Goal: Task Accomplishment & Management: Use online tool/utility

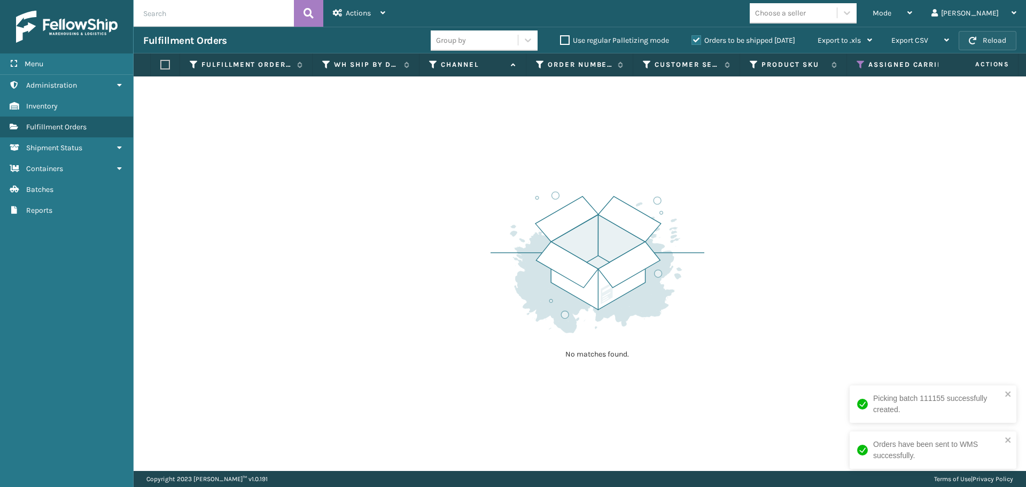
click at [986, 40] on button "Reload" at bounding box center [988, 40] width 58 height 19
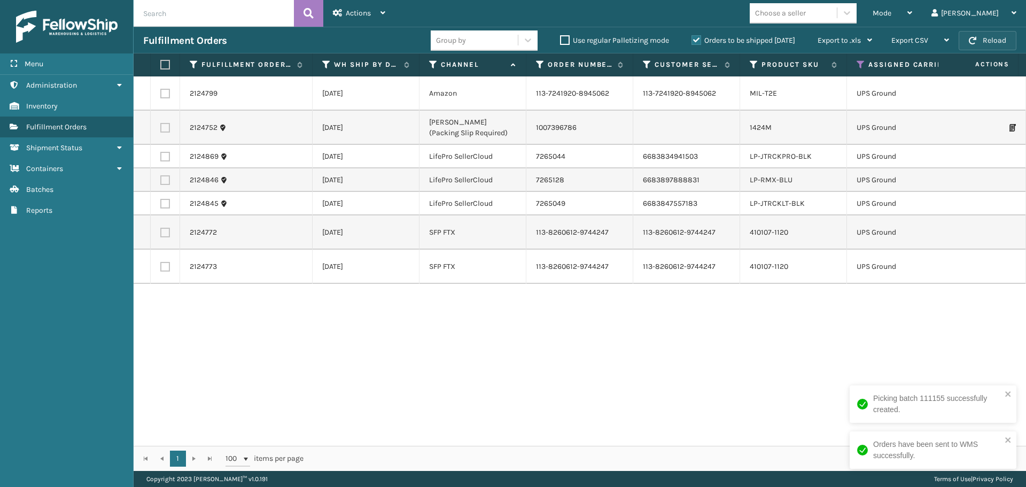
click at [988, 40] on button "Reload" at bounding box center [988, 40] width 58 height 19
click at [167, 64] on label at bounding box center [163, 65] width 6 height 10
click at [161, 64] on input "checkbox" at bounding box center [160, 64] width 1 height 7
checkbox input "true"
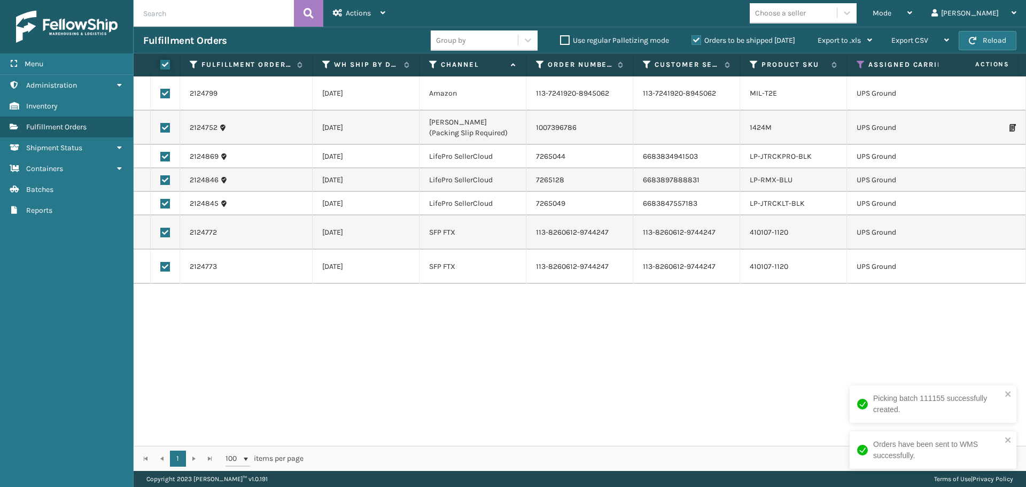
checkbox input "true"
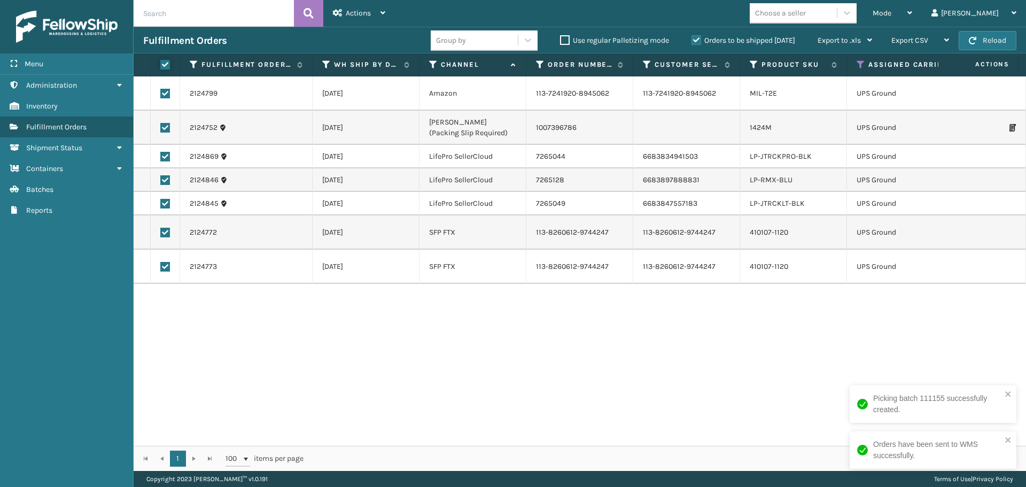
checkbox input "true"
click at [357, 20] on div "Actions" at bounding box center [359, 13] width 52 height 27
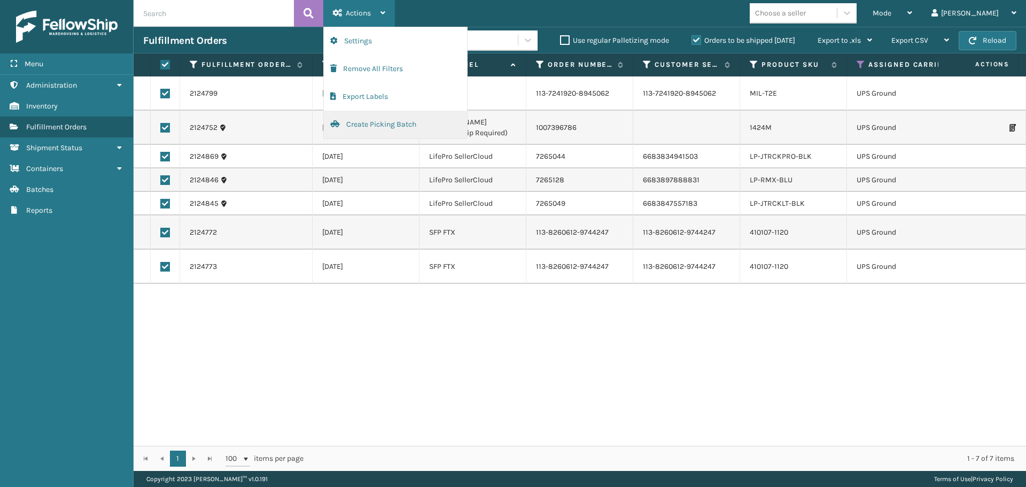
click at [362, 124] on button "Create Picking Batch" at bounding box center [395, 125] width 143 height 28
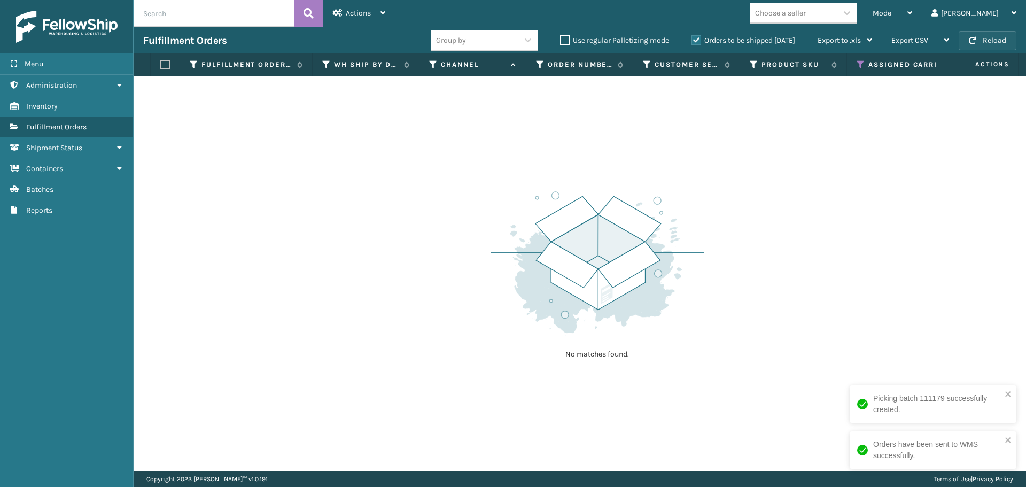
click at [977, 43] on button "Reload" at bounding box center [988, 40] width 58 height 19
click at [859, 63] on icon at bounding box center [861, 65] width 9 height 10
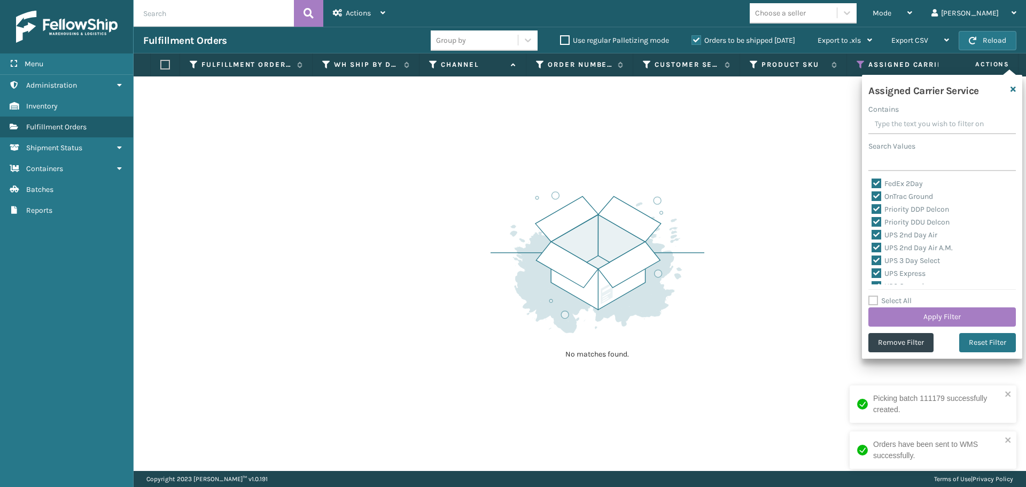
click at [874, 299] on label "Select All" at bounding box center [889, 300] width 43 height 9
click at [874, 295] on input "Select All" at bounding box center [948, 294] width 160 height 1
checkbox input "true"
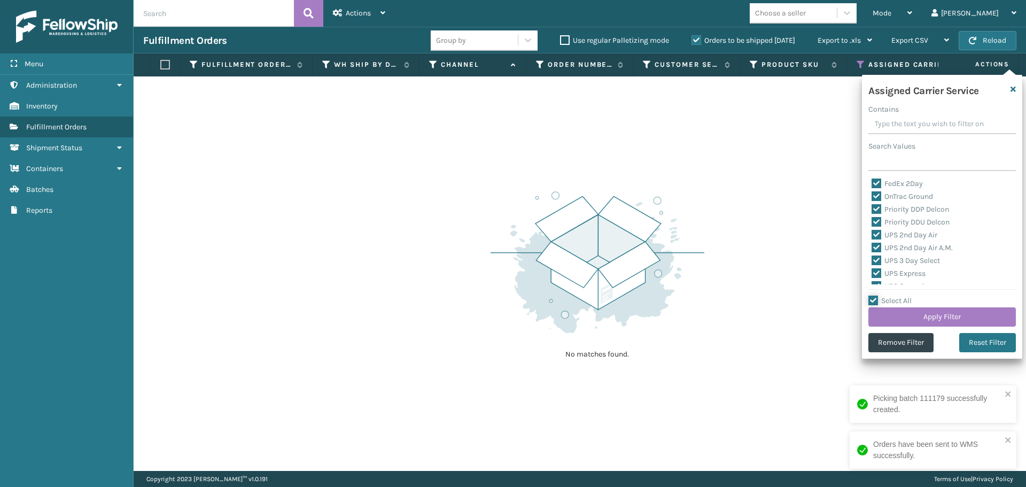
checkbox input "true"
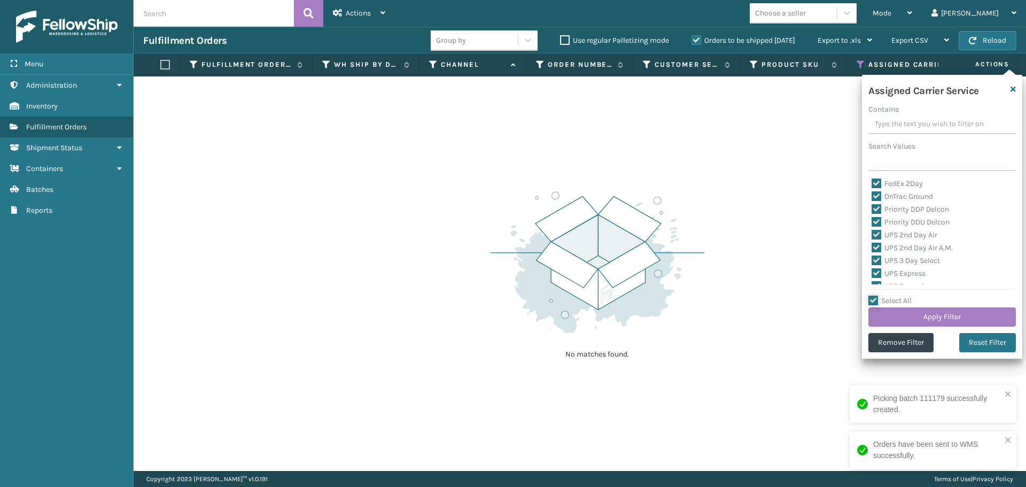
checkbox input "true"
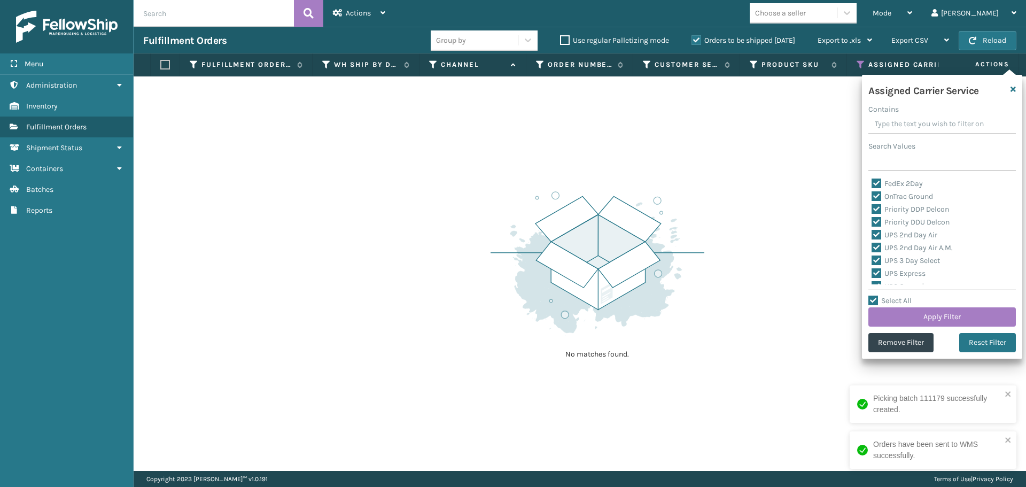
click at [874, 299] on label "Select All" at bounding box center [889, 300] width 43 height 9
click at [874, 295] on input "Select All" at bounding box center [948, 294] width 160 height 1
checkbox input "false"
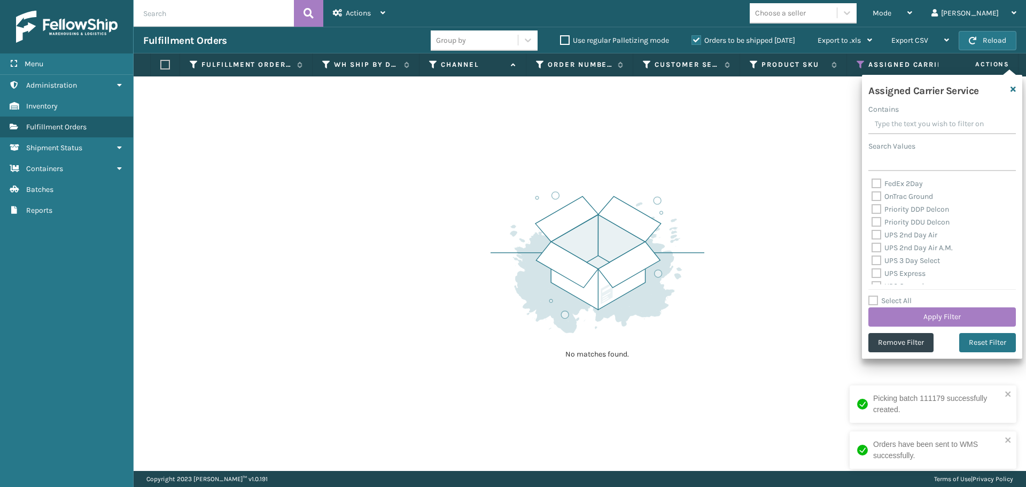
checkbox input "false"
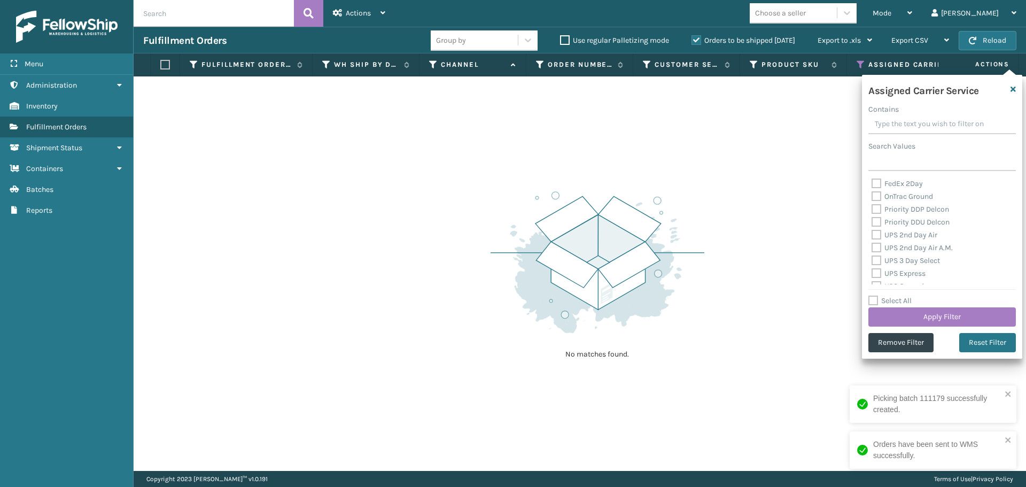
checkbox input "false"
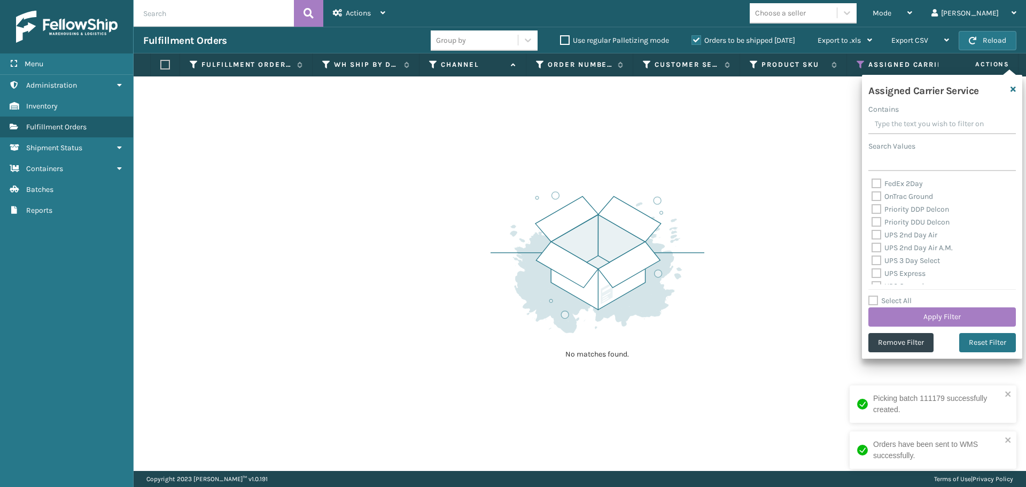
checkbox input "false"
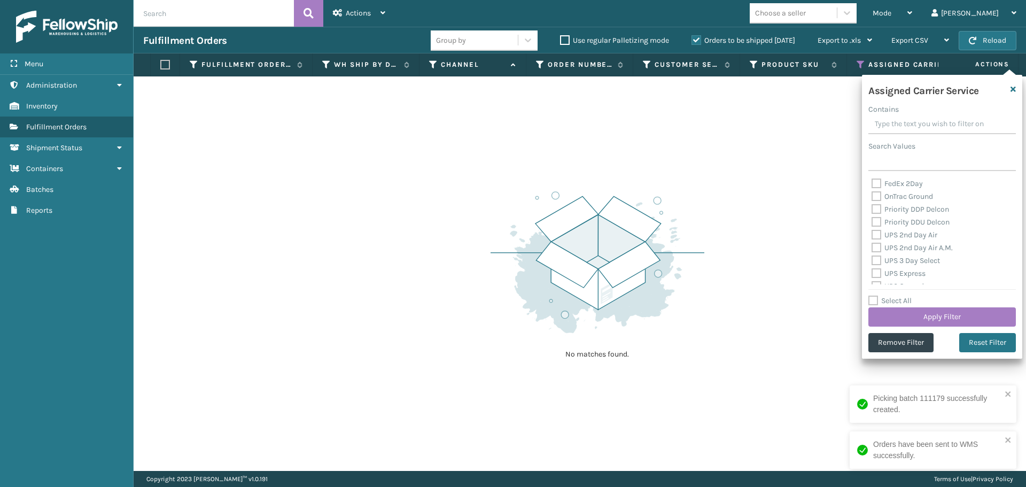
checkbox input "false"
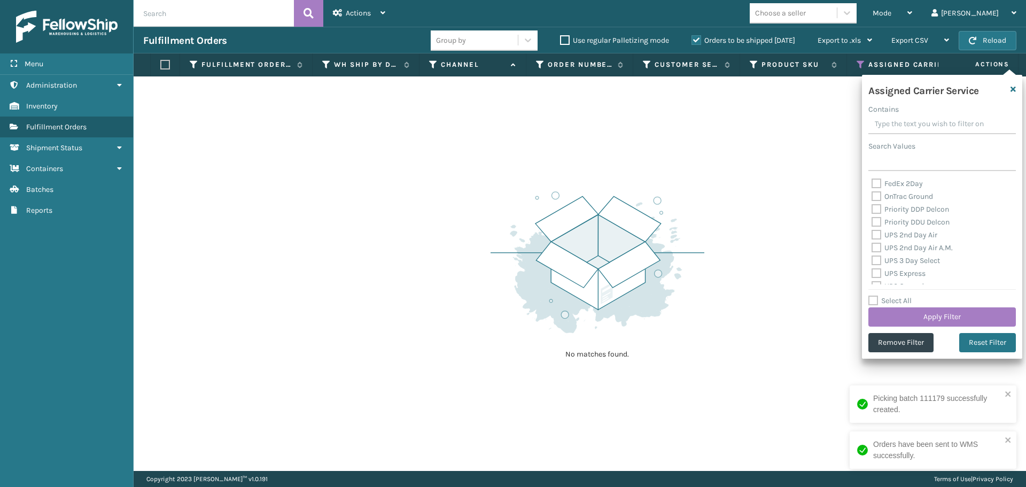
checkbox input "false"
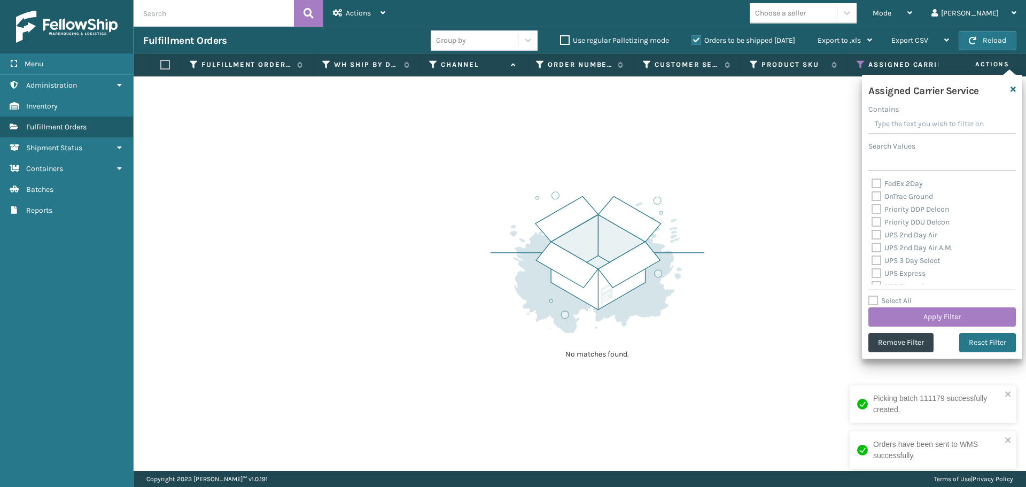
checkbox input "false"
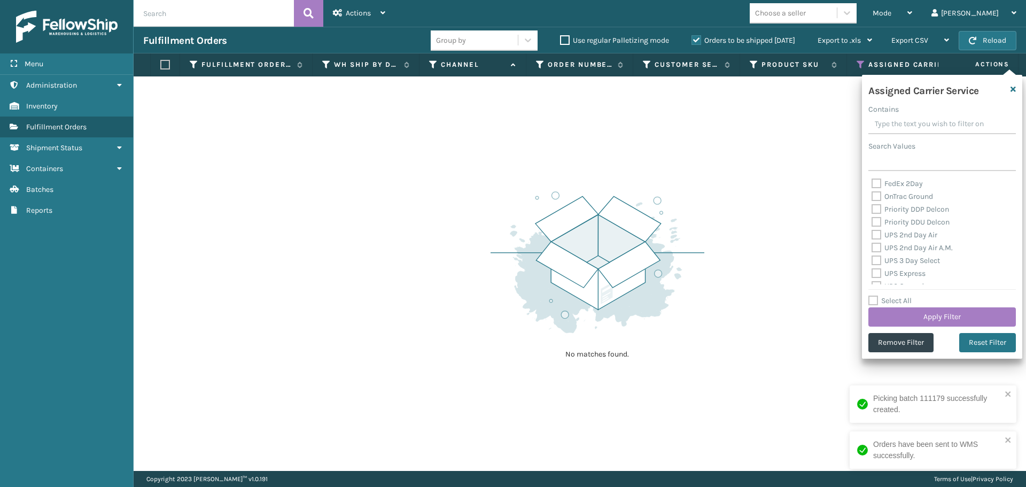
checkbox input "false"
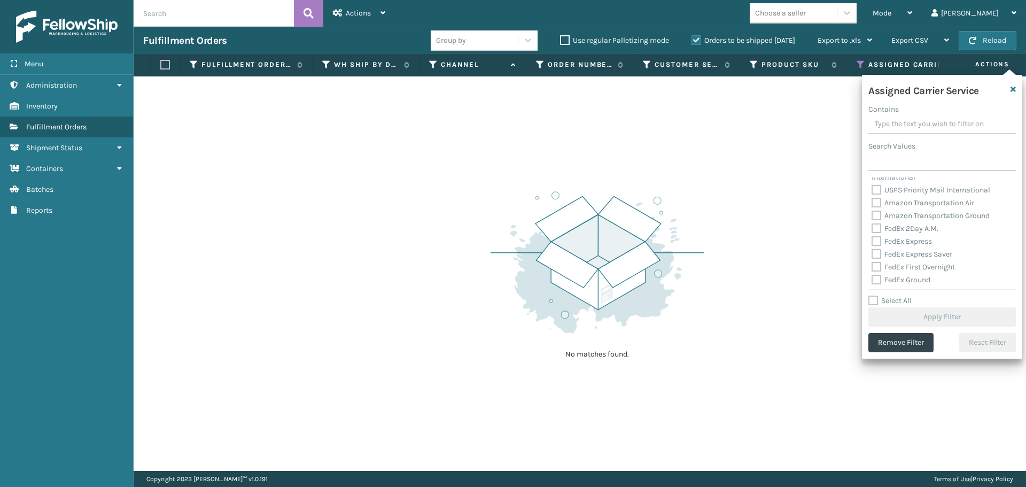
scroll to position [267, 0]
click at [878, 200] on label "Amazon Transportation Air" at bounding box center [922, 198] width 103 height 9
click at [872, 199] on input "Amazon Transportation Air" at bounding box center [871, 195] width 1 height 7
checkbox input "true"
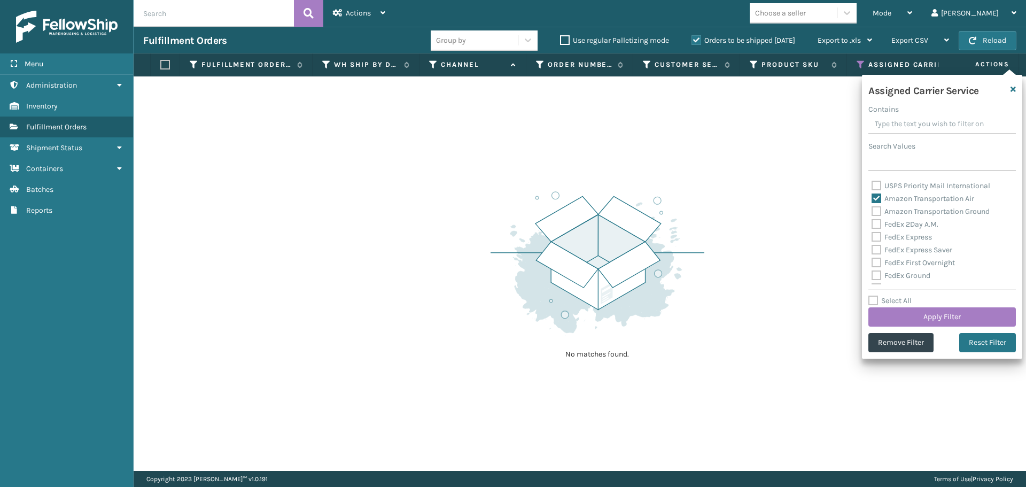
click at [875, 211] on label "Amazon Transportation Ground" at bounding box center [930, 211] width 118 height 9
click at [872, 211] on input "Amazon Transportation Ground" at bounding box center [871, 208] width 1 height 7
checkbox input "true"
click at [897, 317] on button "Apply Filter" at bounding box center [941, 316] width 147 height 19
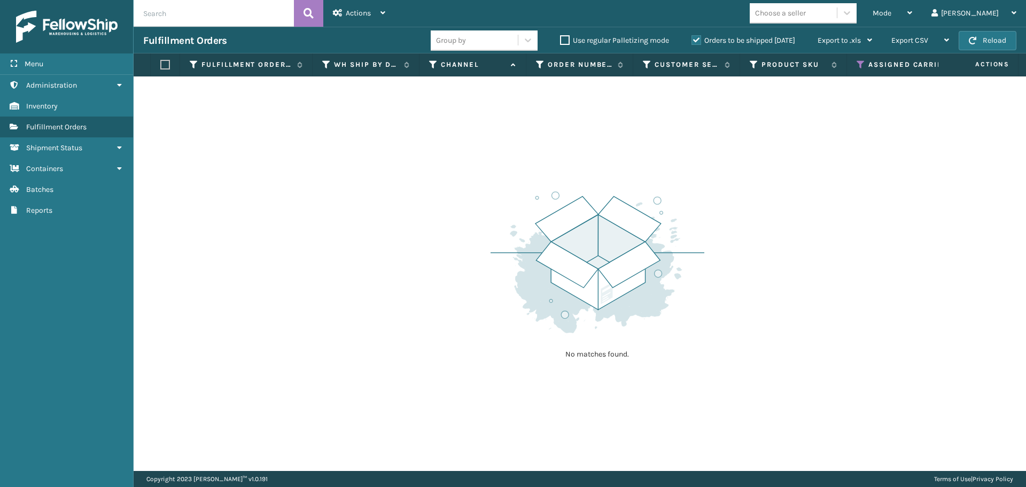
click at [854, 61] on th "Assigned Carrier Service" at bounding box center [939, 64] width 185 height 23
click at [862, 64] on icon at bounding box center [861, 65] width 9 height 10
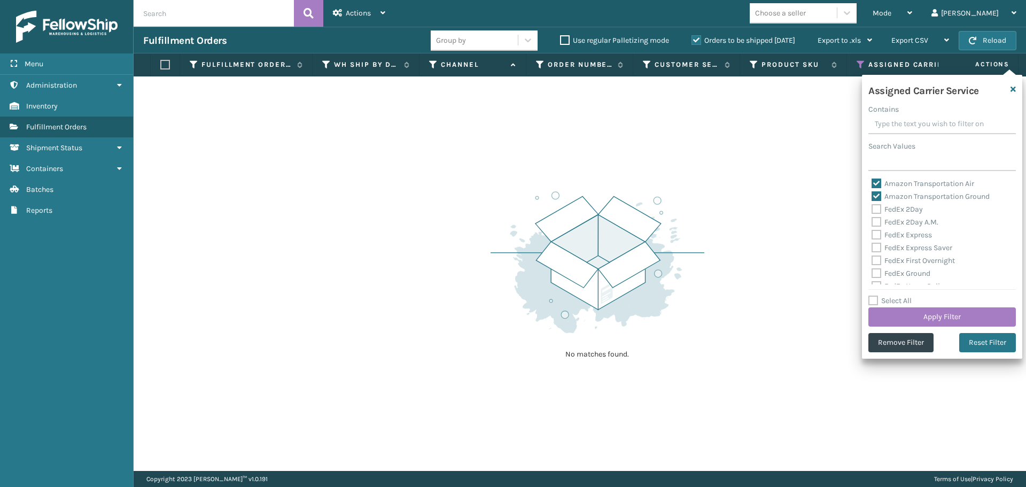
click at [880, 182] on label "Amazon Transportation Air" at bounding box center [922, 183] width 103 height 9
click at [872, 182] on input "Amazon Transportation Air" at bounding box center [871, 180] width 1 height 7
checkbox input "false"
click at [878, 195] on label "Amazon Transportation Ground" at bounding box center [930, 196] width 118 height 9
click at [872, 195] on input "Amazon Transportation Ground" at bounding box center [871, 193] width 1 height 7
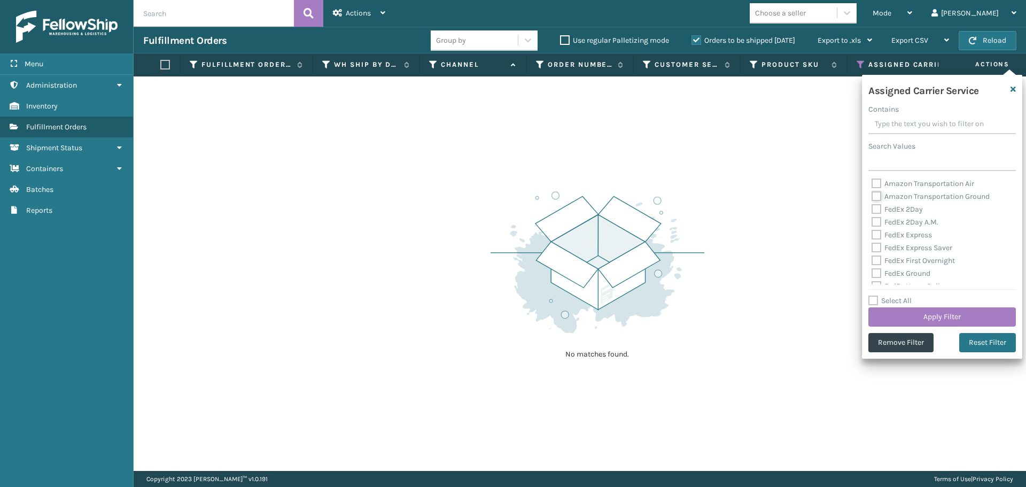
checkbox input "false"
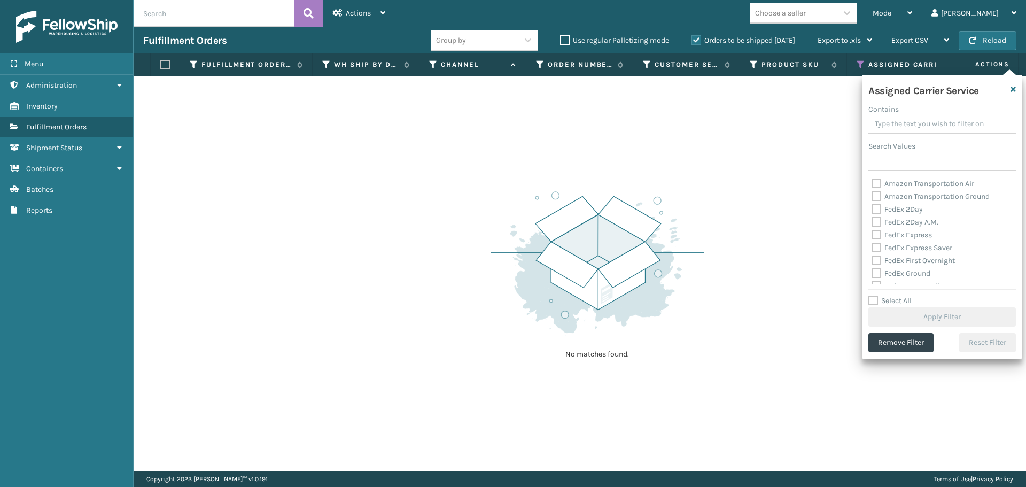
click at [876, 206] on label "FedEx 2Day" at bounding box center [896, 209] width 51 height 9
click at [872, 206] on input "FedEx 2Day" at bounding box center [871, 206] width 1 height 7
checkbox input "true"
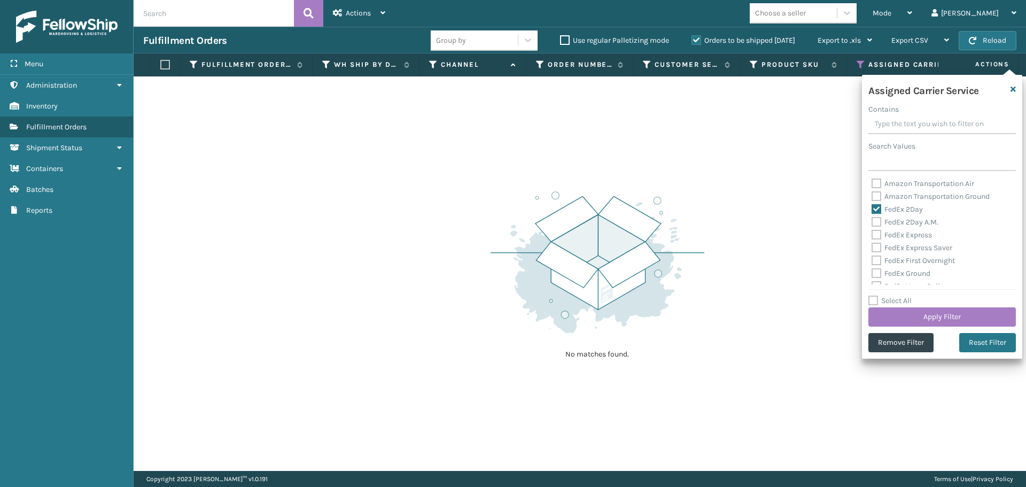
click at [873, 225] on label "FedEx 2Day A.M." at bounding box center [904, 221] width 67 height 9
click at [872, 223] on input "FedEx 2Day A.M." at bounding box center [871, 219] width 1 height 7
checkbox input "true"
drag, startPoint x: 873, startPoint y: 237, endPoint x: 874, endPoint y: 245, distance: 8.1
click at [874, 239] on div "FedEx Express" at bounding box center [941, 235] width 141 height 13
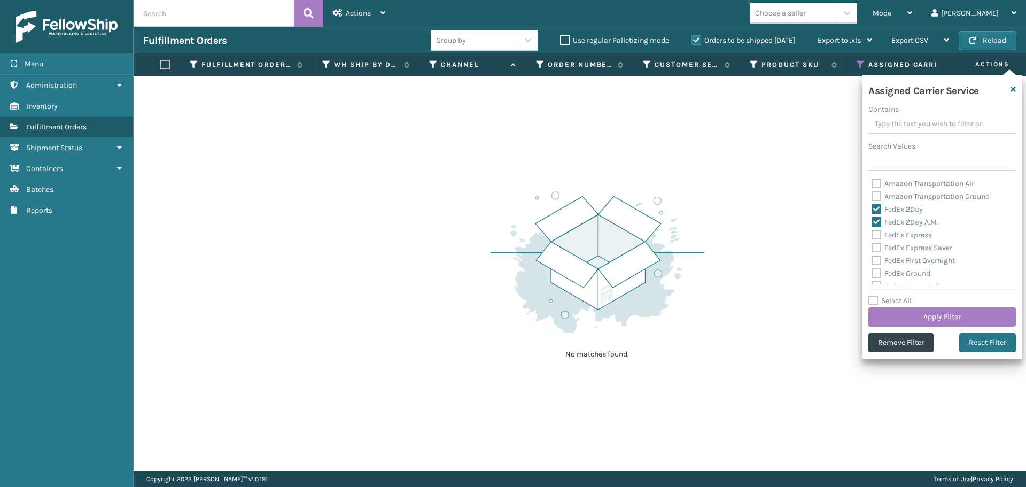
click at [874, 248] on label "FedEx Express Saver" at bounding box center [911, 247] width 81 height 9
click at [872, 248] on input "FedEx Express Saver" at bounding box center [871, 245] width 1 height 7
checkbox input "true"
click at [875, 233] on label "FedEx Express" at bounding box center [901, 234] width 60 height 9
click at [872, 233] on input "FedEx Express" at bounding box center [871, 232] width 1 height 7
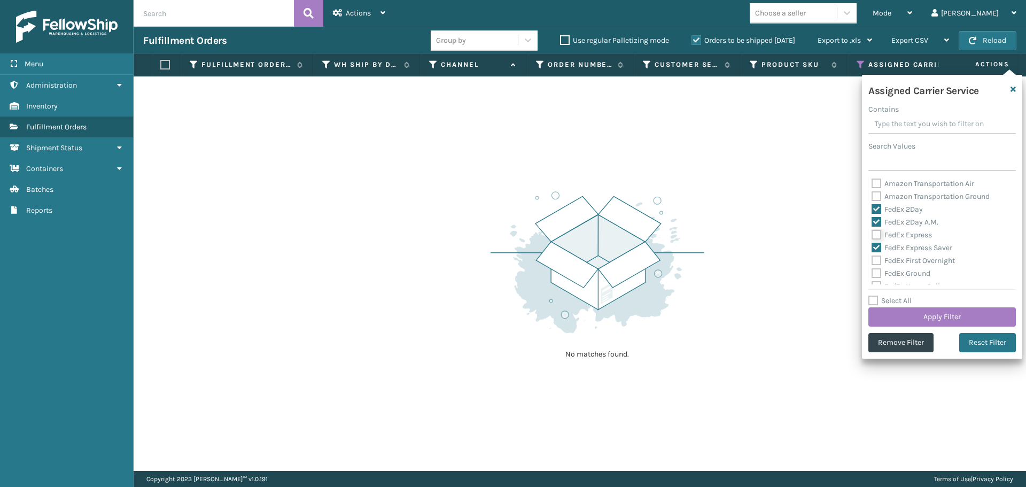
checkbox input "true"
drag, startPoint x: 874, startPoint y: 260, endPoint x: 876, endPoint y: 273, distance: 13.5
click at [874, 260] on label "FedEx First Overnight" at bounding box center [912, 260] width 83 height 9
click at [872, 260] on input "FedEx First Overnight" at bounding box center [871, 257] width 1 height 7
checkbox input "true"
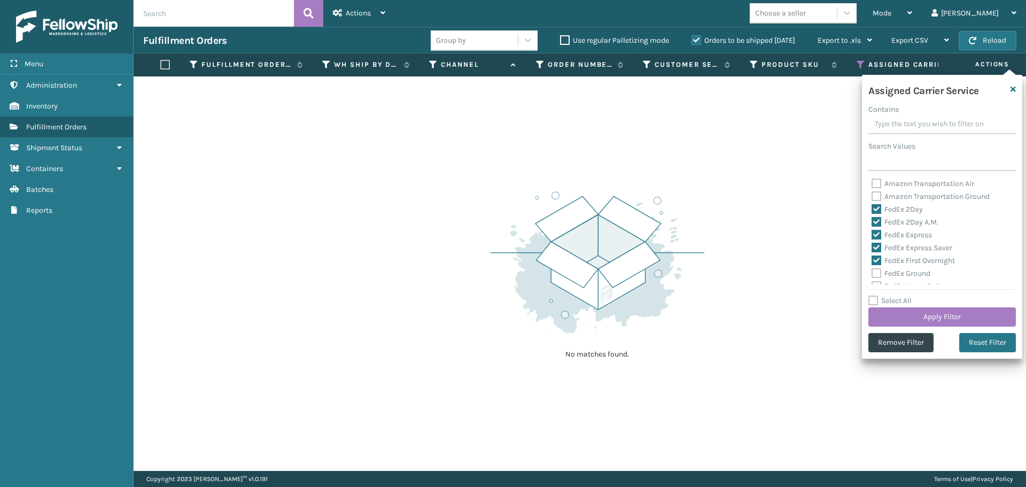
click at [876, 275] on label "FedEx Ground" at bounding box center [900, 273] width 59 height 9
click at [872, 274] on input "FedEx Ground" at bounding box center [871, 270] width 1 height 7
checkbox input "true"
click at [877, 232] on label "FedEx Home Delivery" at bounding box center [912, 232] width 82 height 9
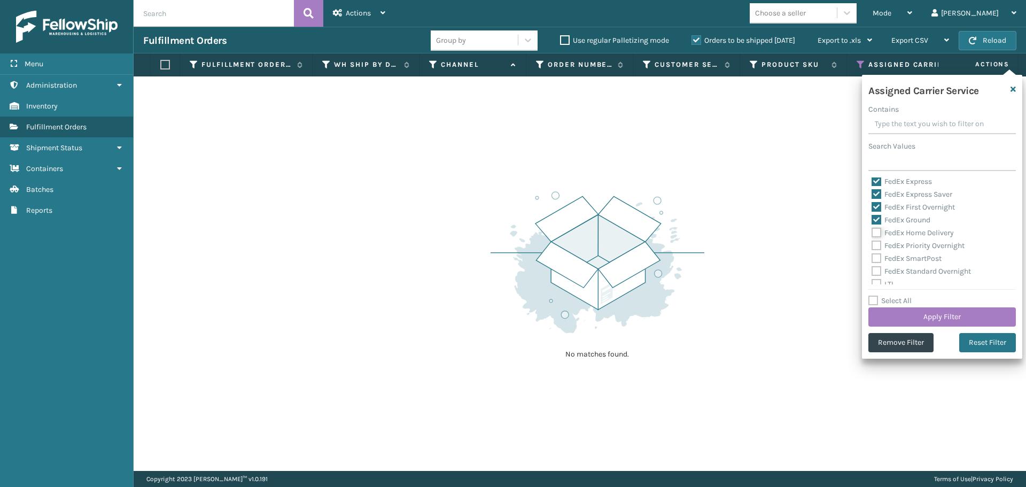
click at [872, 232] on input "FedEx Home Delivery" at bounding box center [871, 230] width 1 height 7
checkbox input "true"
click at [876, 248] on label "FedEx Priority Overnight" at bounding box center [917, 245] width 93 height 9
click at [872, 246] on input "FedEx Priority Overnight" at bounding box center [871, 242] width 1 height 7
checkbox input "true"
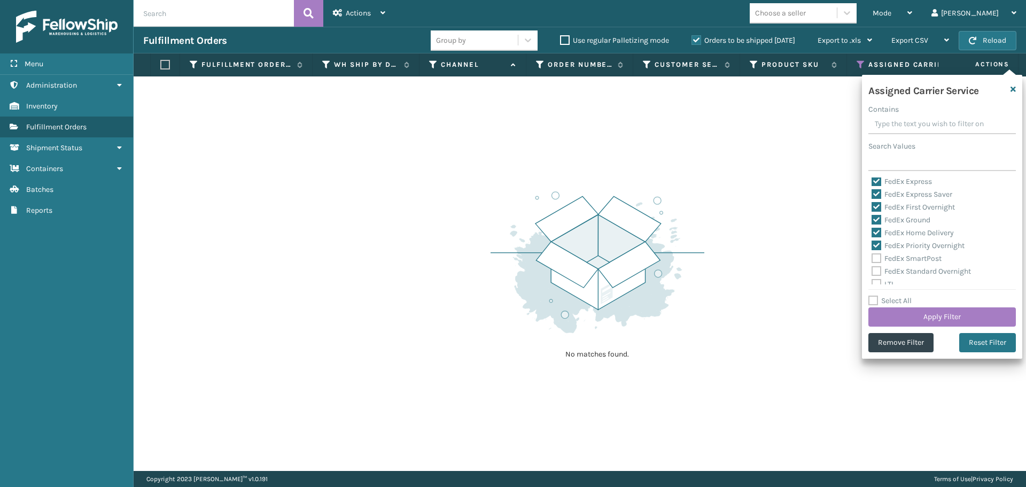
click at [875, 258] on label "FedEx SmartPost" at bounding box center [906, 258] width 70 height 9
click at [872, 258] on input "FedEx SmartPost" at bounding box center [871, 255] width 1 height 7
checkbox input "true"
click at [875, 270] on label "FedEx Standard Overnight" at bounding box center [920, 271] width 99 height 9
click at [872, 270] on input "FedEx Standard Overnight" at bounding box center [871, 268] width 1 height 7
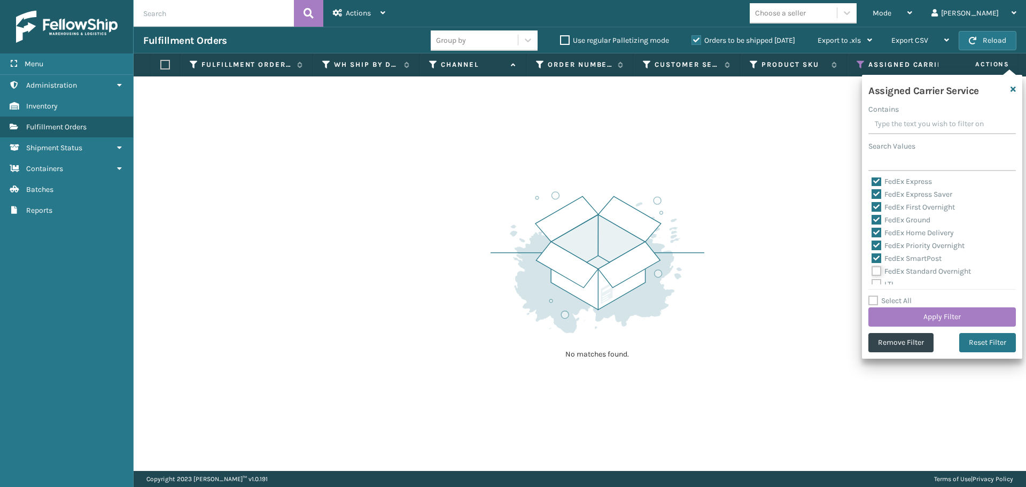
checkbox input "true"
click at [913, 313] on button "Apply Filter" at bounding box center [941, 316] width 147 height 19
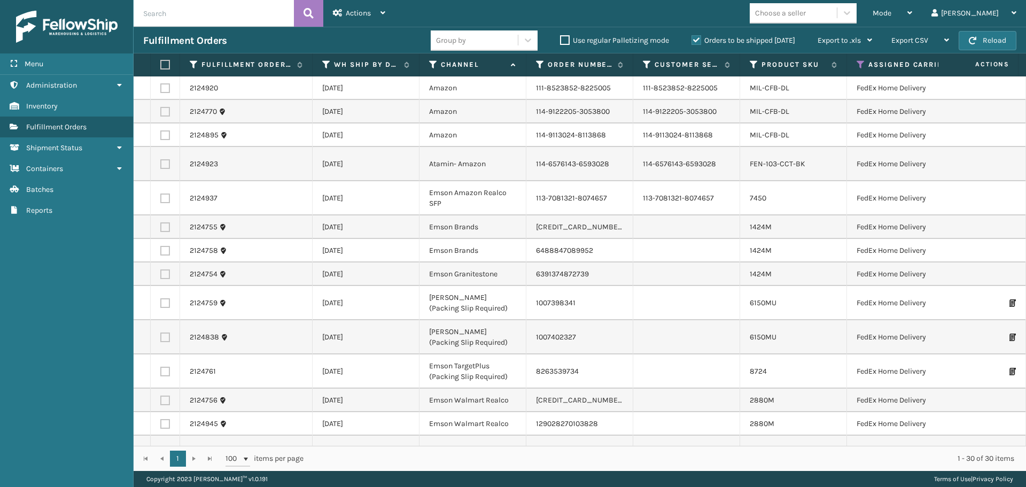
click at [164, 65] on label at bounding box center [163, 65] width 6 height 10
click at [161, 65] on input "checkbox" at bounding box center [160, 64] width 1 height 7
checkbox input "true"
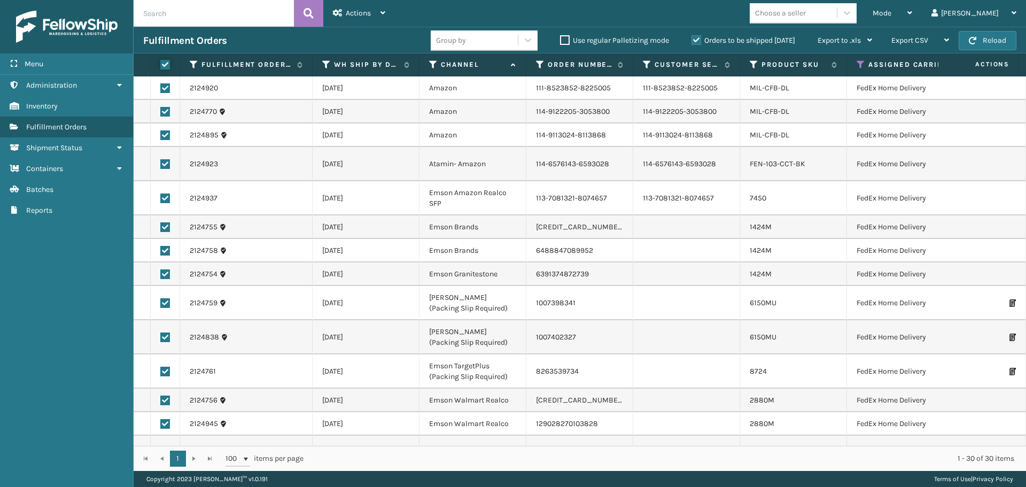
checkbox input "true"
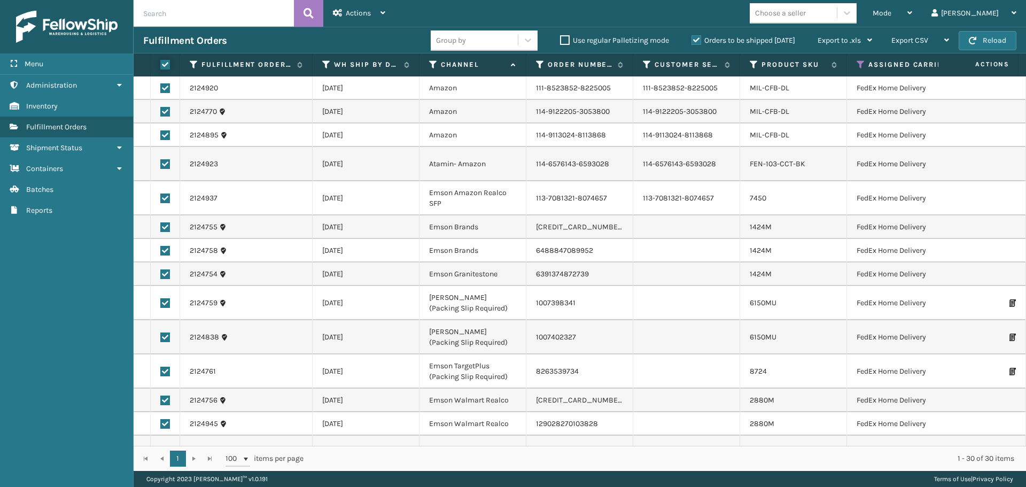
checkbox input "true"
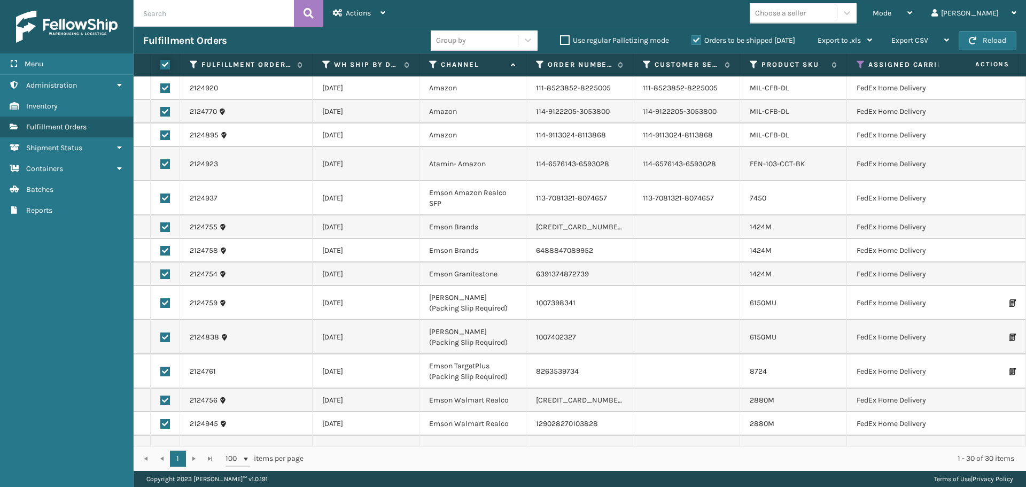
checkbox input "true"
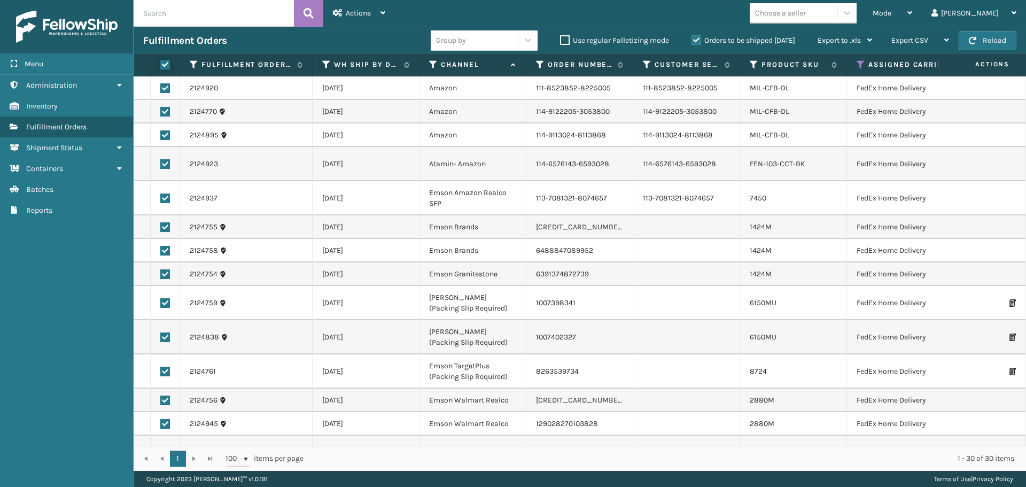
checkbox input "true"
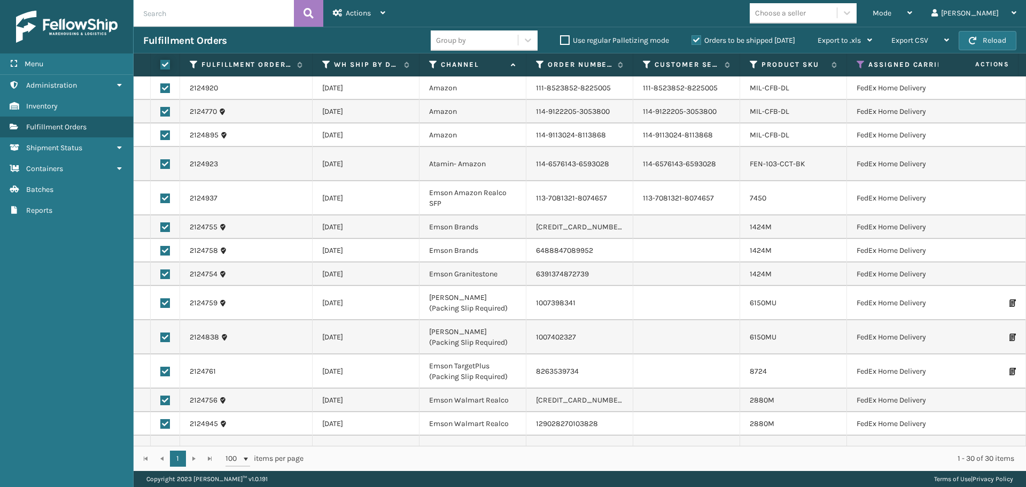
checkbox input "true"
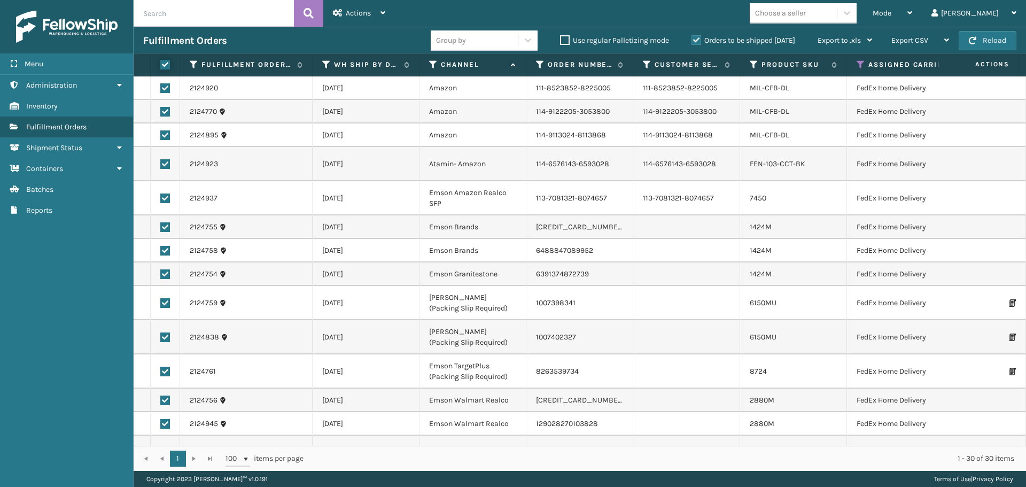
checkbox input "true"
click at [359, 18] on div "Actions" at bounding box center [359, 13] width 52 height 27
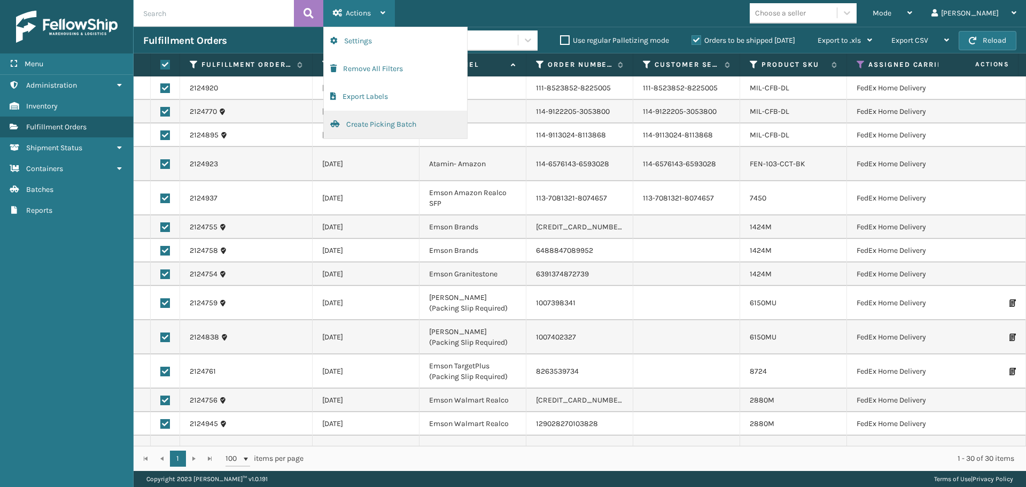
click at [397, 120] on button "Create Picking Batch" at bounding box center [395, 125] width 143 height 28
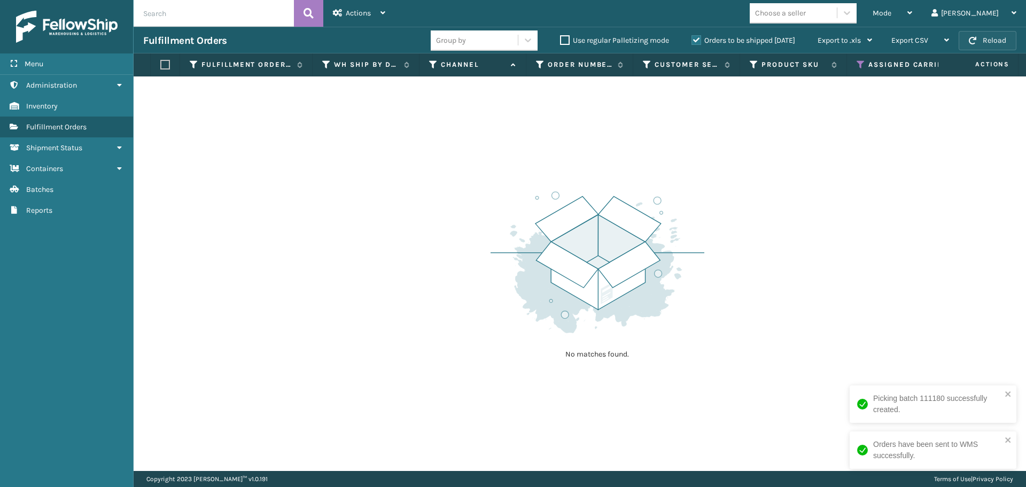
click at [1002, 38] on button "Reload" at bounding box center [988, 40] width 58 height 19
click at [864, 64] on icon at bounding box center [861, 65] width 9 height 10
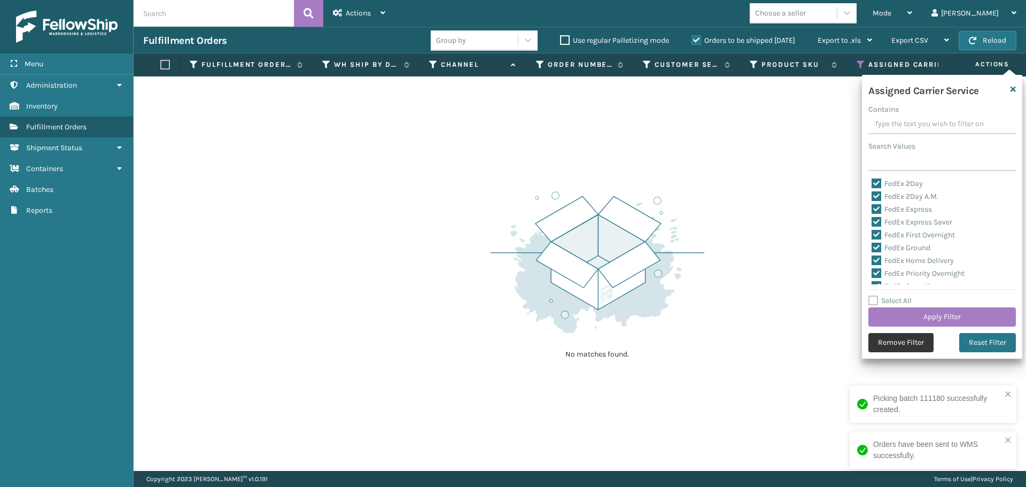
click at [883, 338] on button "Remove Filter" at bounding box center [900, 342] width 65 height 19
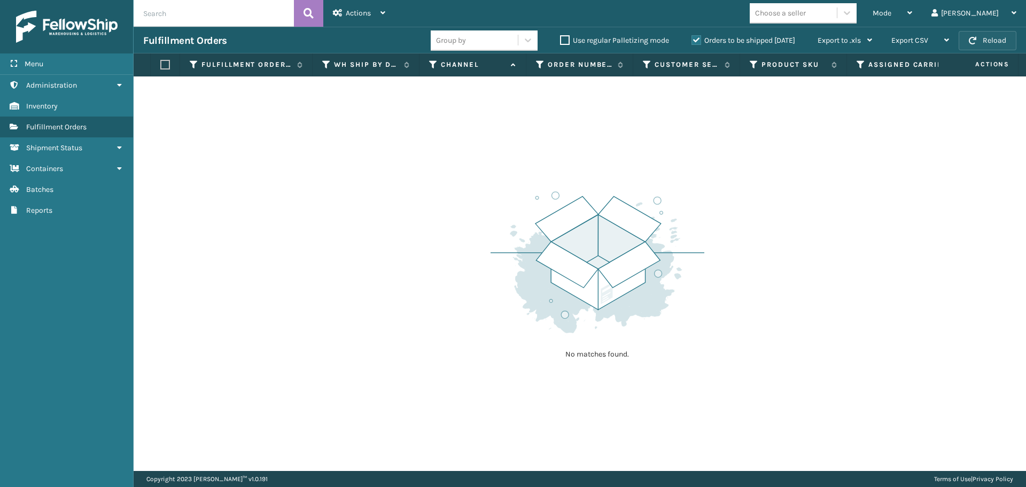
click at [985, 43] on button "Reload" at bounding box center [988, 40] width 58 height 19
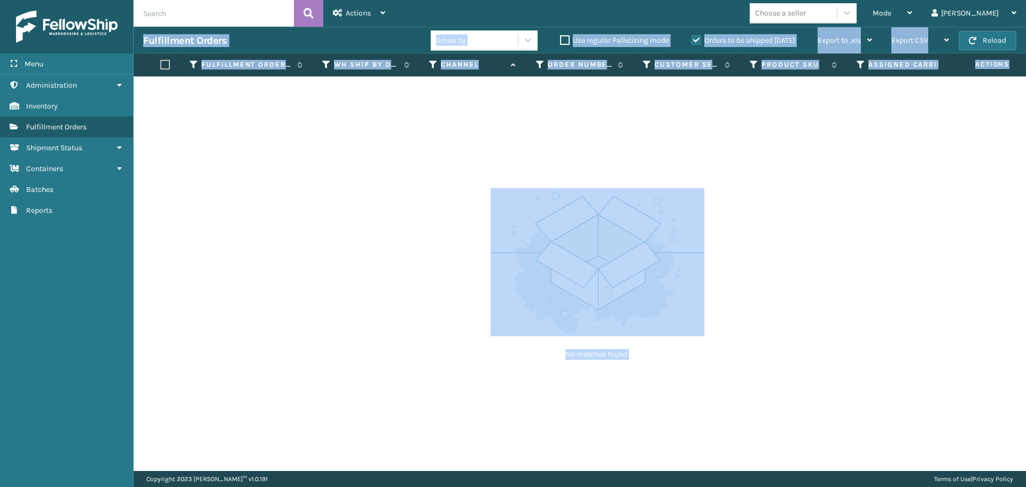
click at [985, 43] on button "Reload" at bounding box center [988, 40] width 58 height 19
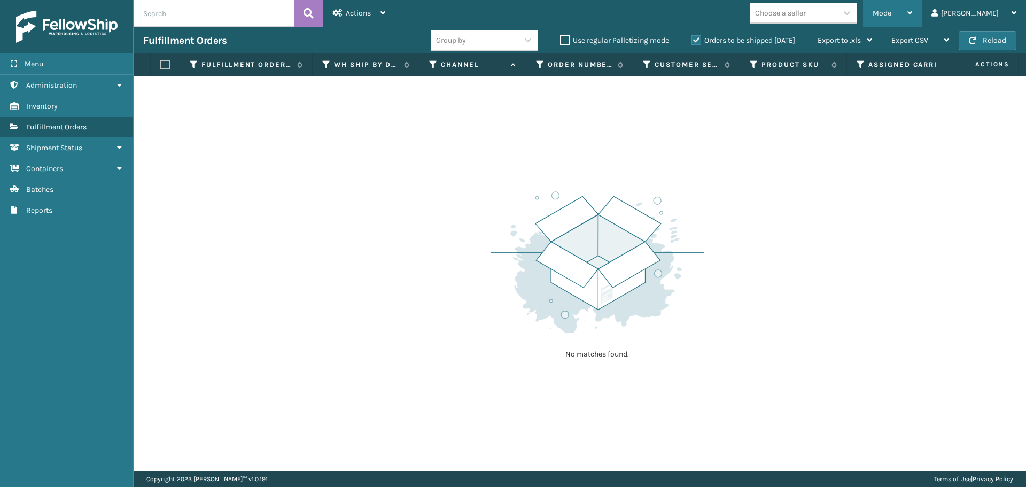
click at [912, 19] on div "Mode" at bounding box center [893, 13] width 40 height 27
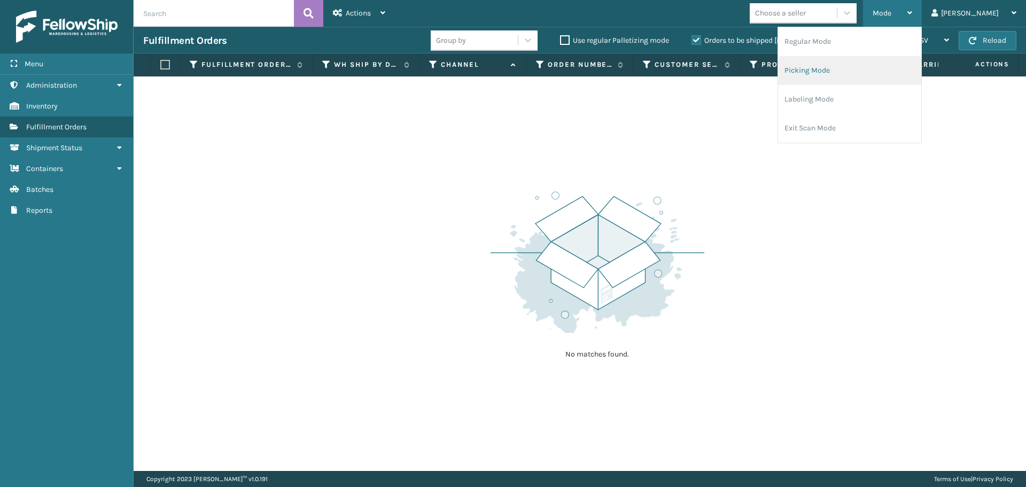
click at [894, 65] on li "Picking Mode" at bounding box center [849, 70] width 143 height 29
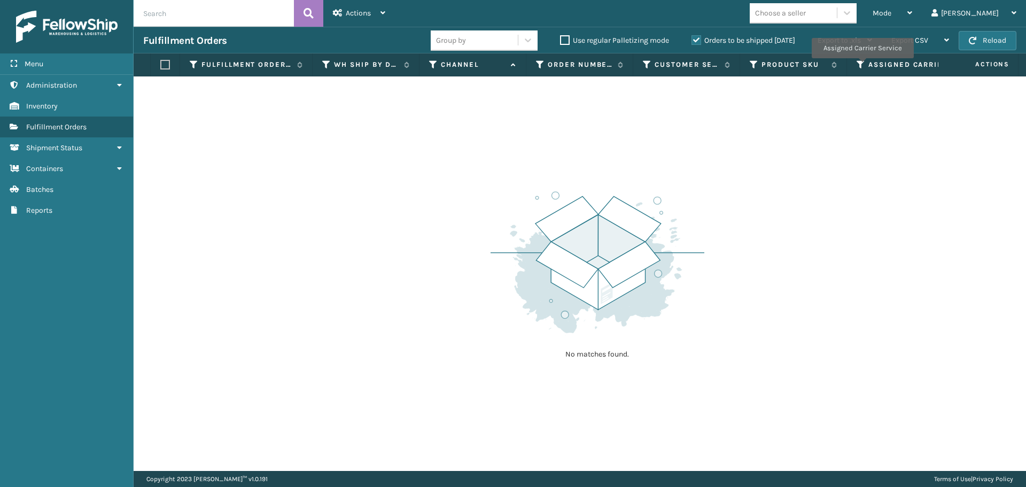
click at [859, 65] on icon at bounding box center [861, 65] width 9 height 10
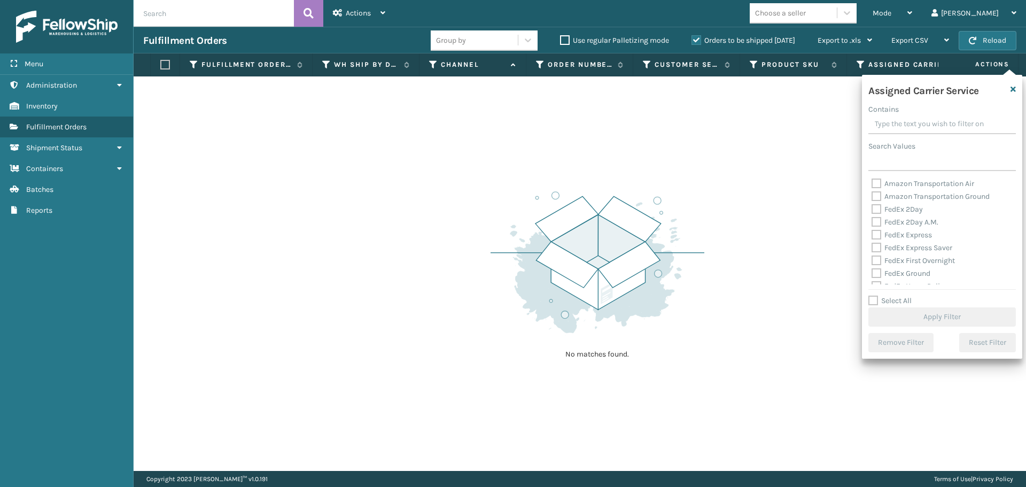
click at [874, 301] on label "Select All" at bounding box center [889, 300] width 43 height 9
click at [874, 295] on input "Select All" at bounding box center [948, 294] width 160 height 1
checkbox input "true"
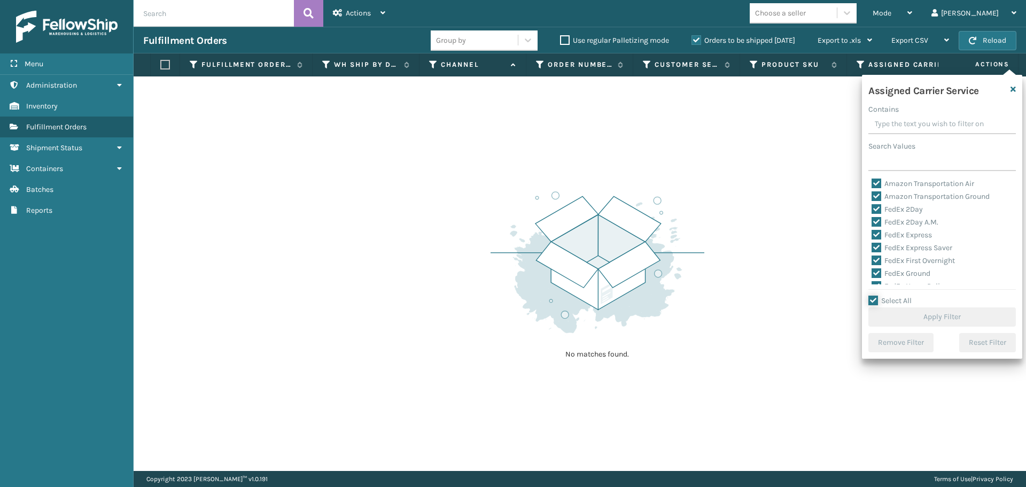
checkbox input "true"
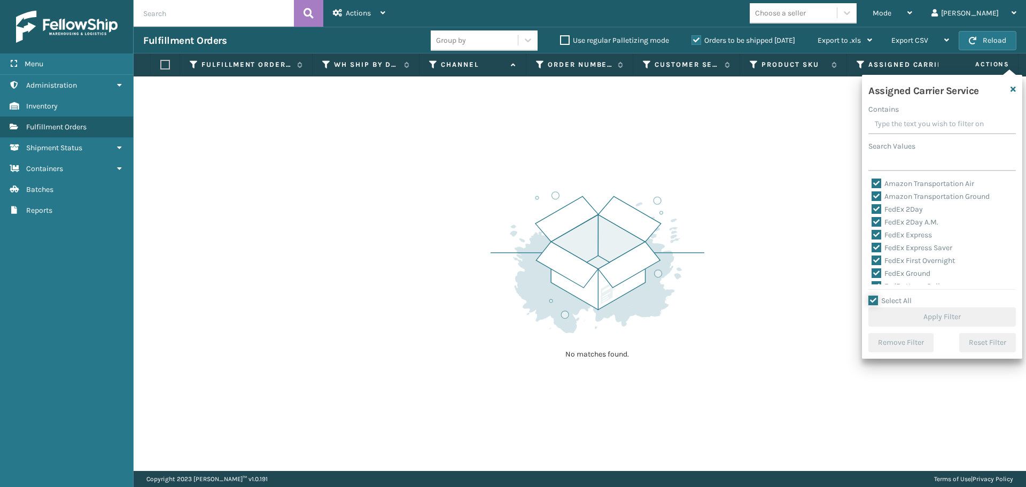
checkbox input "true"
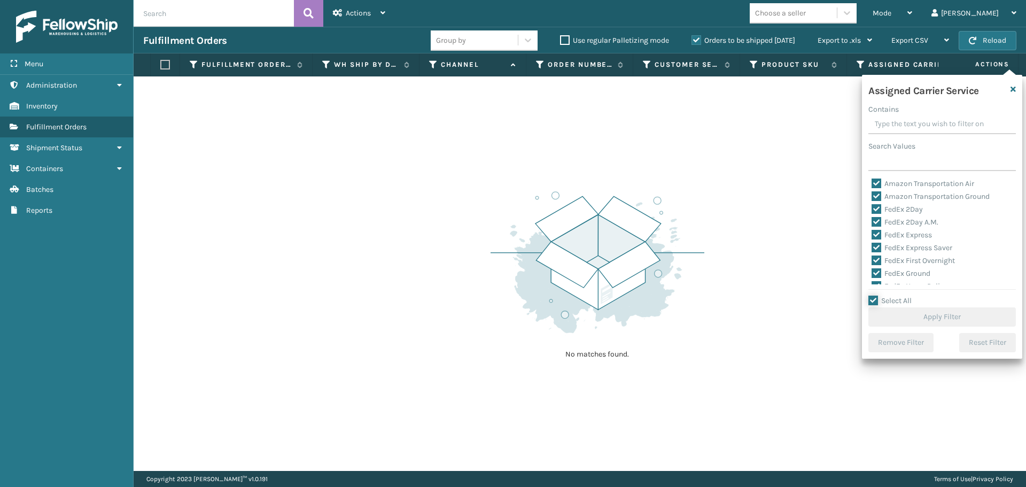
checkbox input "true"
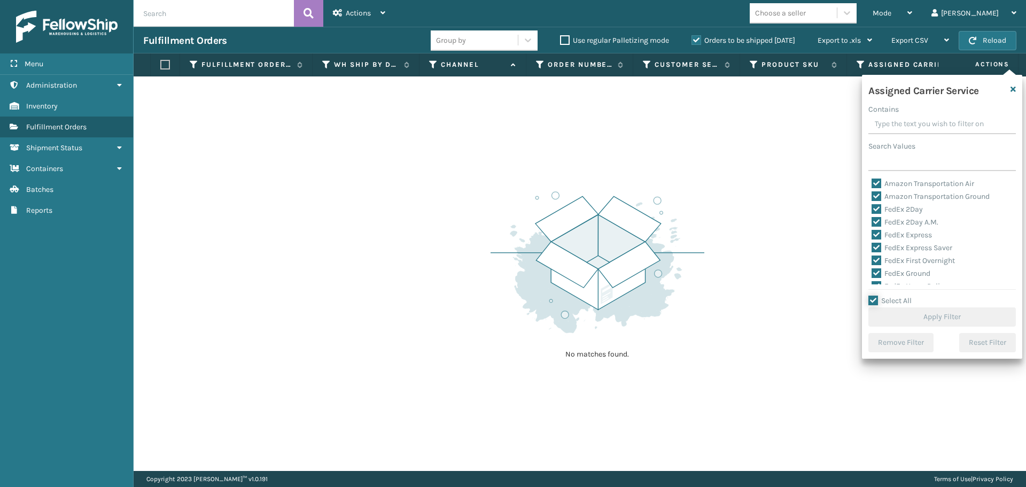
checkbox input "true"
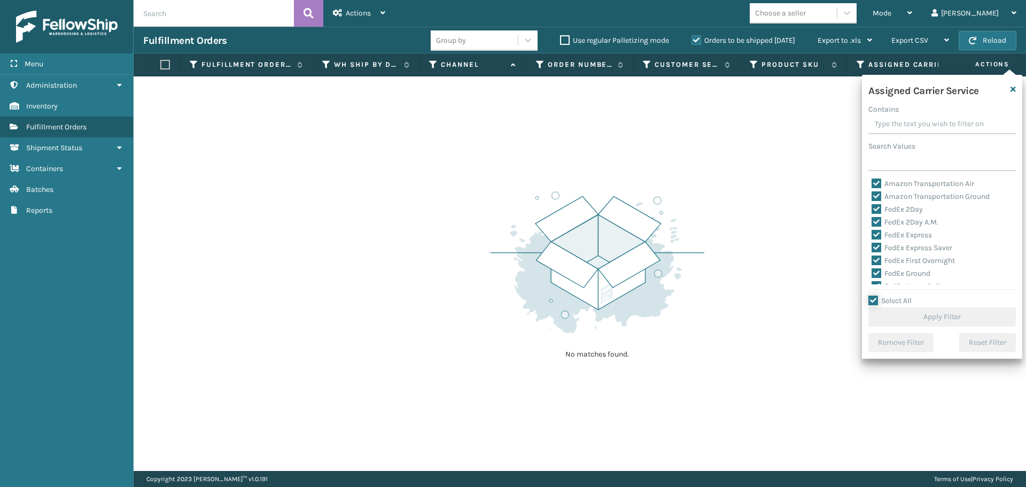
checkbox input "true"
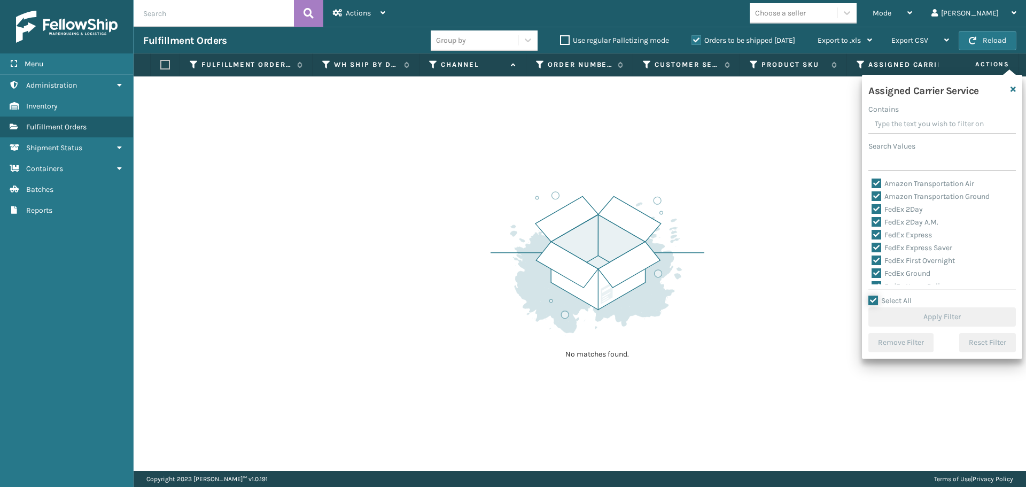
checkbox input "true"
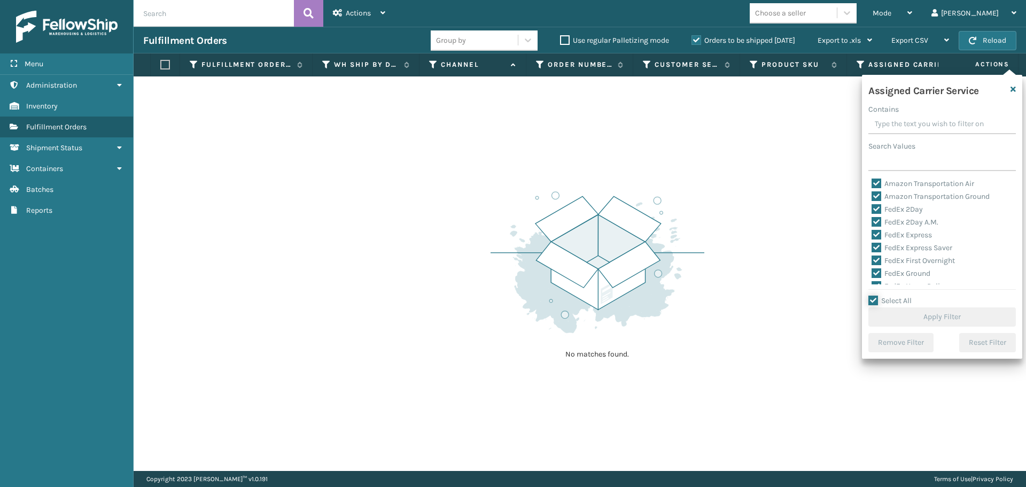
checkbox input "true"
click at [920, 318] on button "Apply Filter" at bounding box center [941, 316] width 147 height 19
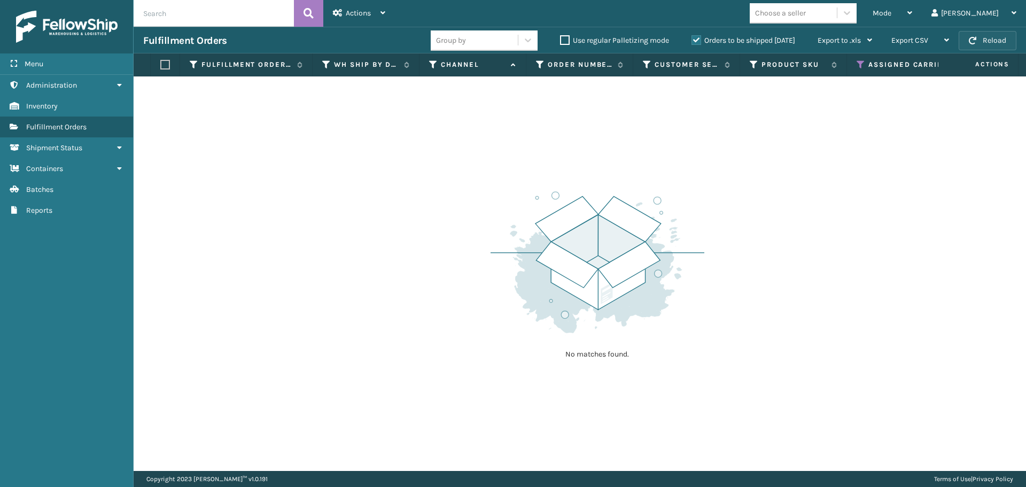
click at [974, 44] on span "button" at bounding box center [972, 40] width 7 height 7
click at [974, 40] on span "button" at bounding box center [972, 40] width 7 height 7
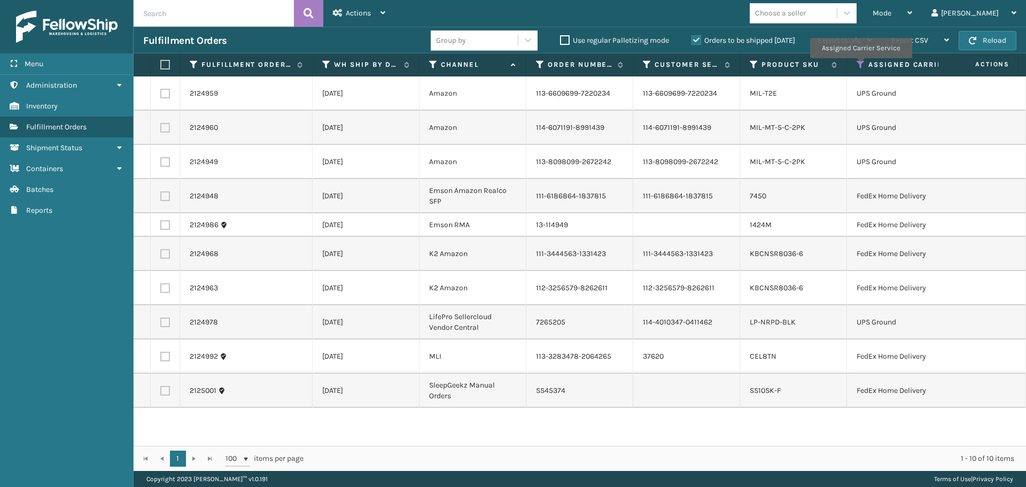
click at [860, 65] on icon at bounding box center [861, 65] width 9 height 10
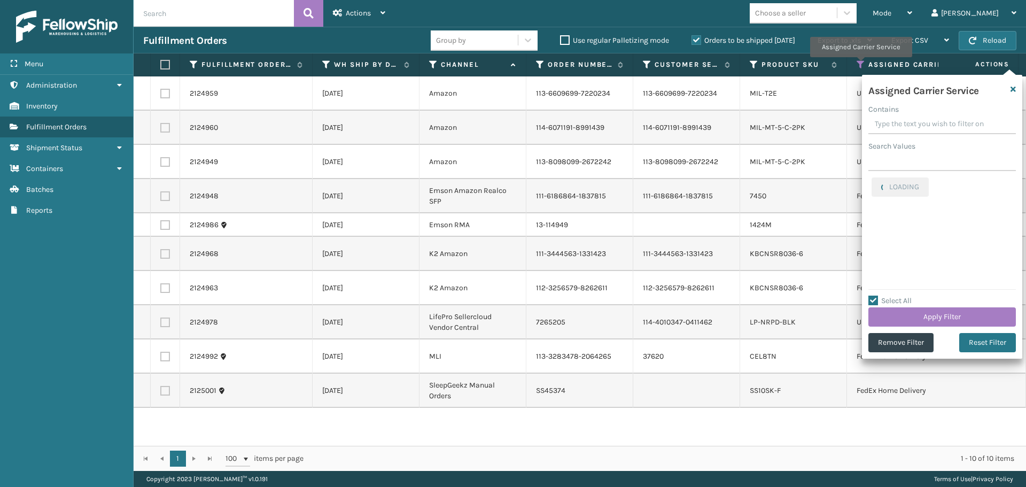
checkbox input "true"
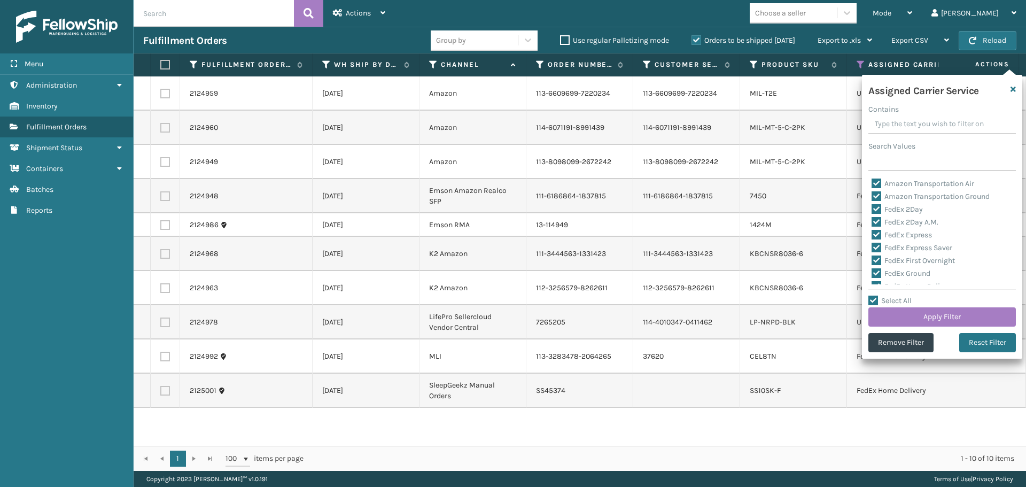
click at [880, 183] on label "Amazon Transportation Air" at bounding box center [922, 183] width 103 height 9
click at [872, 183] on input "Amazon Transportation Air" at bounding box center [871, 180] width 1 height 7
checkbox input "false"
click at [879, 193] on label "Amazon Transportation Ground" at bounding box center [930, 196] width 118 height 9
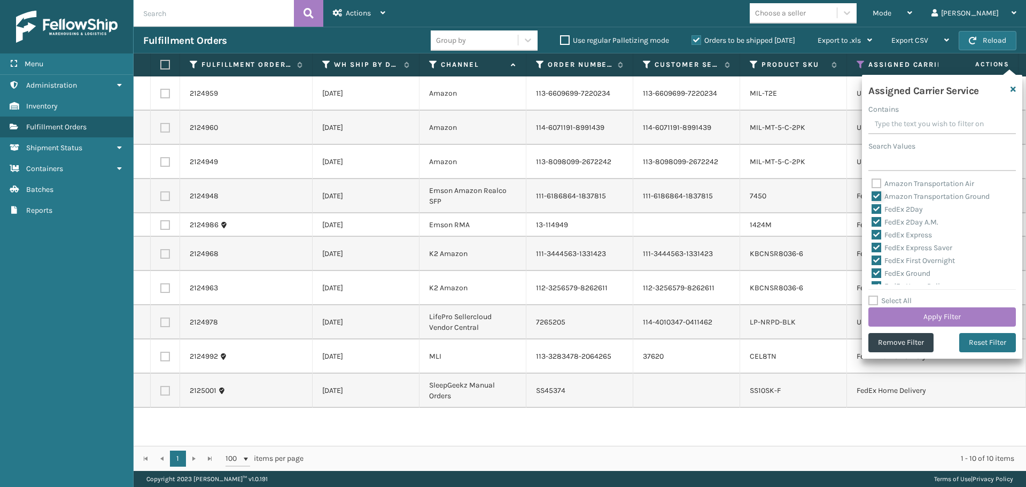
click at [872, 193] on input "Amazon Transportation Ground" at bounding box center [871, 193] width 1 height 7
checkbox input "false"
click at [875, 299] on label "Select All" at bounding box center [889, 300] width 43 height 9
click at [875, 295] on input "Select All" at bounding box center [948, 294] width 160 height 1
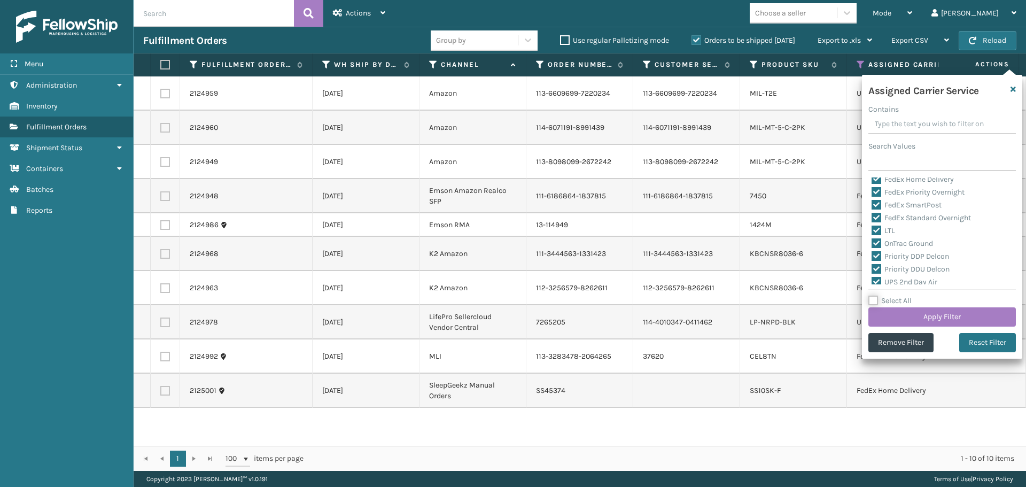
checkbox input "true"
click at [875, 299] on label "Select All" at bounding box center [889, 300] width 43 height 9
click at [875, 295] on input "Select All" at bounding box center [948, 294] width 160 height 1
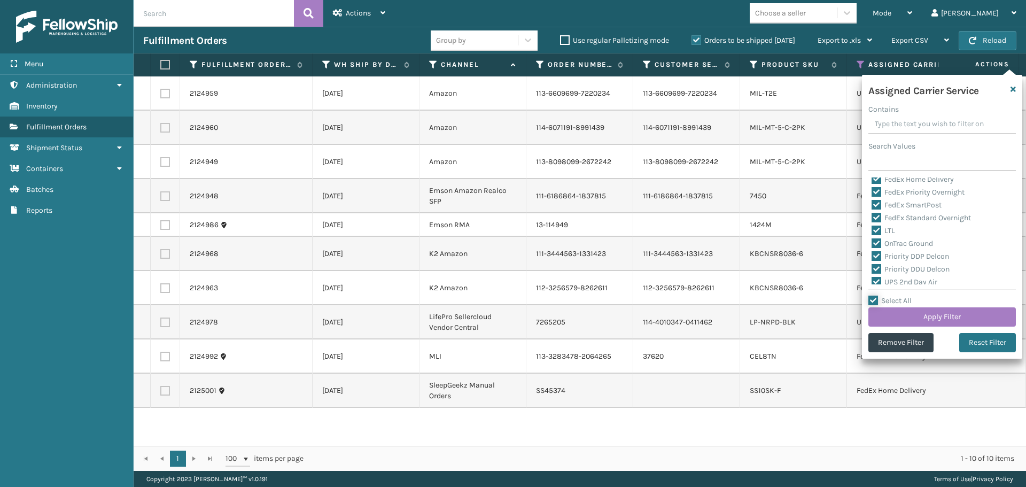
checkbox input "false"
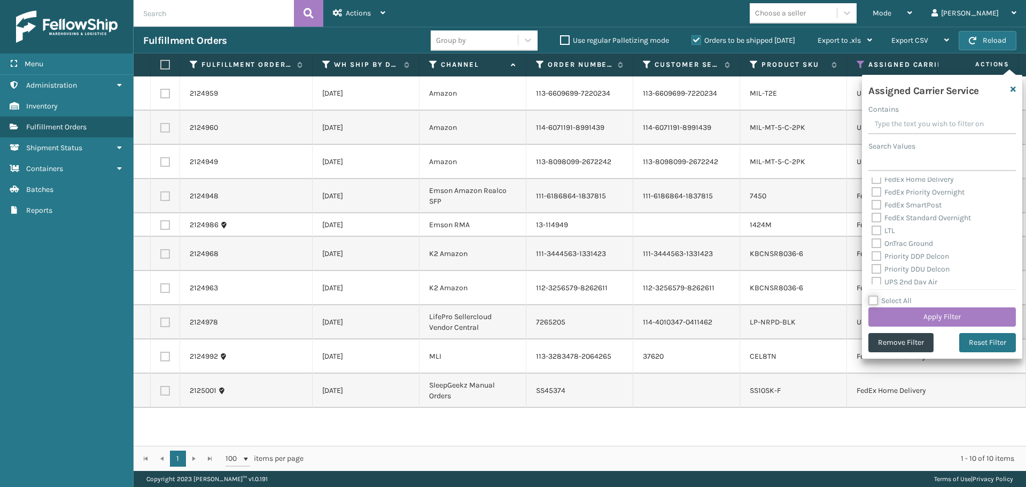
checkbox input "false"
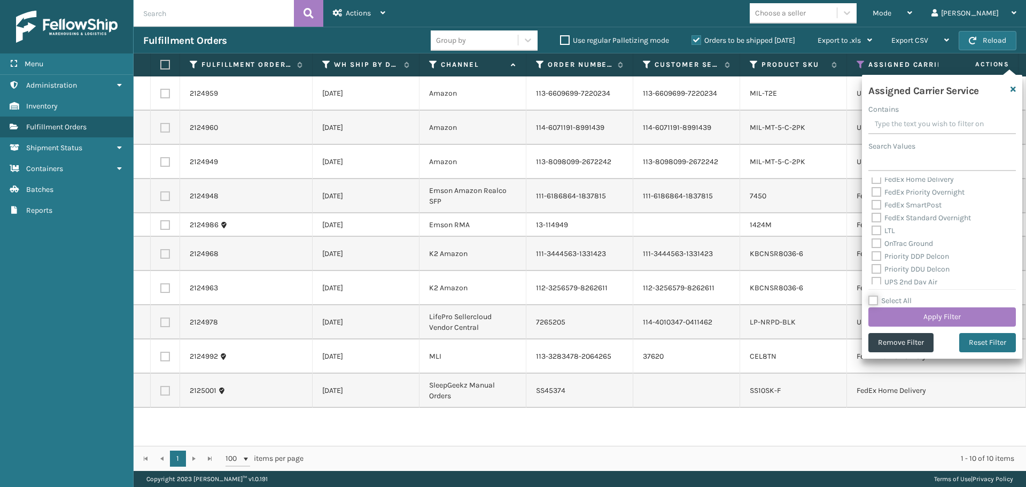
checkbox input "false"
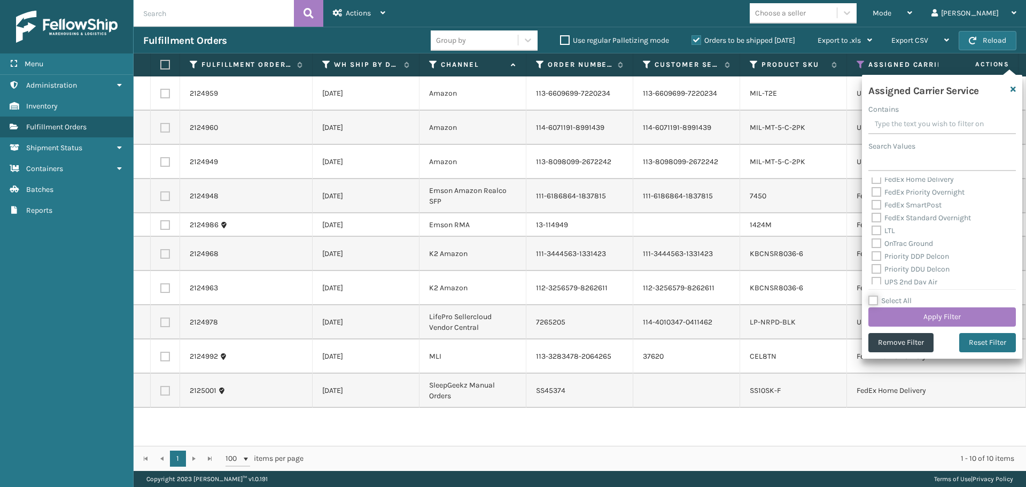
checkbox input "false"
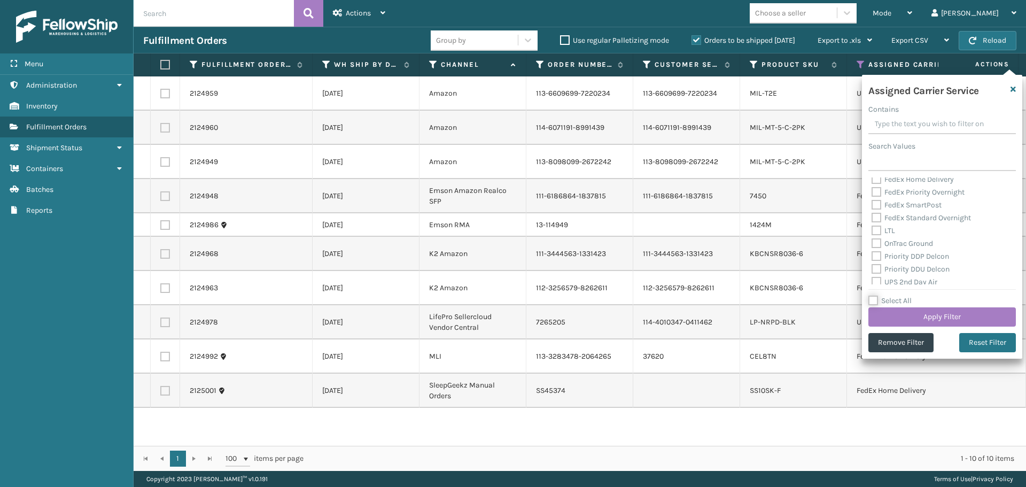
checkbox input "false"
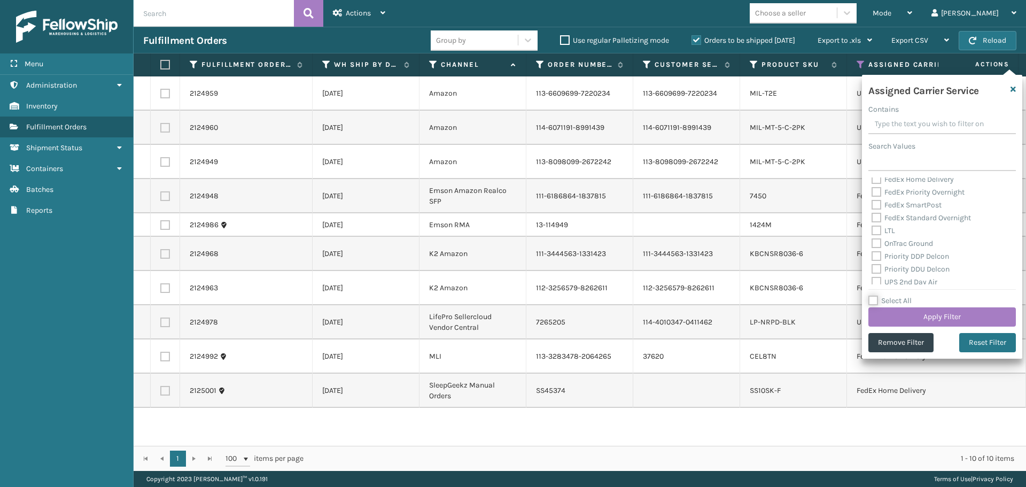
checkbox input "false"
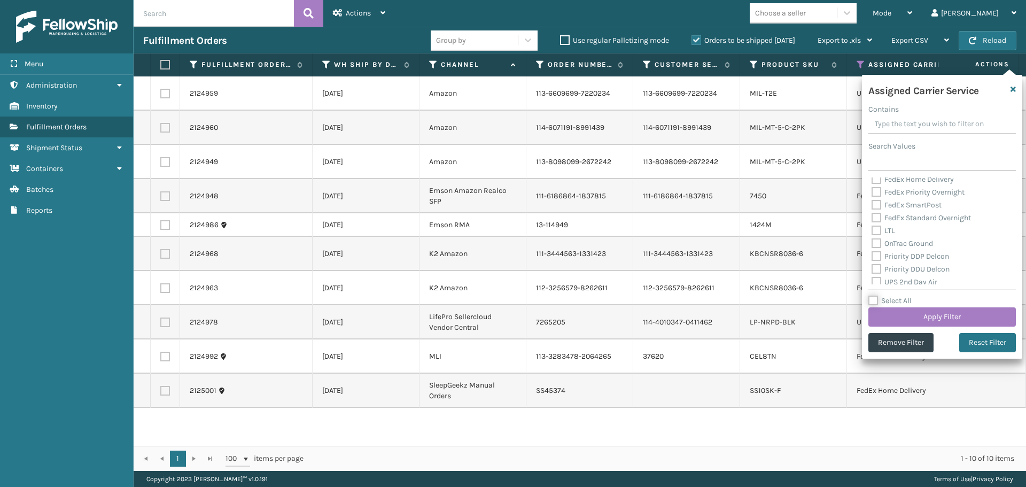
checkbox input "false"
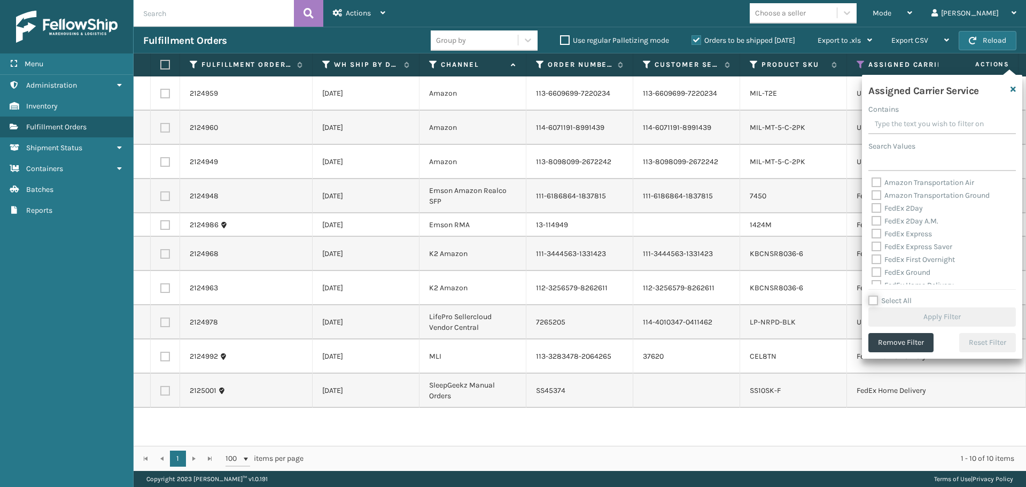
scroll to position [0, 0]
click at [878, 208] on label "FedEx 2Day" at bounding box center [896, 209] width 51 height 9
click at [872, 208] on input "FedEx 2Day" at bounding box center [871, 206] width 1 height 7
checkbox input "true"
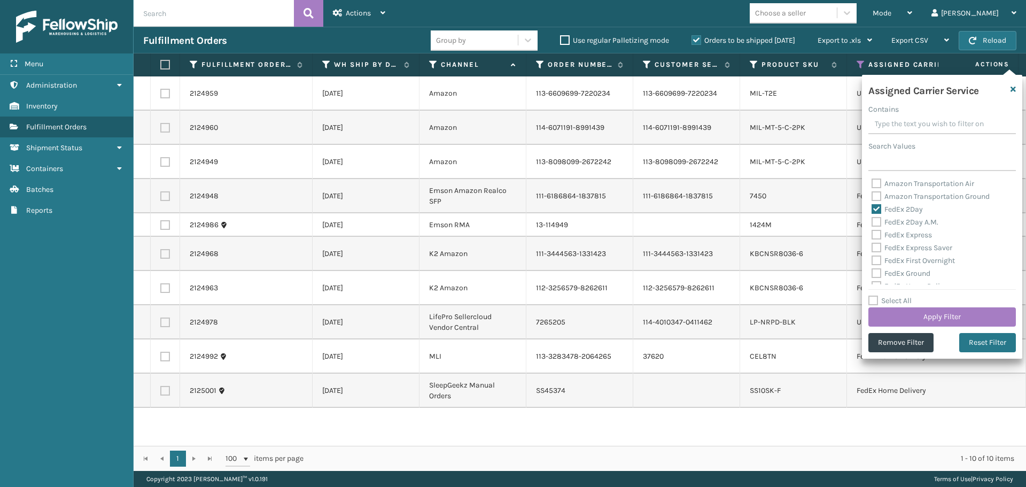
click at [878, 221] on label "FedEx 2Day A.M." at bounding box center [904, 221] width 67 height 9
click at [872, 221] on input "FedEx 2Day A.M." at bounding box center [871, 219] width 1 height 7
checkbox input "true"
click at [878, 235] on label "FedEx Express" at bounding box center [901, 234] width 60 height 9
click at [872, 235] on input "FedEx Express" at bounding box center [871, 232] width 1 height 7
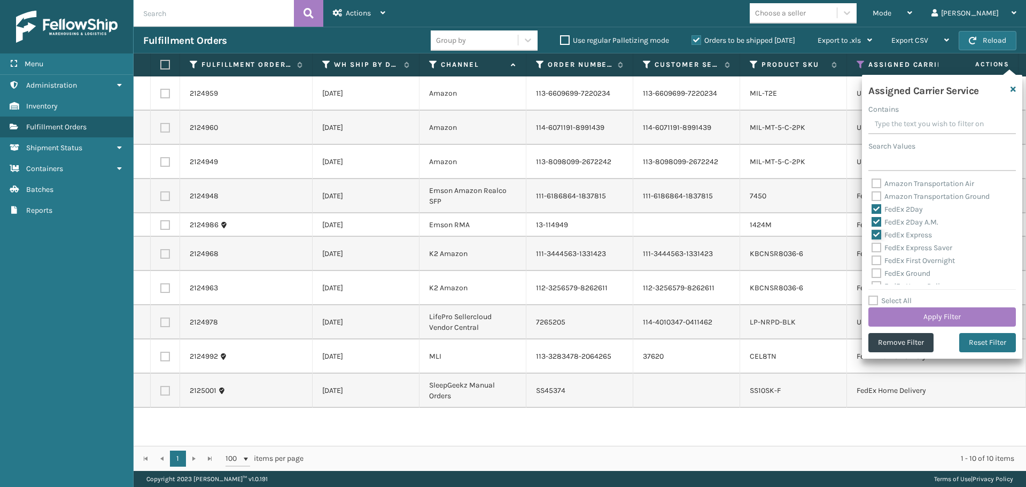
checkbox input "true"
click at [877, 247] on label "FedEx Express Saver" at bounding box center [911, 247] width 81 height 9
click at [872, 247] on input "FedEx Express Saver" at bounding box center [871, 245] width 1 height 7
checkbox input "true"
click at [876, 259] on label "FedEx First Overnight" at bounding box center [912, 260] width 83 height 9
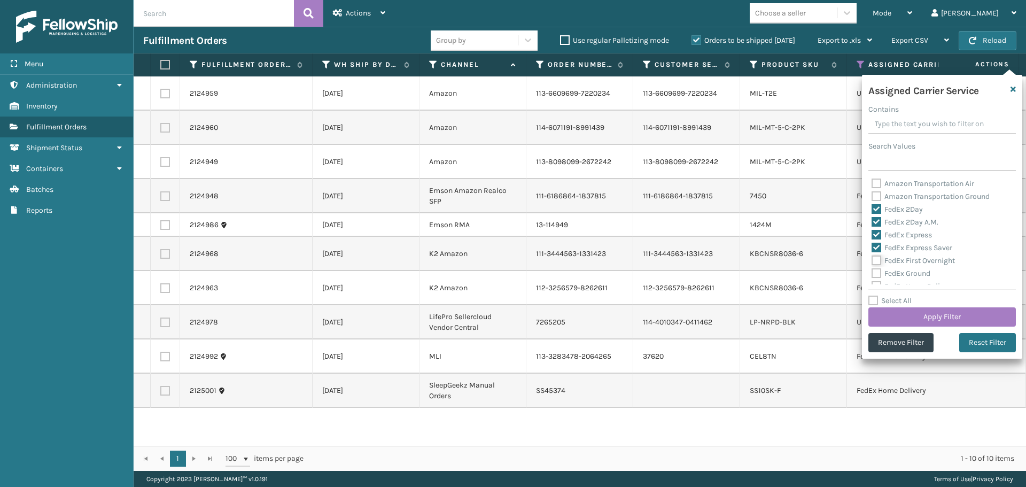
click at [872, 259] on input "FedEx First Overnight" at bounding box center [871, 257] width 1 height 7
checkbox input "true"
click at [876, 270] on label "FedEx Ground" at bounding box center [900, 273] width 59 height 9
click at [872, 270] on input "FedEx Ground" at bounding box center [871, 270] width 1 height 7
checkbox input "true"
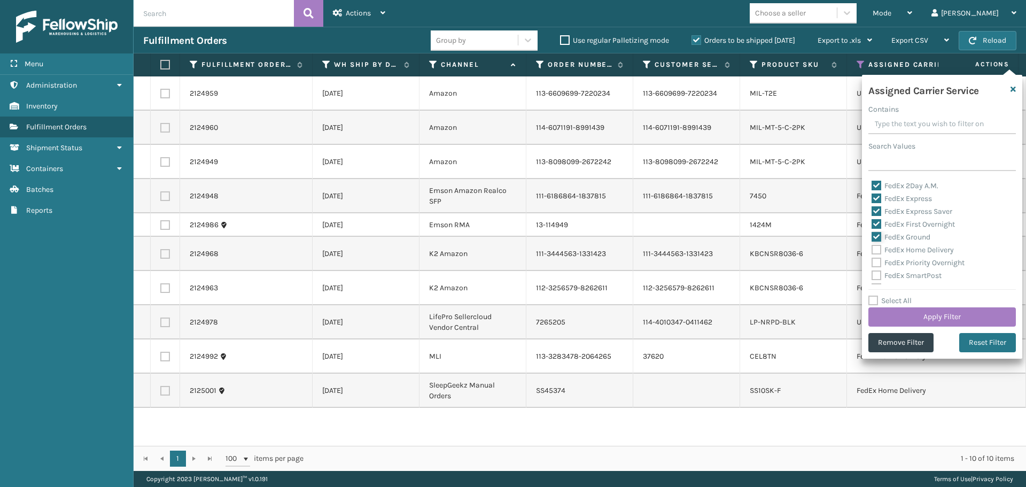
scroll to position [53, 0]
click at [874, 233] on label "FedEx Home Delivery" at bounding box center [912, 232] width 82 height 9
click at [872, 233] on input "FedEx Home Delivery" at bounding box center [871, 230] width 1 height 7
checkbox input "true"
click at [875, 246] on label "FedEx Priority Overnight" at bounding box center [917, 245] width 93 height 9
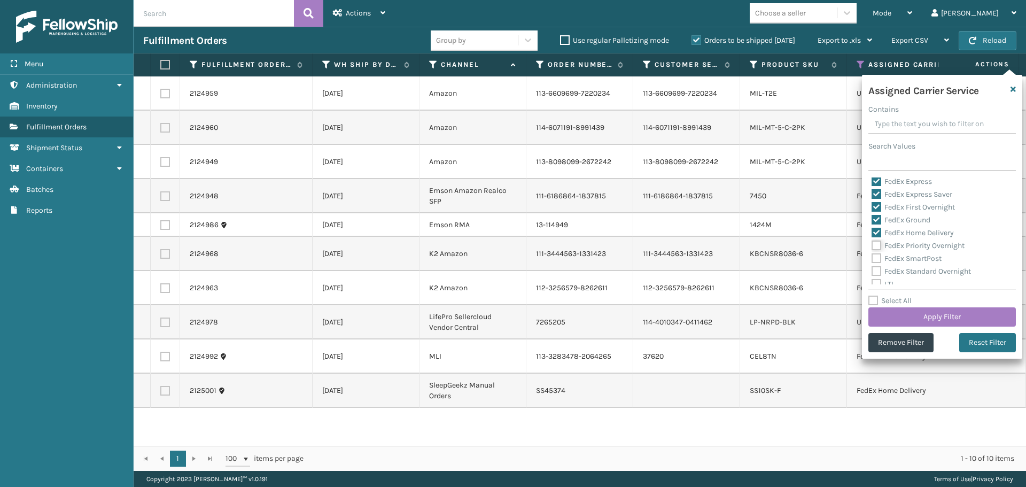
click at [872, 246] on input "FedEx Priority Overnight" at bounding box center [871, 242] width 1 height 7
checkbox input "true"
click at [879, 259] on label "FedEx SmartPost" at bounding box center [906, 258] width 70 height 9
click at [872, 259] on input "FedEx SmartPost" at bounding box center [871, 255] width 1 height 7
checkbox input "true"
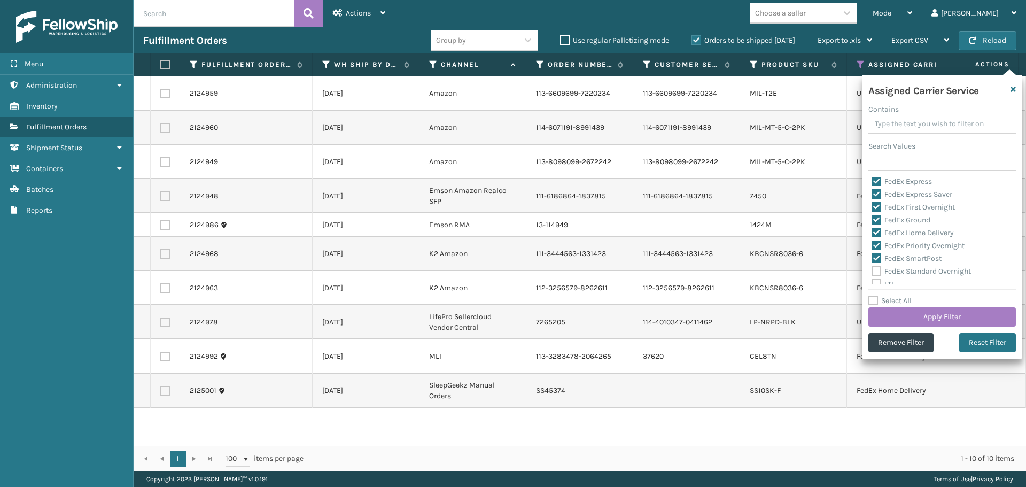
click at [880, 270] on label "FedEx Standard Overnight" at bounding box center [920, 271] width 99 height 9
click at [872, 270] on input "FedEx Standard Overnight" at bounding box center [871, 268] width 1 height 7
checkbox input "true"
click at [907, 318] on button "Apply Filter" at bounding box center [941, 316] width 147 height 19
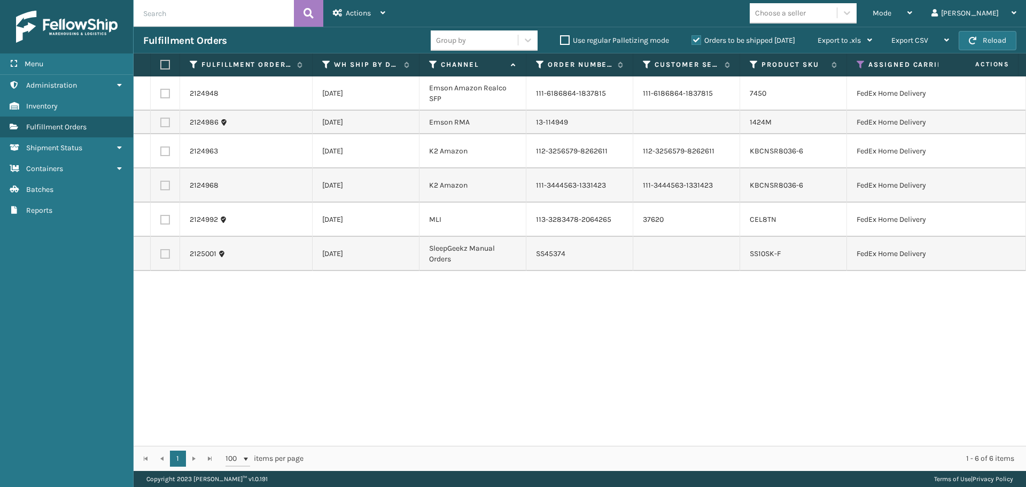
click at [167, 65] on label at bounding box center [163, 65] width 6 height 10
click at [161, 65] on input "checkbox" at bounding box center [160, 64] width 1 height 7
checkbox input "true"
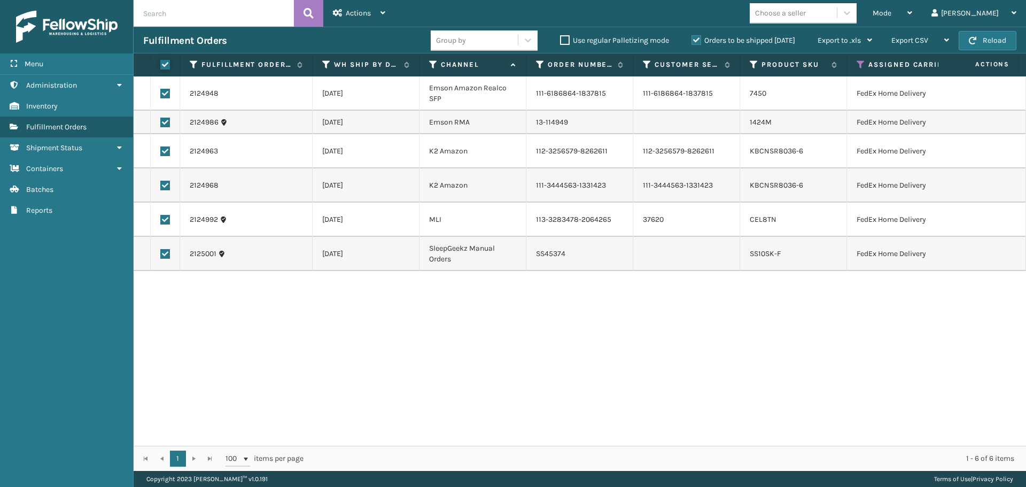
checkbox input "true"
click at [375, 11] on div "Actions" at bounding box center [359, 13] width 52 height 27
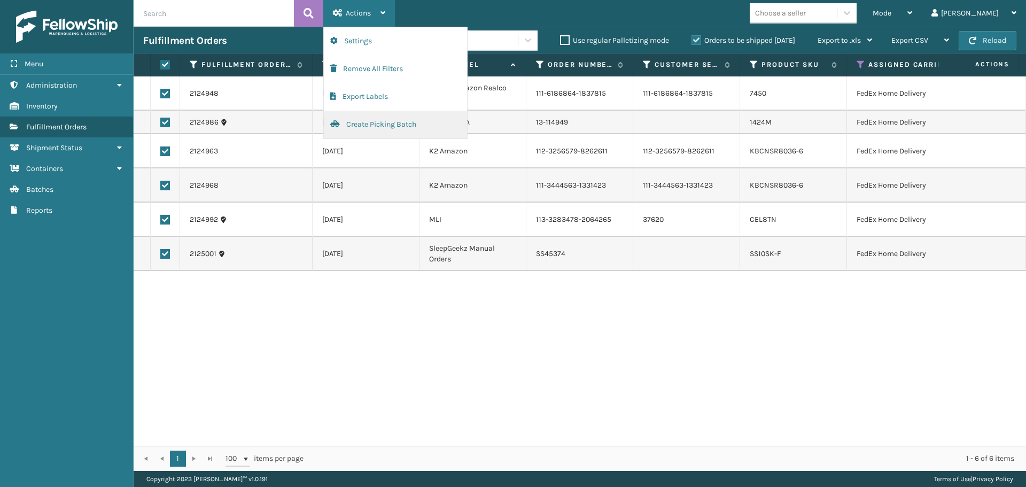
click at [387, 124] on button "Create Picking Batch" at bounding box center [395, 125] width 143 height 28
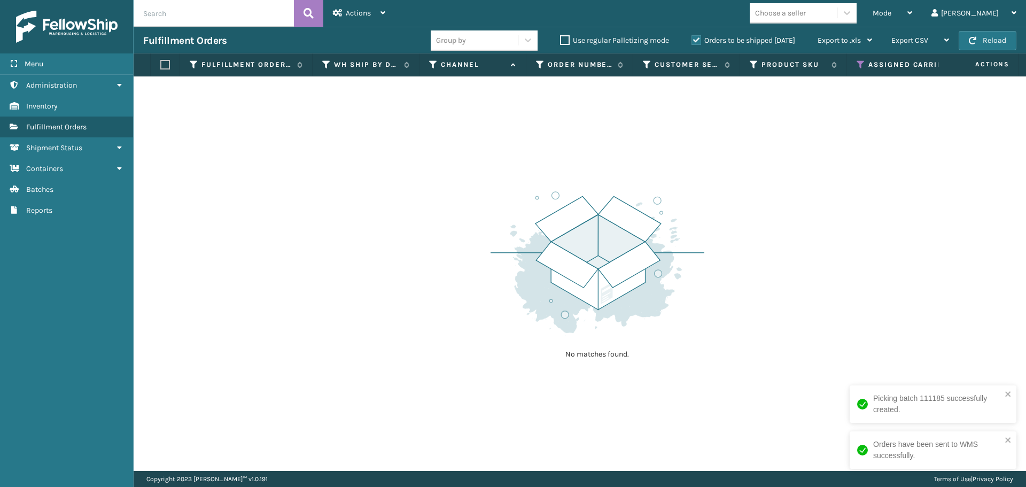
click at [852, 61] on th "Assigned Carrier Service" at bounding box center [939, 64] width 185 height 23
click at [856, 61] on th "Assigned Carrier Service" at bounding box center [939, 64] width 185 height 23
click at [858, 61] on icon at bounding box center [861, 65] width 9 height 10
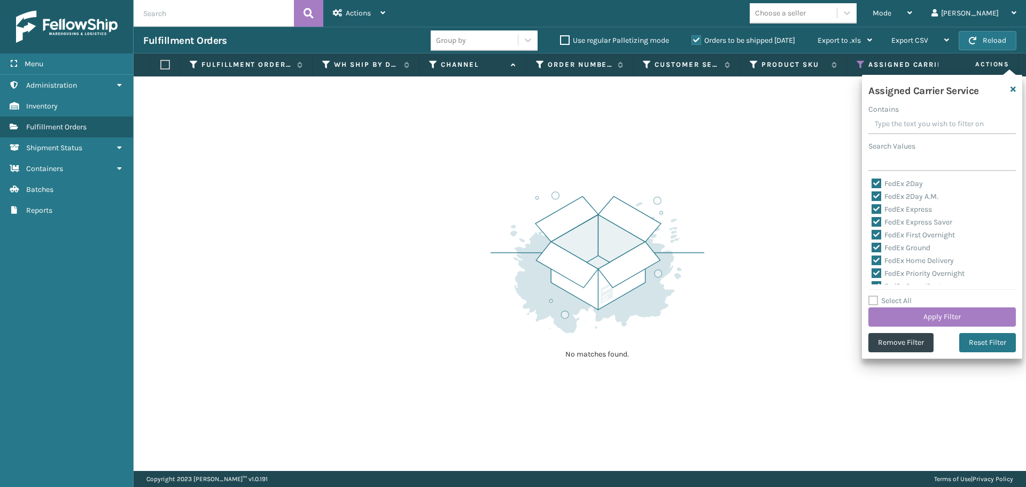
click at [874, 298] on label "Select All" at bounding box center [889, 300] width 43 height 9
click at [874, 295] on input "Select All" at bounding box center [948, 294] width 160 height 1
checkbox input "true"
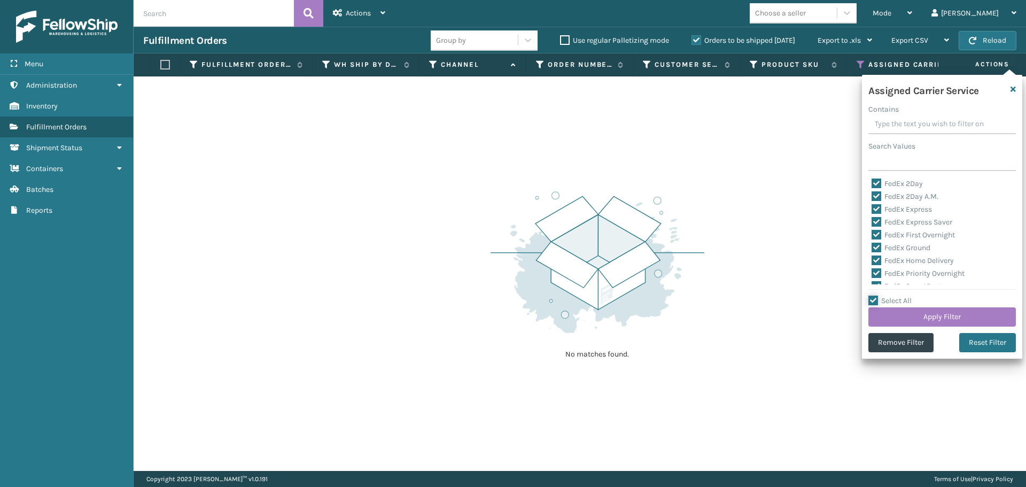
checkbox input "true"
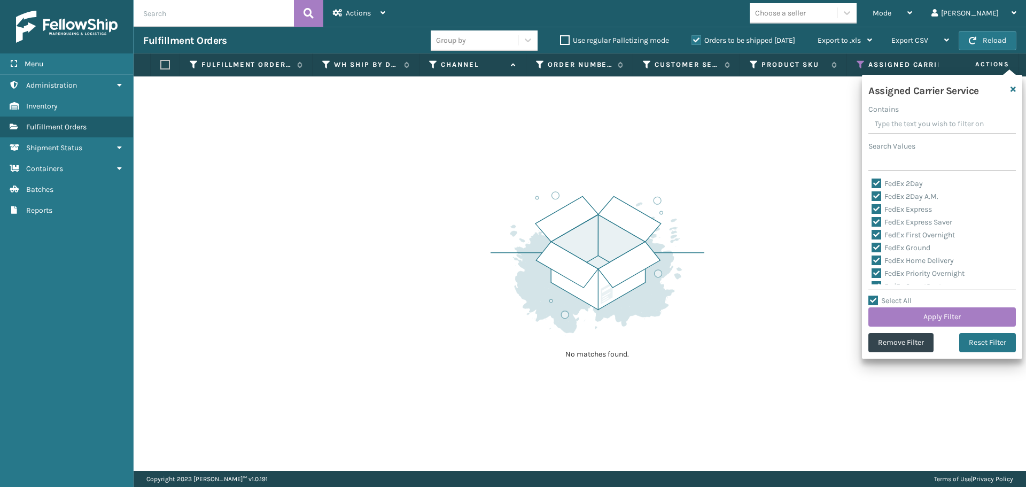
click at [874, 298] on label "Select All" at bounding box center [889, 300] width 43 height 9
click at [874, 295] on input "Select All" at bounding box center [948, 294] width 160 height 1
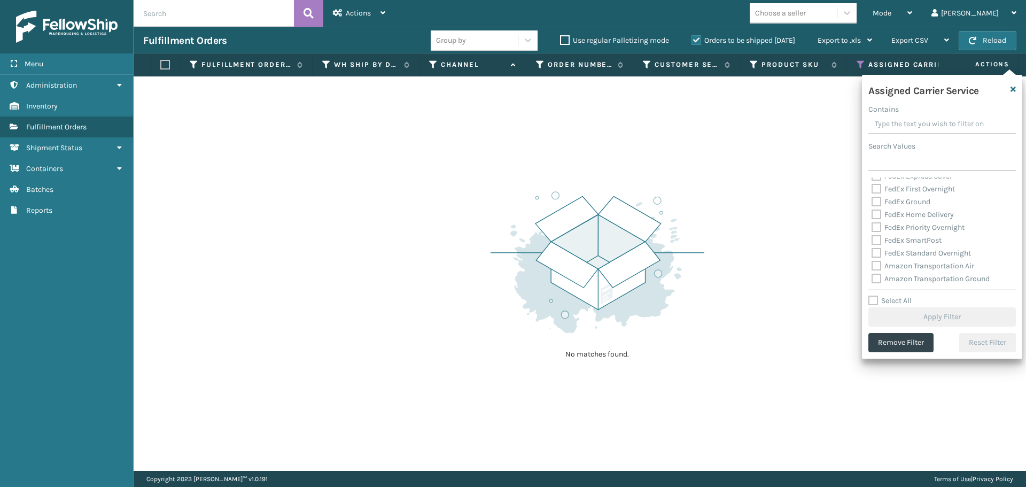
scroll to position [107, 0]
click at [875, 239] on label "OnTrac Ground" at bounding box center [901, 243] width 61 height 9
click at [872, 239] on input "OnTrac Ground" at bounding box center [871, 240] width 1 height 7
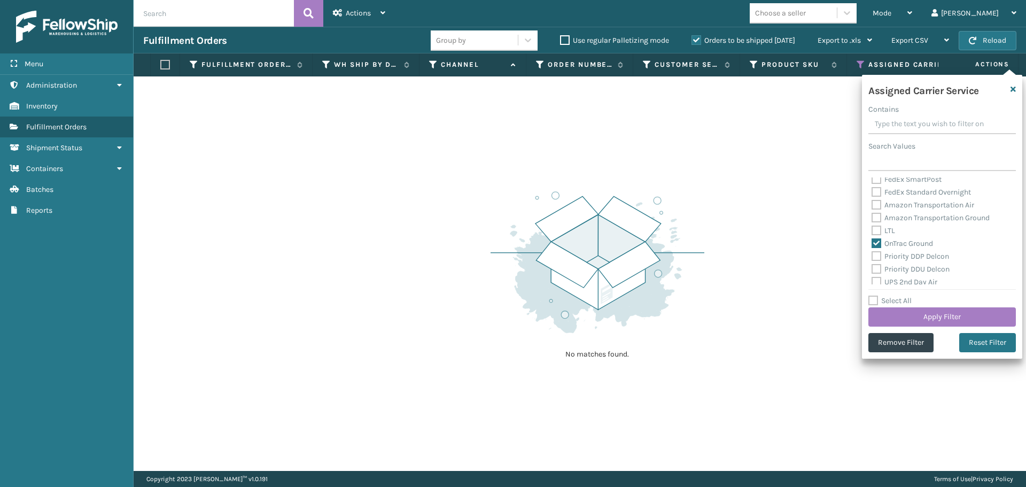
click at [876, 252] on label "Priority DDP Delcon" at bounding box center [909, 256] width 77 height 9
click at [872, 252] on input "Priority DDP Delcon" at bounding box center [871, 253] width 1 height 7
click at [876, 267] on label "Priority DDU Delcon" at bounding box center [910, 268] width 78 height 9
click at [872, 267] on input "Priority DDU Delcon" at bounding box center [871, 266] width 1 height 7
click at [878, 280] on label "UPS 2nd Day Air" at bounding box center [904, 281] width 66 height 9
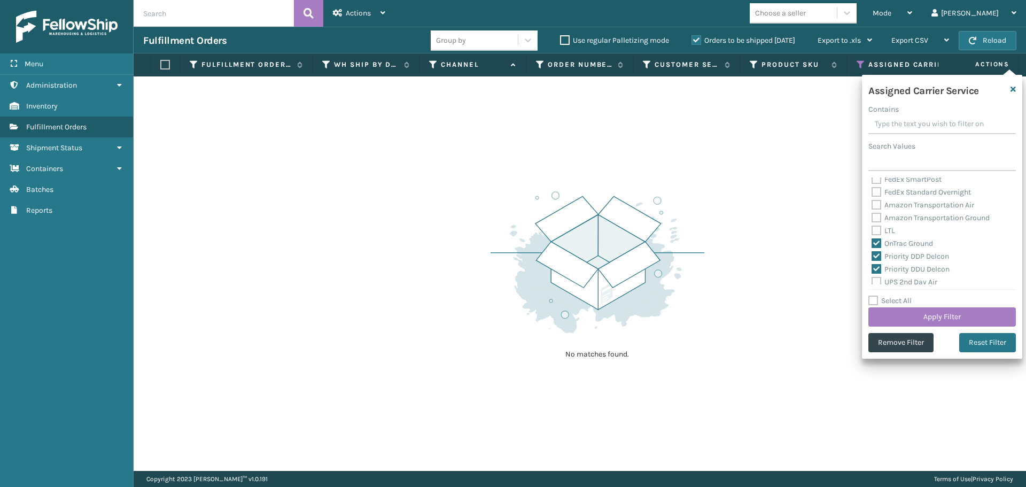
click at [872, 280] on input "UPS 2nd Day Air" at bounding box center [871, 279] width 1 height 7
click at [876, 239] on label "UPS 2nd Day Air A.M." at bounding box center [911, 241] width 81 height 9
click at [872, 239] on input "UPS 2nd Day Air A.M." at bounding box center [871, 238] width 1 height 7
click at [876, 254] on label "UPS 3 Day Select" at bounding box center [905, 254] width 68 height 9
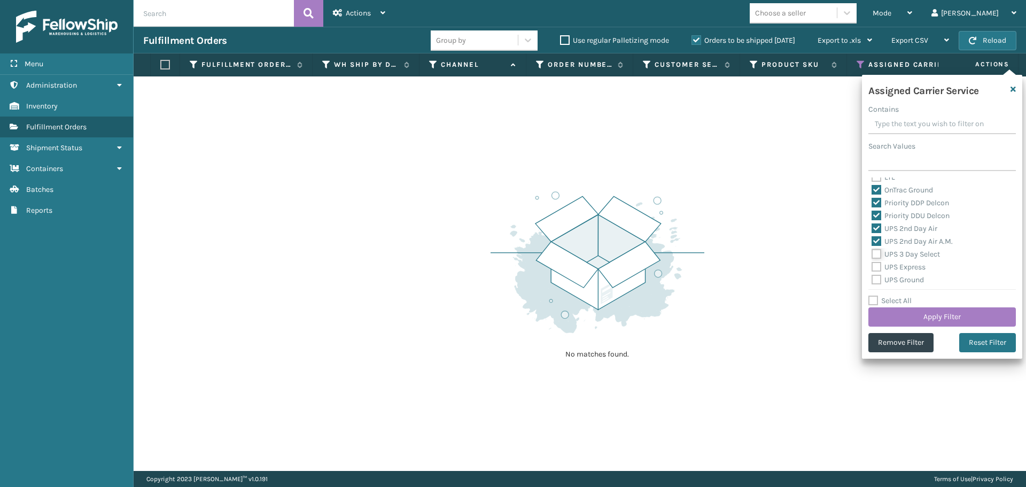
click at [872, 254] on input "UPS 3 Day Select" at bounding box center [871, 251] width 1 height 7
click at [876, 269] on label "UPS Express" at bounding box center [898, 266] width 54 height 9
click at [872, 268] on input "UPS Express" at bounding box center [871, 264] width 1 height 7
click at [876, 279] on label "UPS Ground" at bounding box center [897, 279] width 52 height 9
click at [872, 279] on input "UPS Ground" at bounding box center [871, 277] width 1 height 7
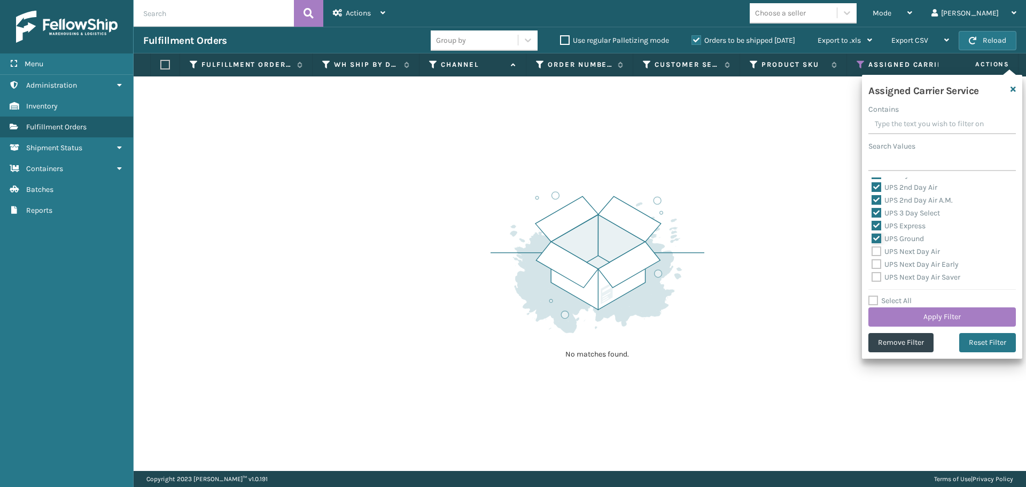
scroll to position [214, 0]
click at [876, 242] on label "UPS Next Day Air" at bounding box center [905, 239] width 68 height 9
click at [872, 240] on input "UPS Next Day Air" at bounding box center [871, 236] width 1 height 7
click at [876, 255] on label "UPS Next Day Air Early" at bounding box center [914, 251] width 87 height 9
click at [872, 253] on input "UPS Next Day Air Early" at bounding box center [871, 249] width 1 height 7
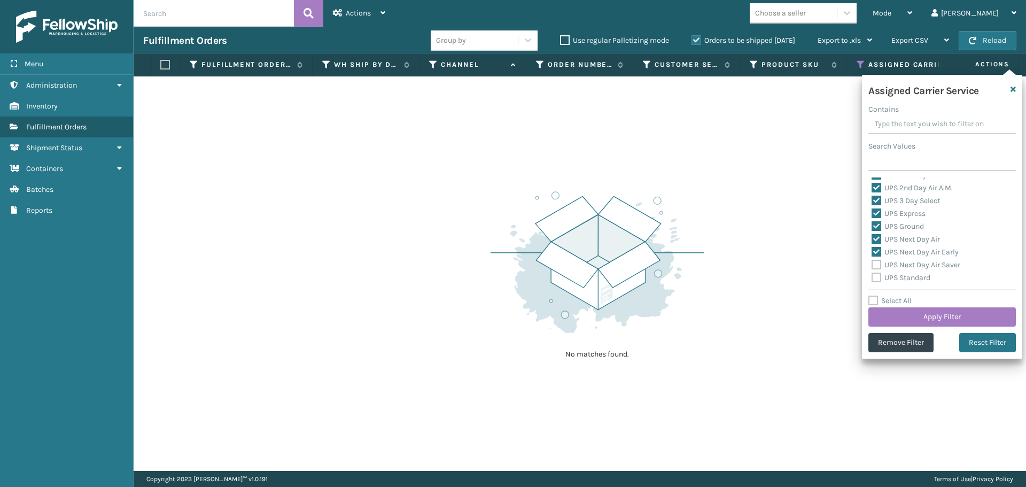
click at [876, 266] on label "UPS Next Day Air Saver" at bounding box center [915, 264] width 89 height 9
click at [872, 266] on input "UPS Next Day Air Saver" at bounding box center [871, 262] width 1 height 7
click at [876, 279] on label "UPS Standard" at bounding box center [900, 277] width 59 height 9
click at [872, 278] on input "UPS Standard" at bounding box center [871, 274] width 1 height 7
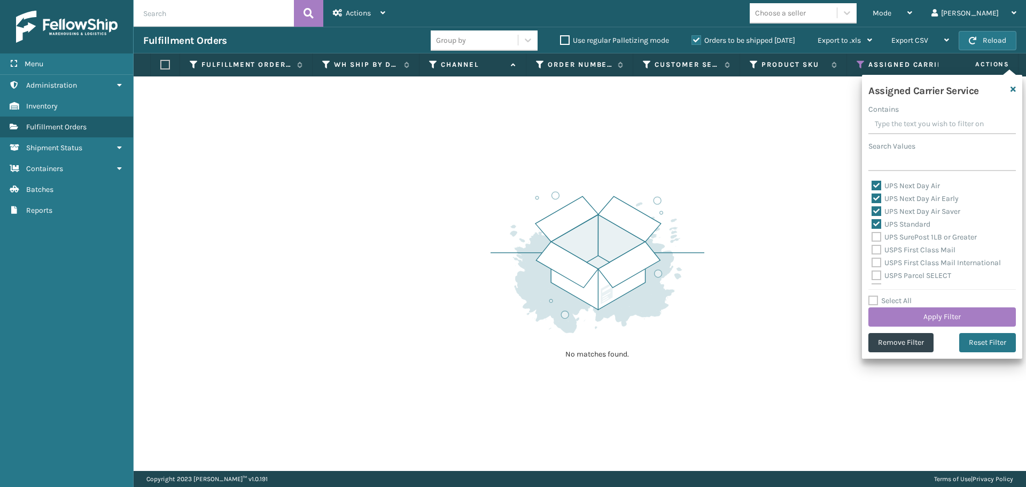
click at [873, 237] on label "UPS SurePost 1LB or Greater" at bounding box center [923, 236] width 105 height 9
click at [872, 237] on input "UPS SurePost 1LB or Greater" at bounding box center [871, 234] width 1 height 7
click at [874, 249] on label "USPS First Class Mail" at bounding box center [913, 249] width 84 height 9
click at [872, 249] on input "USPS First Class Mail" at bounding box center [871, 247] width 1 height 7
click at [875, 267] on label "USPS First Class Mail International" at bounding box center [935, 262] width 129 height 9
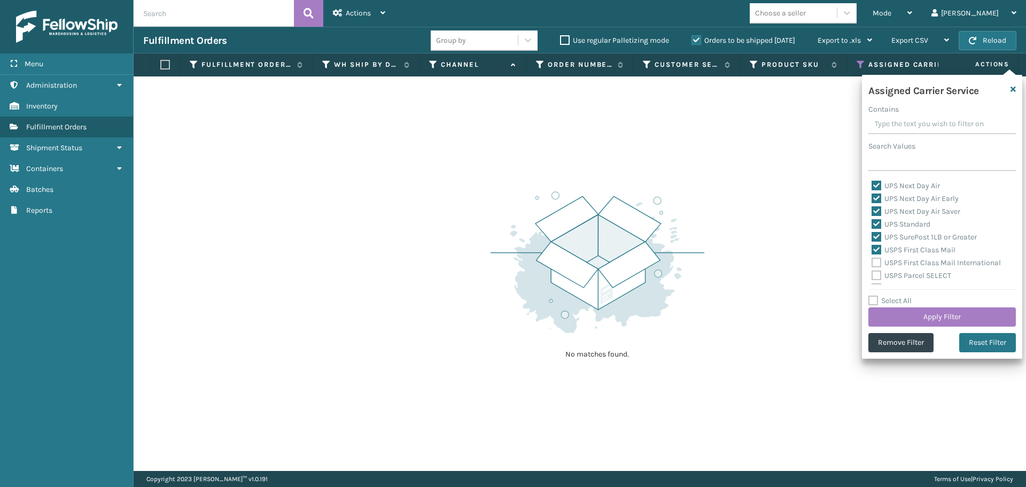
click at [872, 263] on input "USPS First Class Mail International" at bounding box center [871, 259] width 1 height 7
click at [875, 278] on label "USPS Parcel SELECT" at bounding box center [911, 275] width 80 height 9
click at [872, 276] on input "USPS Parcel SELECT" at bounding box center [871, 272] width 1 height 7
click at [873, 236] on label "USPS Priority Mail" at bounding box center [907, 234] width 73 height 9
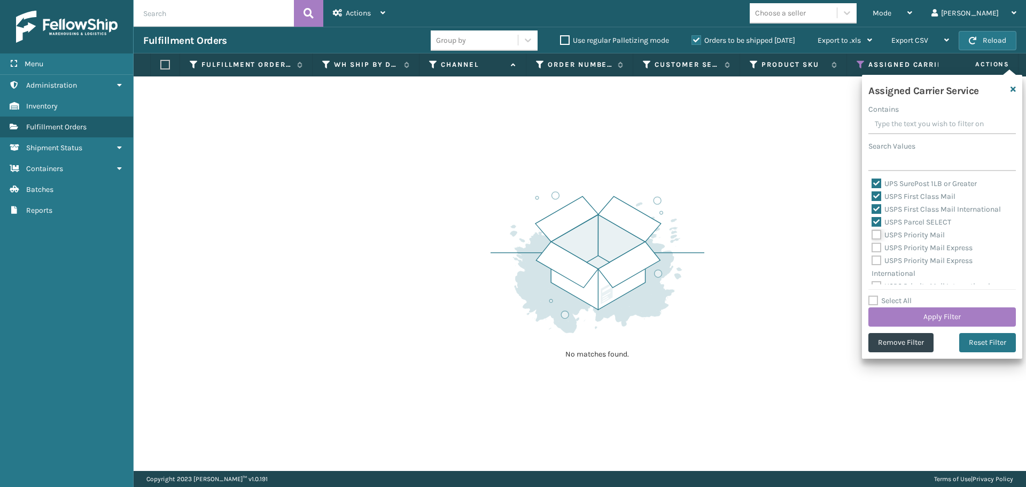
click at [872, 236] on input "USPS Priority Mail" at bounding box center [871, 232] width 1 height 7
click at [873, 244] on label "USPS Priority Mail Express" at bounding box center [921, 247] width 101 height 9
click at [872, 244] on input "USPS Priority Mail Express" at bounding box center [871, 245] width 1 height 7
click at [873, 262] on label "USPS Priority Mail Express International" at bounding box center [921, 267] width 101 height 22
click at [872, 261] on input "USPS Priority Mail Express International" at bounding box center [871, 257] width 1 height 7
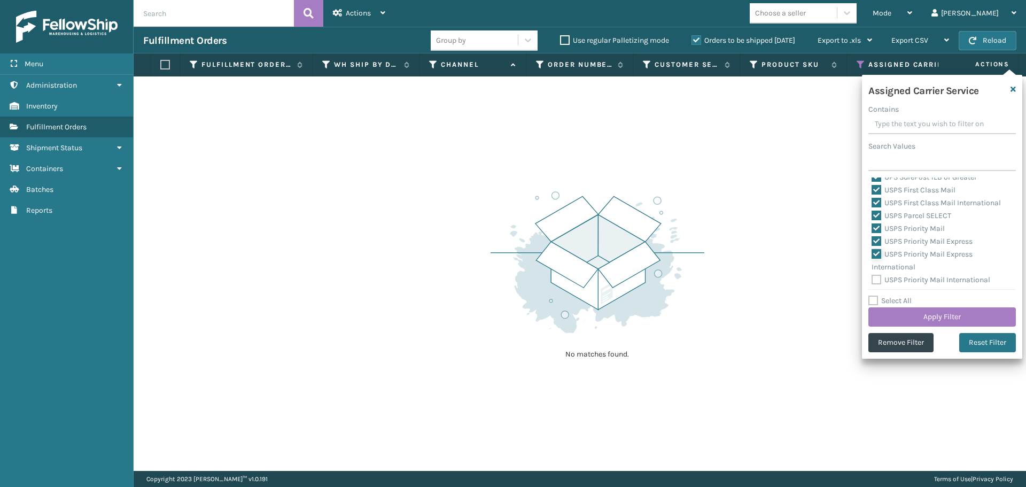
scroll to position [329, 0]
drag, startPoint x: 878, startPoint y: 274, endPoint x: 881, endPoint y: 295, distance: 21.5
click at [878, 275] on label "USPS Priority Mail International" at bounding box center [930, 277] width 119 height 9
click at [877, 276] on label "USPS Priority Mail International" at bounding box center [930, 277] width 119 height 9
click at [872, 276] on input "USPS Priority Mail International" at bounding box center [871, 274] width 1 height 7
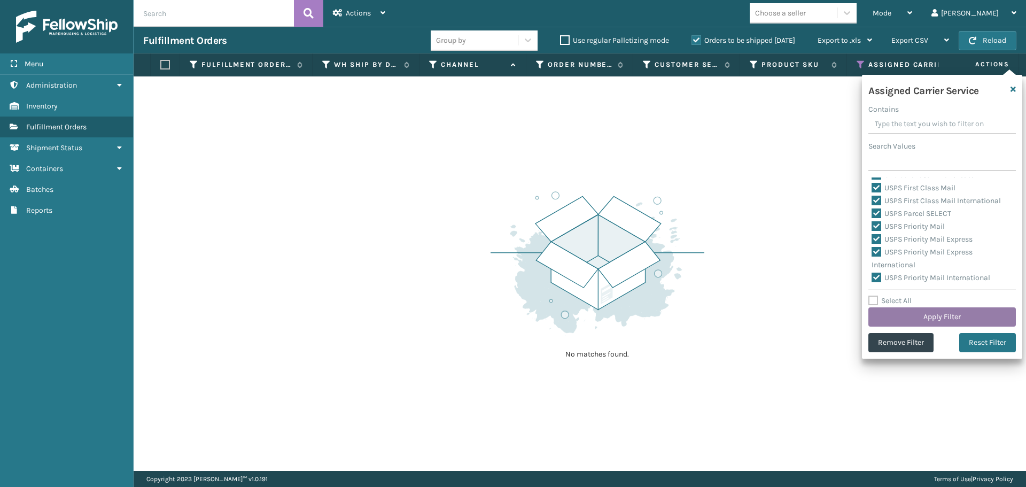
click at [884, 312] on button "Apply Filter" at bounding box center [941, 316] width 147 height 19
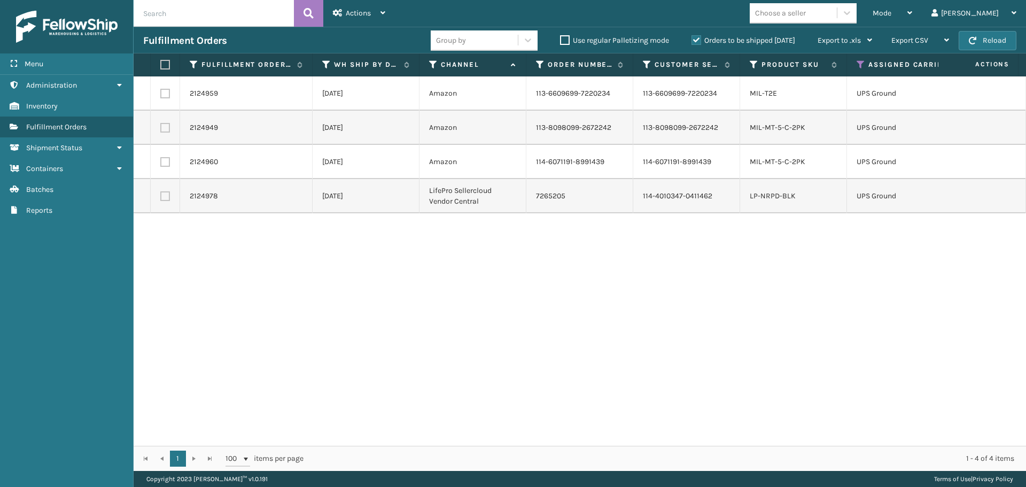
click at [165, 66] on label at bounding box center [163, 65] width 6 height 10
click at [161, 66] on input "checkbox" at bounding box center [160, 64] width 1 height 7
click at [361, 22] on div "Actions" at bounding box center [359, 13] width 52 height 27
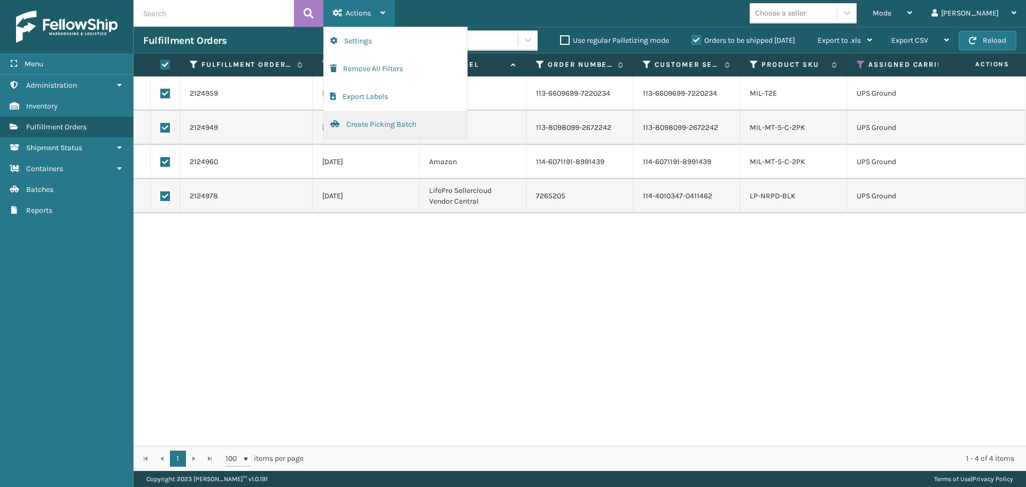
click at [391, 124] on button "Create Picking Batch" at bounding box center [395, 125] width 143 height 28
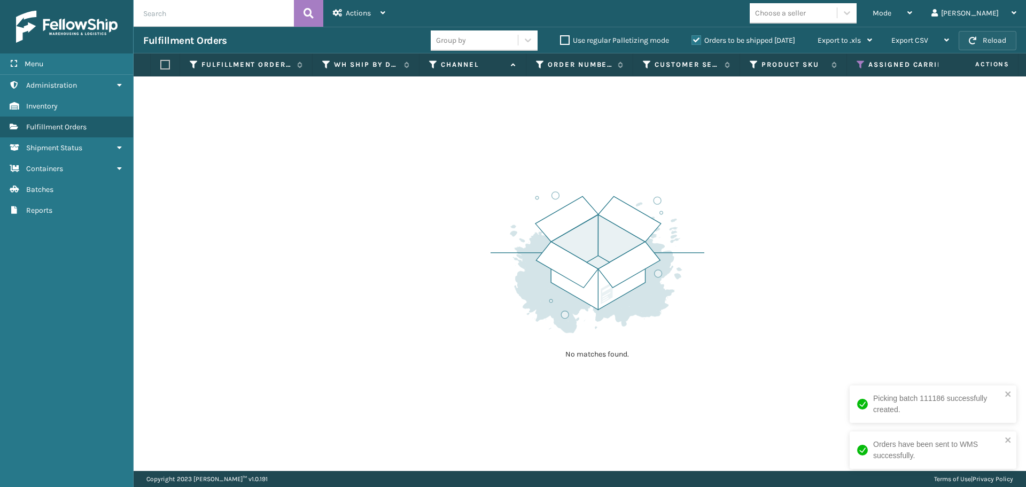
click at [969, 38] on span "button" at bounding box center [972, 40] width 7 height 7
click at [986, 44] on button "Reload" at bounding box center [988, 40] width 58 height 19
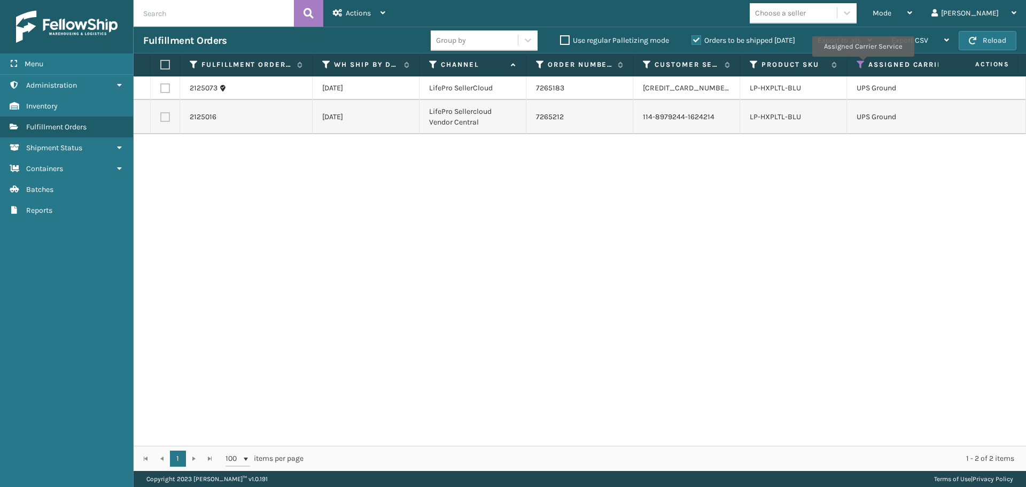
click at [862, 64] on icon at bounding box center [861, 65] width 9 height 10
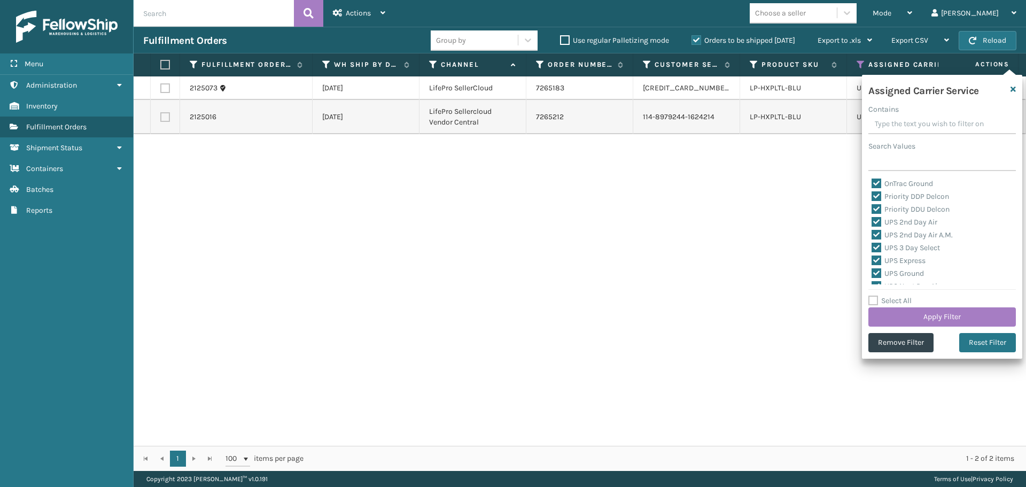
click at [876, 300] on label "Select All" at bounding box center [889, 300] width 43 height 9
click at [876, 295] on input "Select All" at bounding box center [948, 294] width 160 height 1
click at [875, 300] on label "Select All" at bounding box center [889, 300] width 43 height 9
click at [875, 295] on input "Select All" at bounding box center [948, 294] width 160 height 1
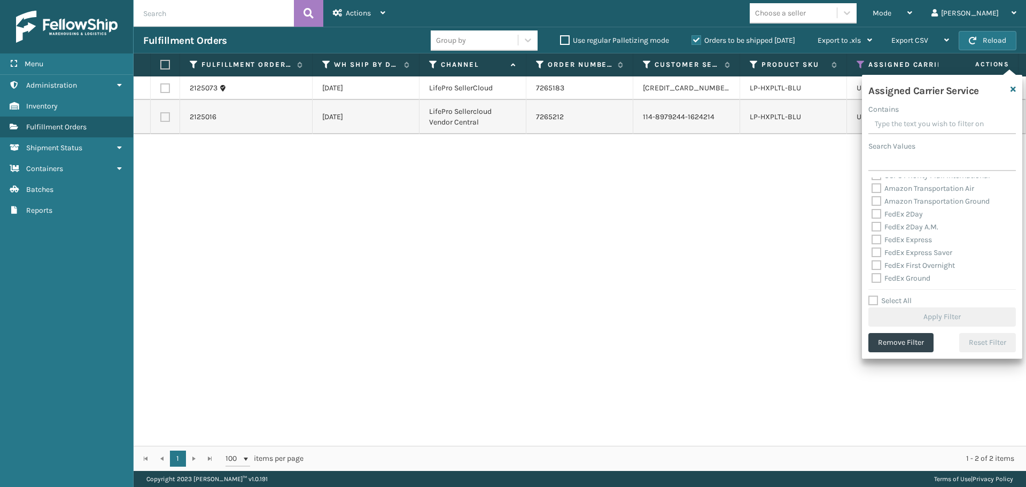
scroll to position [267, 0]
drag, startPoint x: 878, startPoint y: 214, endPoint x: 877, endPoint y: 221, distance: 7.0
click at [877, 214] on label "FedEx 2Day" at bounding box center [896, 211] width 51 height 9
click at [872, 212] on input "FedEx 2Day" at bounding box center [871, 208] width 1 height 7
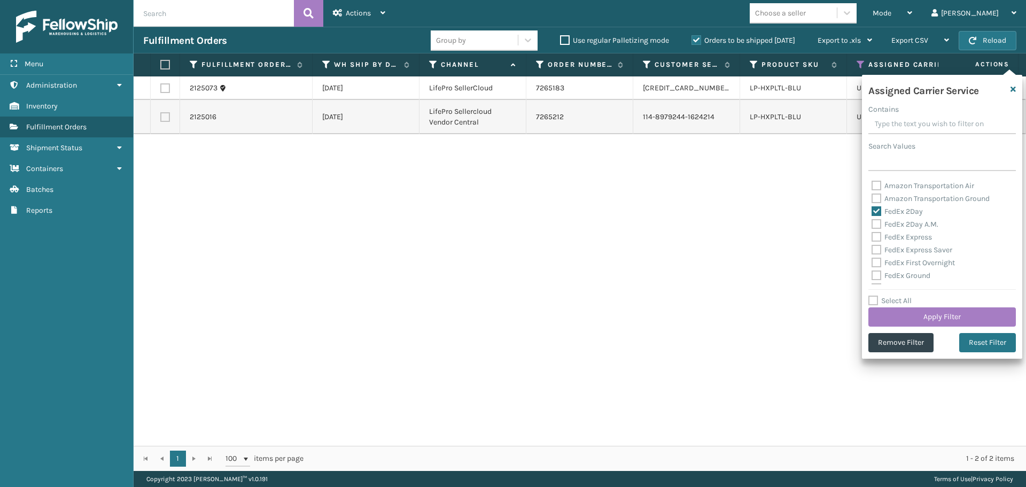
click at [877, 225] on label "FedEx 2Day A.M." at bounding box center [904, 224] width 67 height 9
click at [872, 225] on input "FedEx 2Day A.M." at bounding box center [871, 221] width 1 height 7
click at [877, 235] on label "FedEx Express" at bounding box center [901, 236] width 60 height 9
click at [872, 235] on input "FedEx Express" at bounding box center [871, 234] width 1 height 7
drag, startPoint x: 877, startPoint y: 251, endPoint x: 877, endPoint y: 259, distance: 8.0
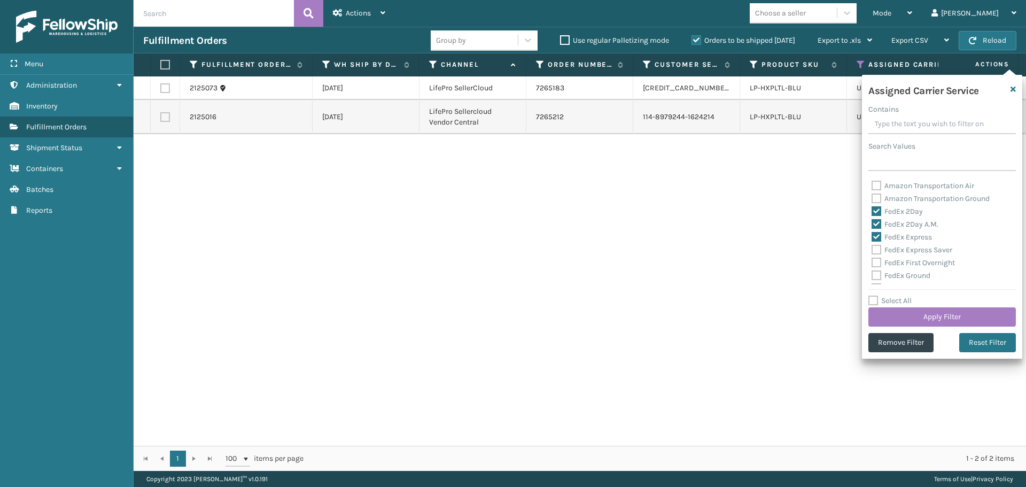
click at [877, 251] on label "FedEx Express Saver" at bounding box center [911, 249] width 81 height 9
click at [872, 251] on input "FedEx Express Saver" at bounding box center [871, 247] width 1 height 7
click at [877, 259] on label "FedEx First Overnight" at bounding box center [912, 262] width 83 height 9
click at [872, 259] on input "FedEx First Overnight" at bounding box center [871, 259] width 1 height 7
click at [877, 273] on label "FedEx Ground" at bounding box center [900, 275] width 59 height 9
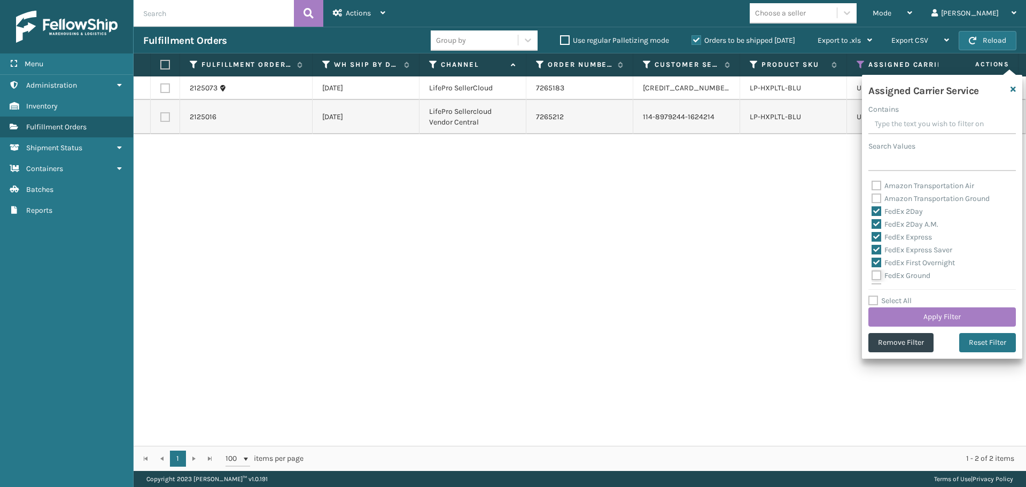
click at [872, 273] on input "FedEx Ground" at bounding box center [871, 272] width 1 height 7
click at [874, 229] on label "FedEx Home Delivery" at bounding box center [912, 226] width 82 height 9
click at [872, 227] on input "FedEx Home Delivery" at bounding box center [871, 223] width 1 height 7
drag, startPoint x: 874, startPoint y: 239, endPoint x: 874, endPoint y: 246, distance: 6.9
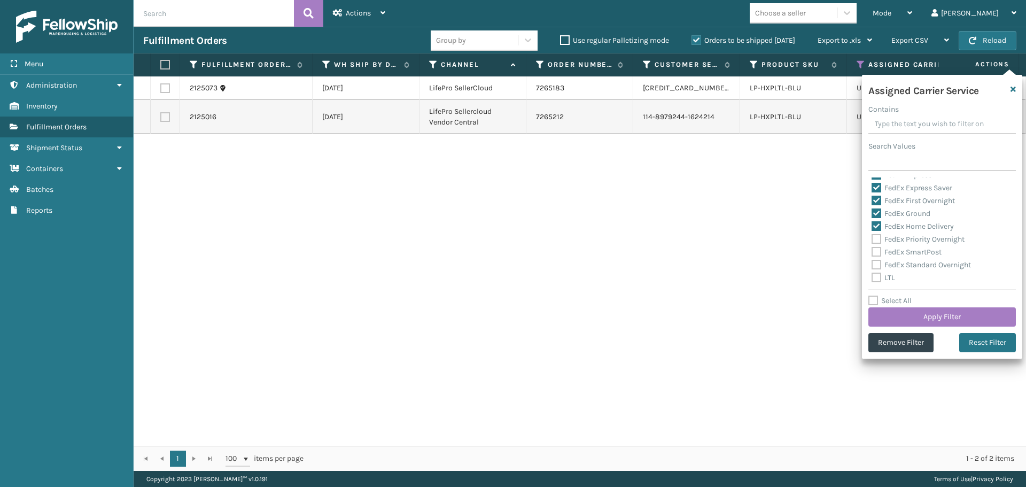
click at [874, 240] on label "FedEx Priority Overnight" at bounding box center [917, 239] width 93 height 9
click at [872, 240] on input "FedEx Priority Overnight" at bounding box center [871, 236] width 1 height 7
drag, startPoint x: 875, startPoint y: 252, endPoint x: 876, endPoint y: 263, distance: 11.8
click at [875, 252] on label "FedEx SmartPost" at bounding box center [906, 251] width 70 height 9
click at [872, 252] on input "FedEx SmartPost" at bounding box center [871, 249] width 1 height 7
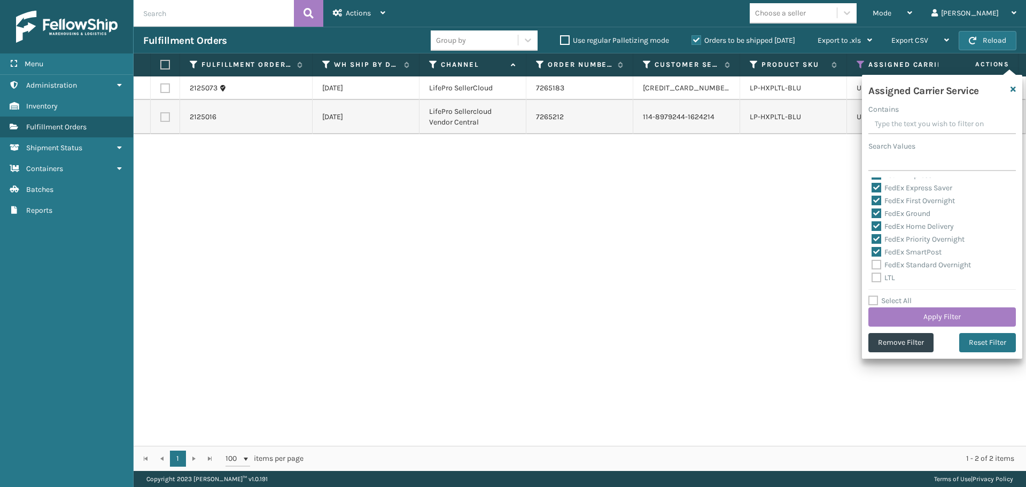
click at [876, 267] on label "FedEx Standard Overnight" at bounding box center [920, 264] width 99 height 9
click at [872, 266] on input "FedEx Standard Overnight" at bounding box center [871, 262] width 1 height 7
click at [906, 310] on button "Apply Filter" at bounding box center [941, 316] width 147 height 19
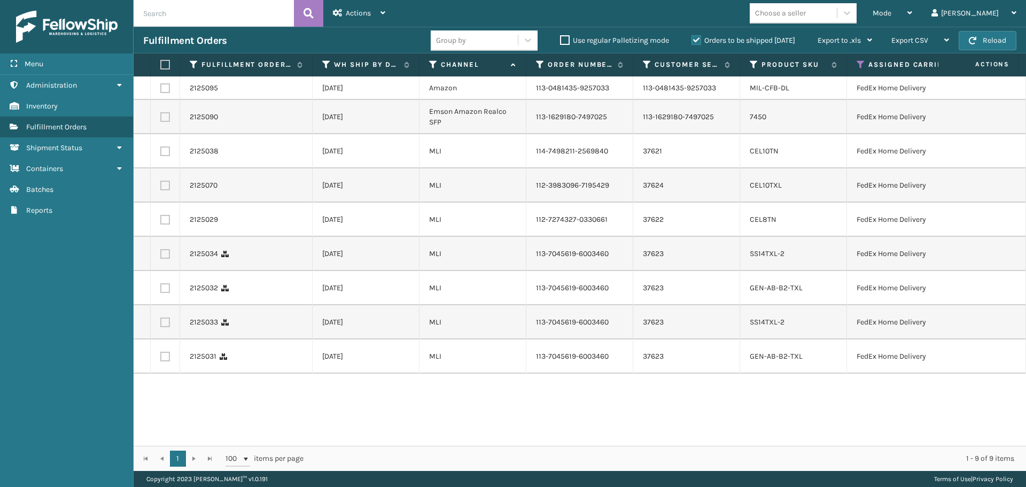
click at [162, 66] on label at bounding box center [163, 65] width 6 height 10
click at [161, 66] on input "checkbox" at bounding box center [160, 64] width 1 height 7
click at [369, 9] on span "Actions" at bounding box center [358, 13] width 25 height 9
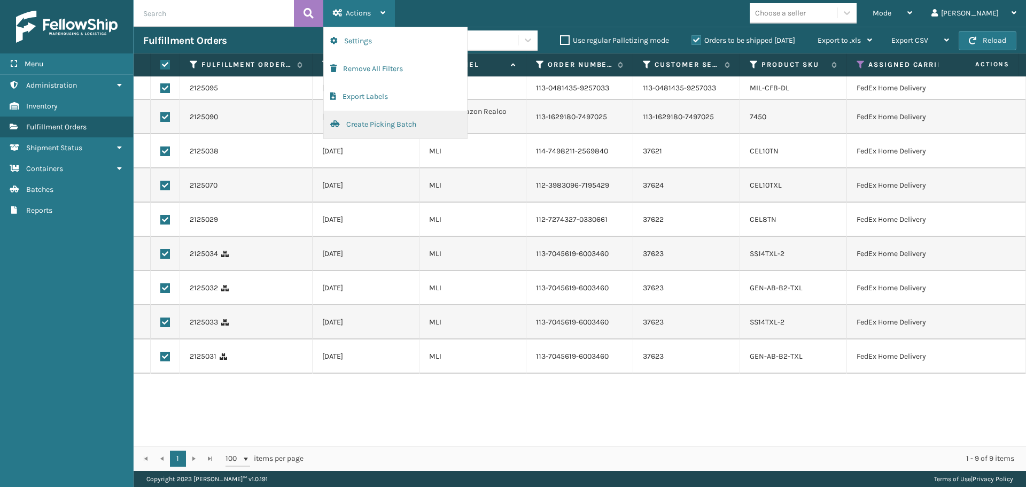
click at [401, 120] on button "Create Picking Batch" at bounding box center [395, 125] width 143 height 28
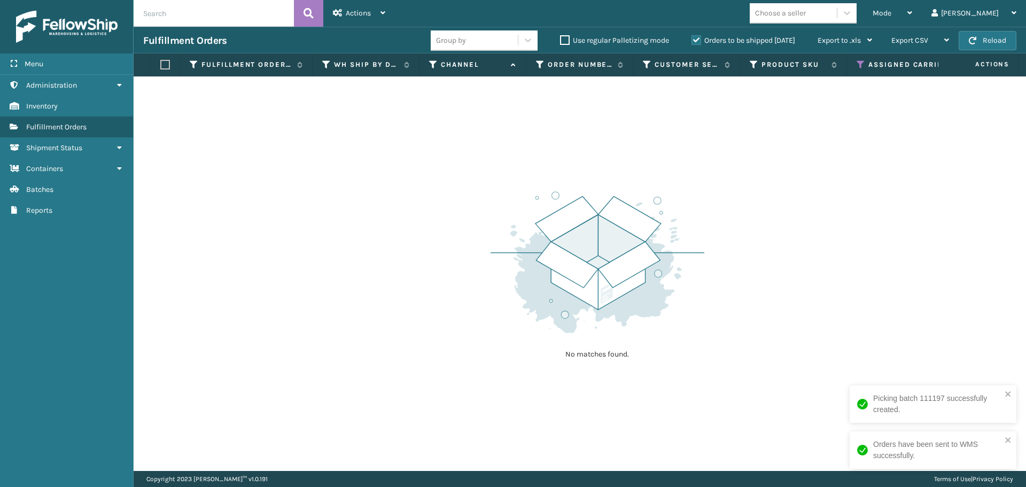
click at [991, 55] on th "Actions" at bounding box center [978, 64] width 80 height 23
click at [990, 37] on button "Reload" at bounding box center [988, 40] width 58 height 19
click at [987, 39] on button "Reload" at bounding box center [988, 40] width 58 height 19
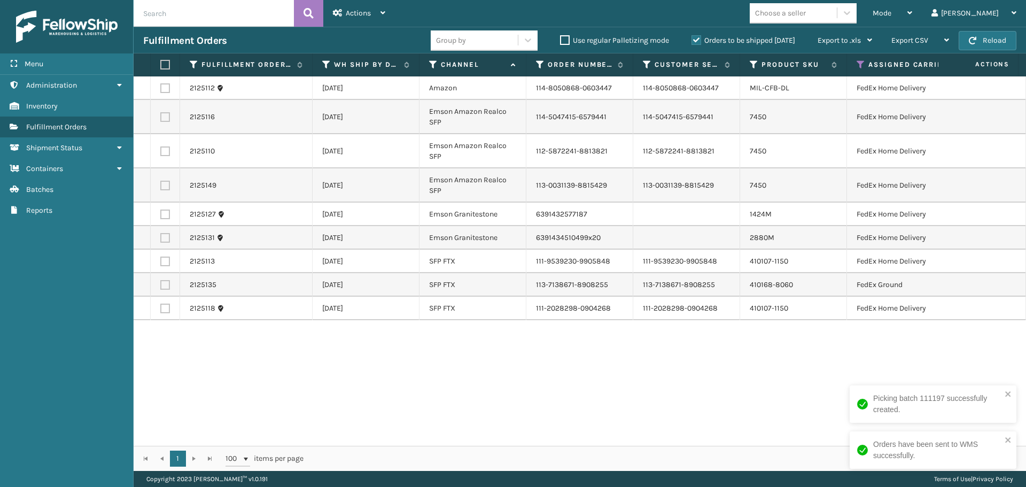
click at [161, 66] on label at bounding box center [163, 65] width 6 height 10
click at [161, 66] on input "checkbox" at bounding box center [160, 64] width 1 height 7
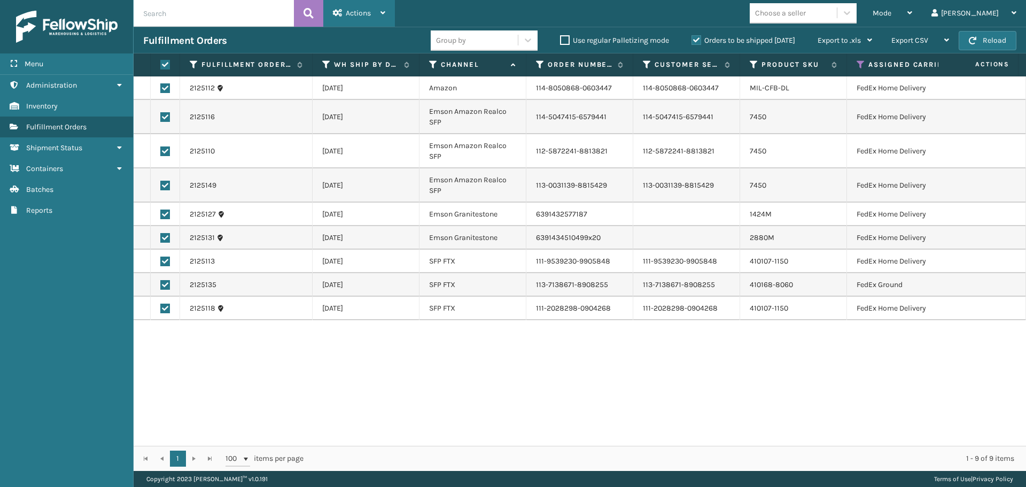
click at [365, 6] on div "Actions" at bounding box center [359, 13] width 52 height 27
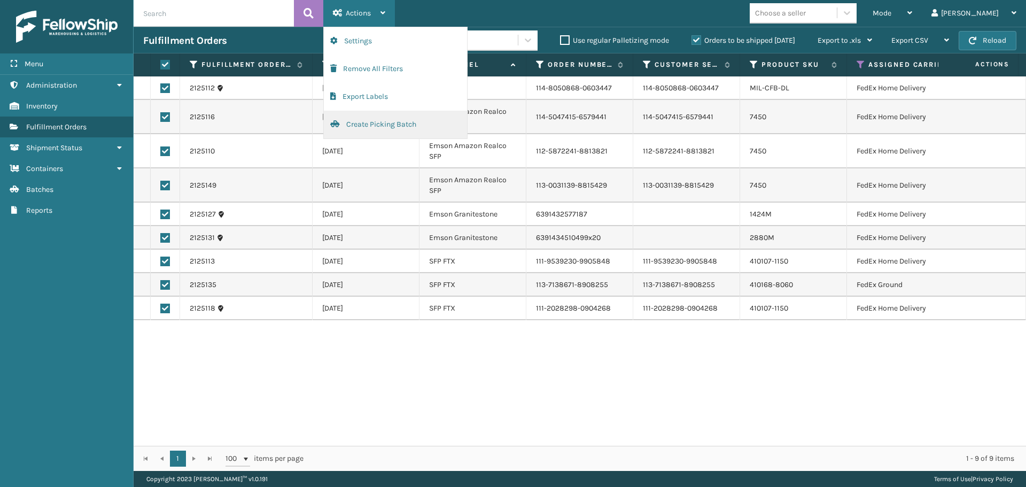
click at [380, 122] on button "Create Picking Batch" at bounding box center [395, 125] width 143 height 28
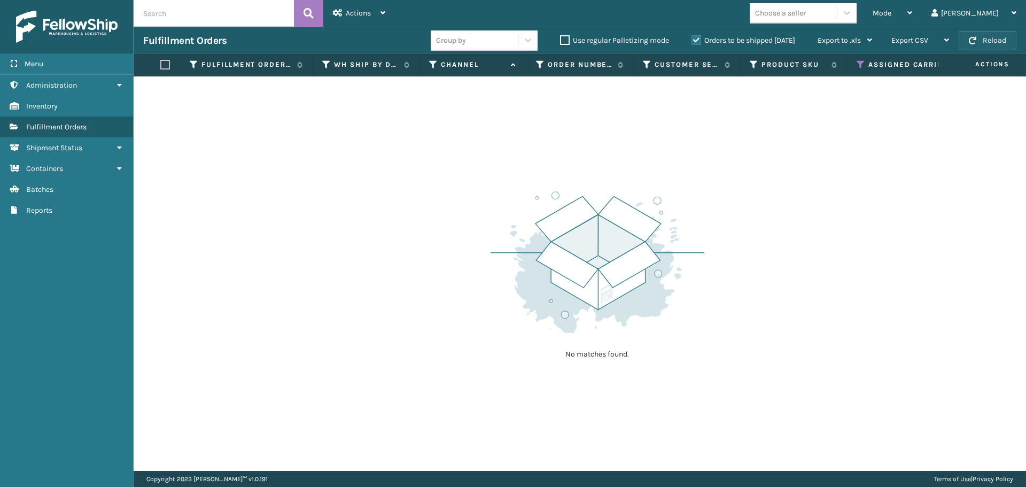
click at [1001, 38] on button "Reload" at bounding box center [988, 40] width 58 height 19
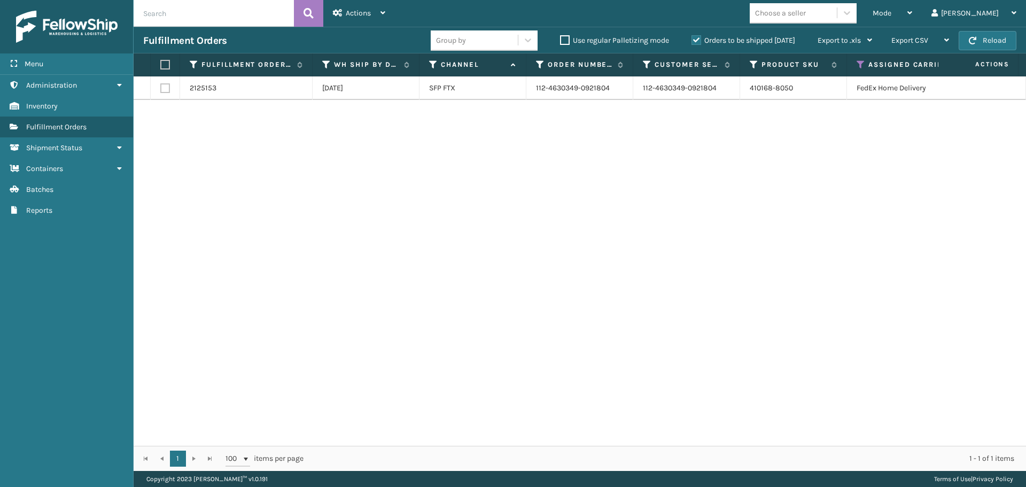
click at [1001, 38] on button "Reload" at bounding box center [988, 40] width 58 height 19
click at [167, 67] on label at bounding box center [163, 65] width 6 height 10
click at [161, 67] on input "checkbox" at bounding box center [160, 64] width 1 height 7
click at [359, 21] on div "Actions" at bounding box center [359, 13] width 52 height 27
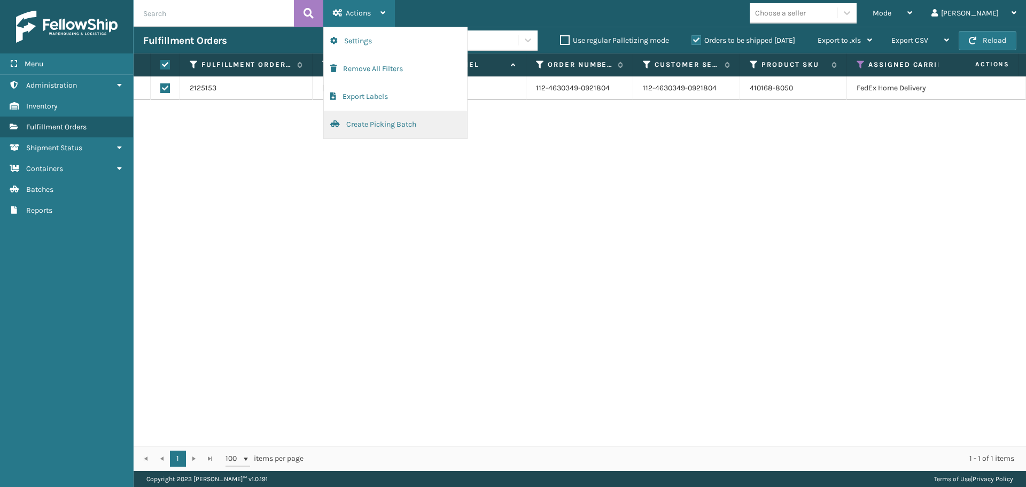
click at [364, 121] on button "Create Picking Batch" at bounding box center [395, 125] width 143 height 28
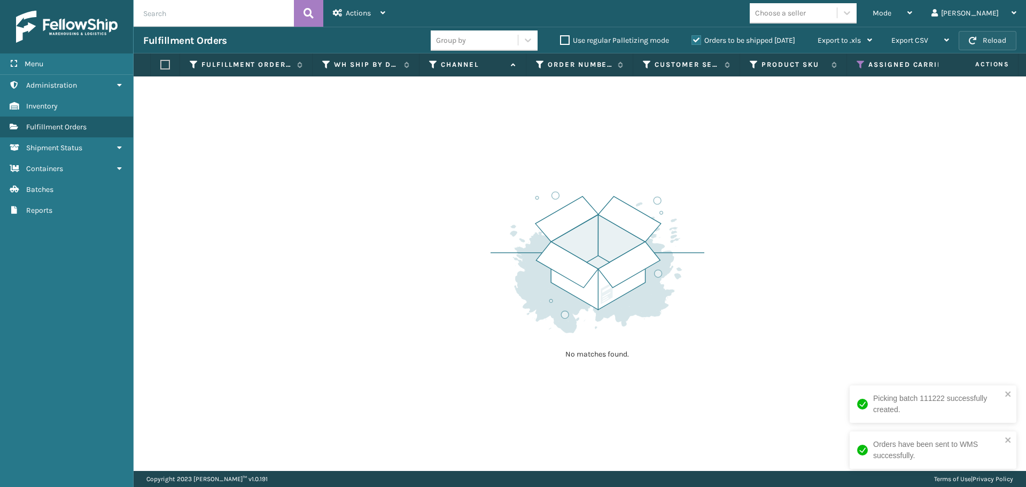
click at [985, 40] on button "Reload" at bounding box center [988, 40] width 58 height 19
click at [987, 40] on button "Reload" at bounding box center [988, 40] width 58 height 19
click at [984, 32] on button "Reload" at bounding box center [988, 40] width 58 height 19
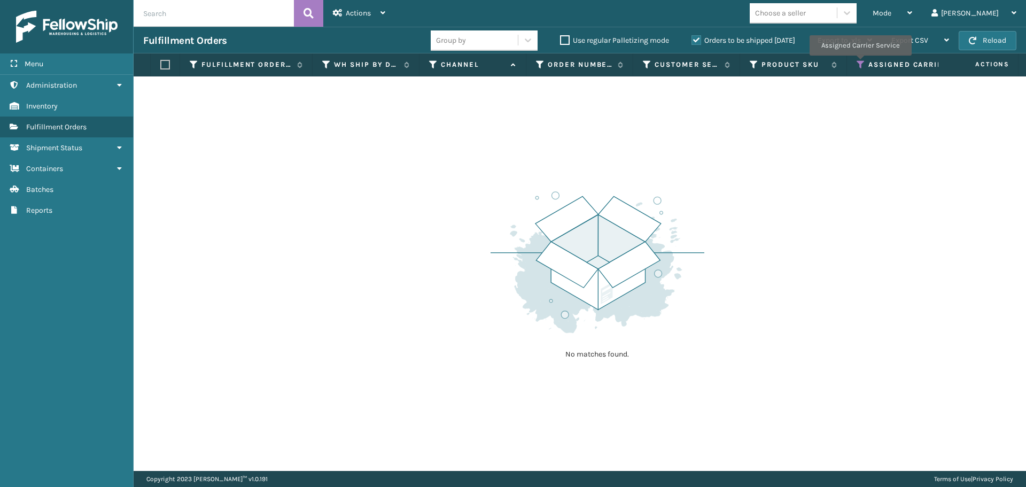
click at [859, 63] on icon at bounding box center [861, 65] width 9 height 10
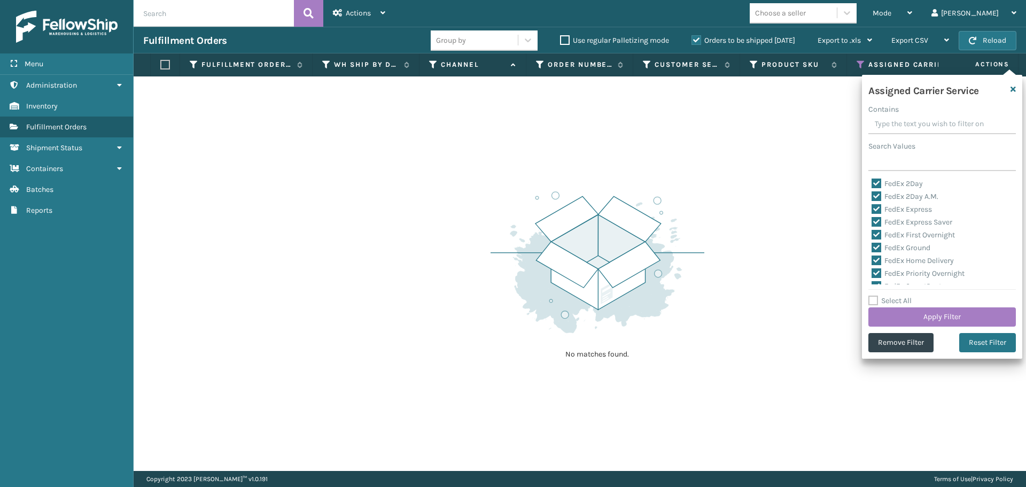
click at [874, 184] on label "FedEx 2Day" at bounding box center [896, 183] width 51 height 9
click at [872, 184] on input "FedEx 2Day" at bounding box center [871, 180] width 1 height 7
click at [876, 197] on label "FedEx 2Day A.M." at bounding box center [904, 196] width 67 height 9
click at [872, 197] on input "FedEx 2Day A.M." at bounding box center [871, 193] width 1 height 7
click at [875, 210] on label "FedEx Express" at bounding box center [901, 209] width 60 height 9
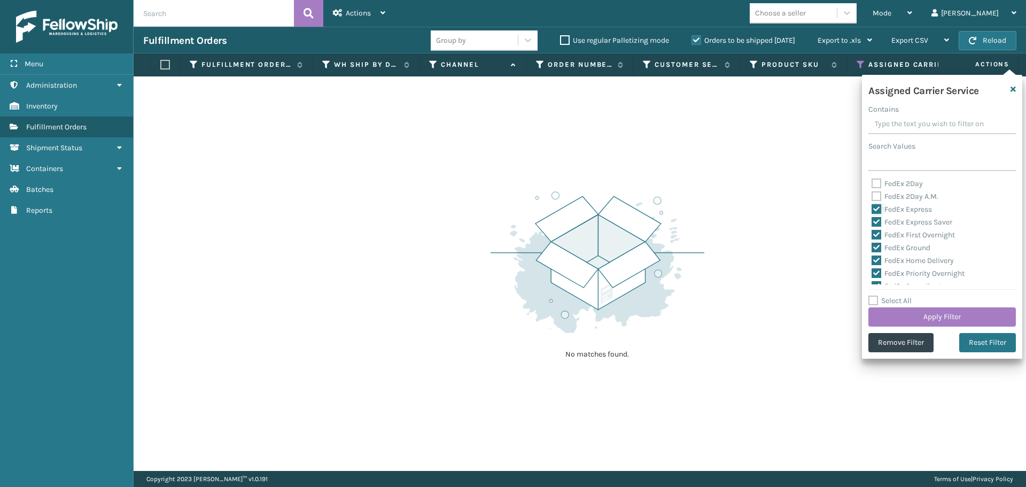
click at [872, 210] on input "FedEx Express" at bounding box center [871, 206] width 1 height 7
click at [874, 220] on label "FedEx Express Saver" at bounding box center [911, 221] width 81 height 9
click at [872, 220] on input "FedEx Express Saver" at bounding box center [871, 219] width 1 height 7
click at [874, 242] on div "FedEx Ground" at bounding box center [941, 248] width 141 height 13
click at [876, 235] on label "FedEx First Overnight" at bounding box center [912, 234] width 83 height 9
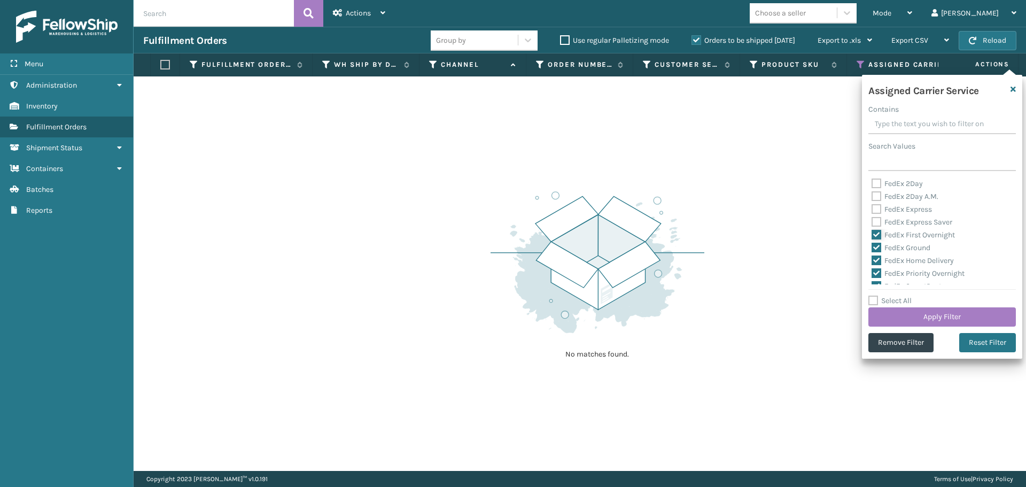
click at [872, 235] on input "FedEx First Overnight" at bounding box center [871, 232] width 1 height 7
click at [876, 243] on label "FedEx Ground" at bounding box center [900, 247] width 59 height 9
click at [872, 243] on input "FedEx Ground" at bounding box center [871, 245] width 1 height 7
click at [876, 260] on label "FedEx Home Delivery" at bounding box center [912, 260] width 82 height 9
click at [872, 260] on input "FedEx Home Delivery" at bounding box center [871, 257] width 1 height 7
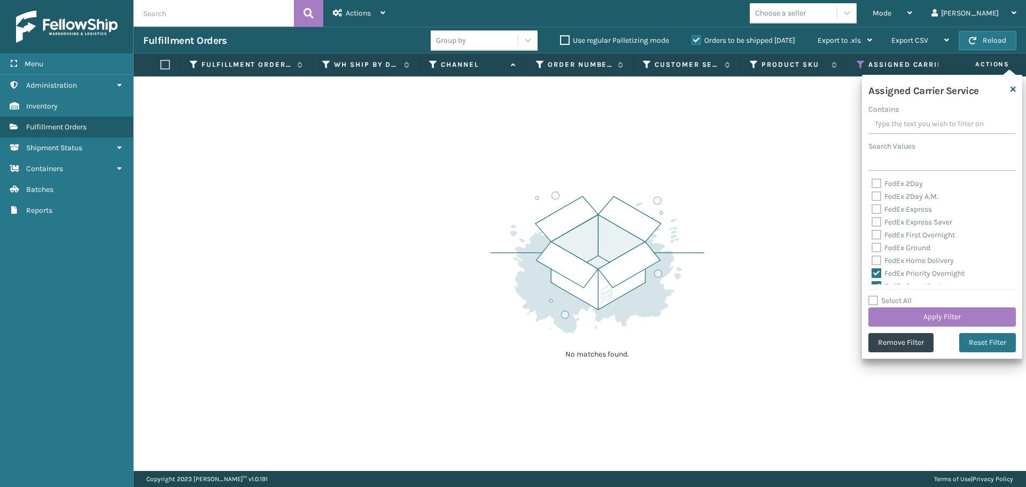
click at [876, 269] on label "FedEx Priority Overnight" at bounding box center [917, 273] width 93 height 9
click at [872, 269] on input "FedEx Priority Overnight" at bounding box center [871, 270] width 1 height 7
click at [877, 233] on label "FedEx SmartPost" at bounding box center [906, 232] width 70 height 9
click at [872, 233] on input "FedEx SmartPost" at bounding box center [871, 230] width 1 height 7
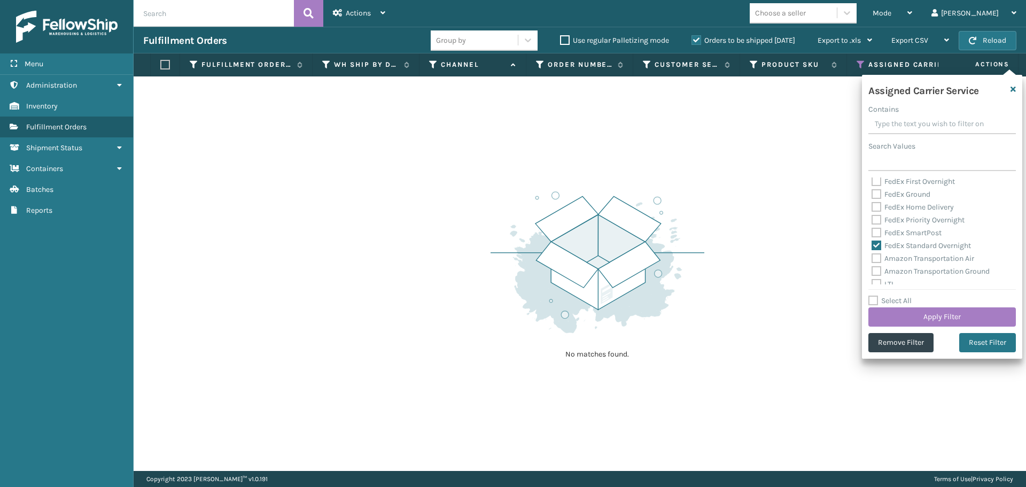
click at [875, 240] on div "FedEx Standard Overnight" at bounding box center [941, 245] width 141 height 13
click at [875, 243] on label "FedEx Standard Overnight" at bounding box center [920, 245] width 99 height 9
click at [872, 243] on input "FedEx Standard Overnight" at bounding box center [871, 242] width 1 height 7
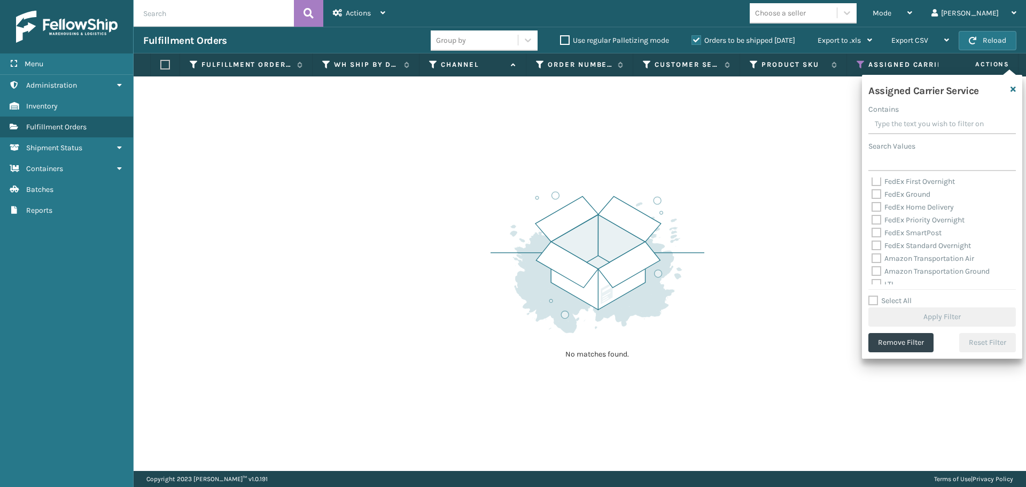
click at [875, 255] on label "Amazon Transportation Air" at bounding box center [922, 258] width 103 height 9
click at [872, 255] on input "Amazon Transportation Air" at bounding box center [871, 255] width 1 height 7
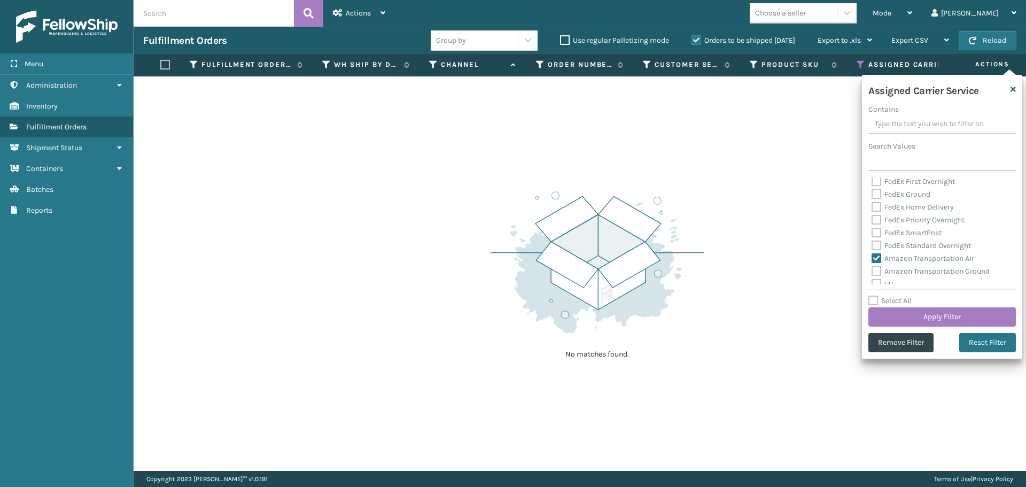
click at [875, 266] on div "Amazon Transportation Ground" at bounding box center [941, 271] width 141 height 13
click at [875, 274] on label "Amazon Transportation Ground" at bounding box center [930, 271] width 118 height 9
click at [872, 272] on input "Amazon Transportation Ground" at bounding box center [871, 268] width 1 height 7
click at [893, 316] on button "Apply Filter" at bounding box center [941, 316] width 147 height 19
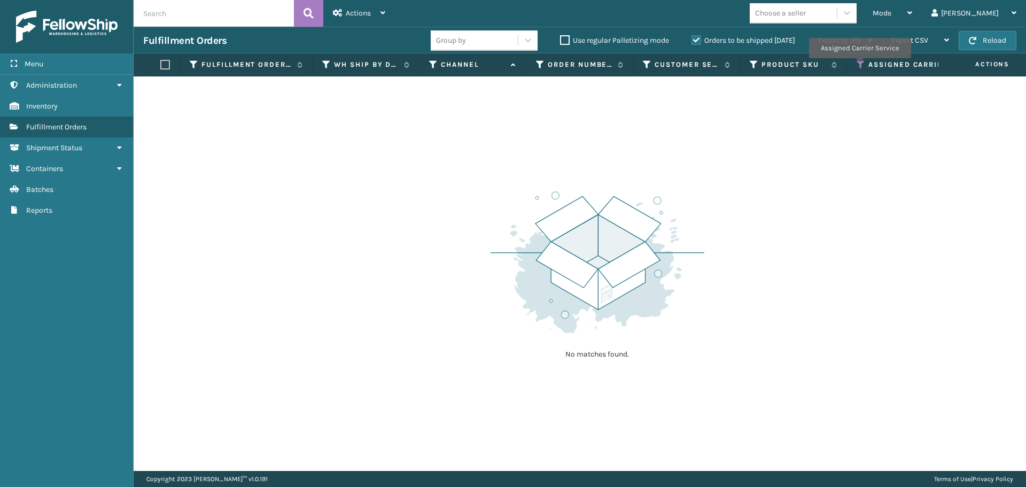
click at [859, 66] on icon at bounding box center [861, 65] width 9 height 10
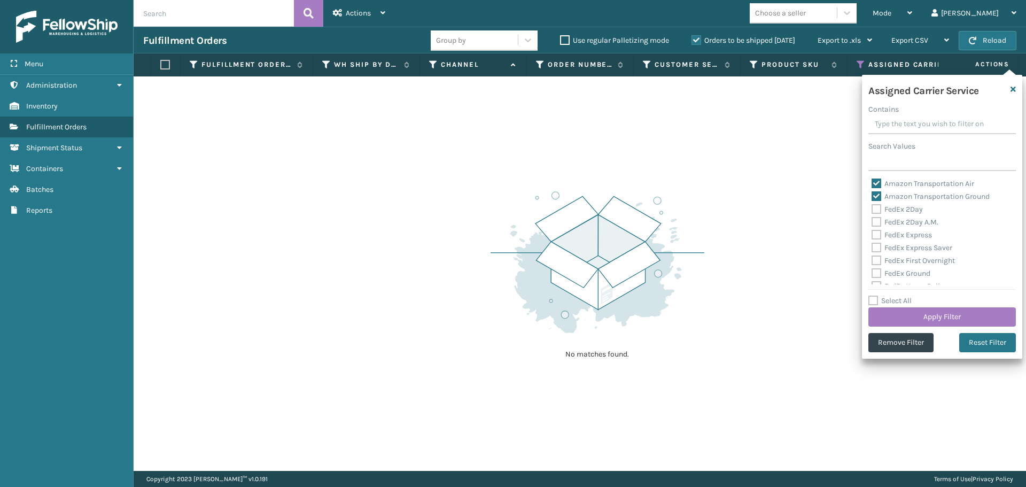
click at [876, 186] on label "Amazon Transportation Air" at bounding box center [922, 183] width 103 height 9
click at [872, 184] on input "Amazon Transportation Air" at bounding box center [871, 180] width 1 height 7
click at [875, 197] on label "Amazon Transportation Ground" at bounding box center [930, 196] width 118 height 9
click at [872, 197] on input "Amazon Transportation Ground" at bounding box center [871, 193] width 1 height 7
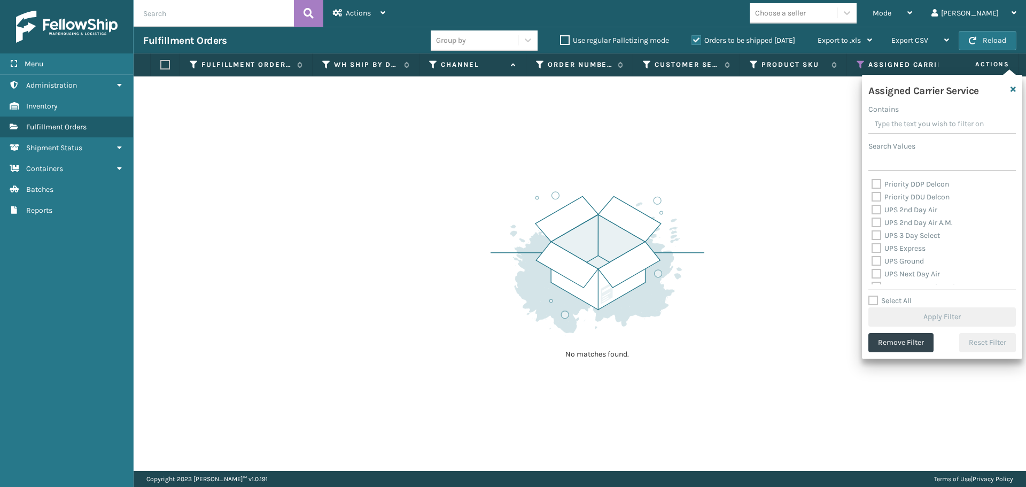
scroll to position [160, 0]
click at [877, 188] on label "OnTrac Ground" at bounding box center [901, 189] width 61 height 9
click at [872, 188] on input "OnTrac Ground" at bounding box center [871, 187] width 1 height 7
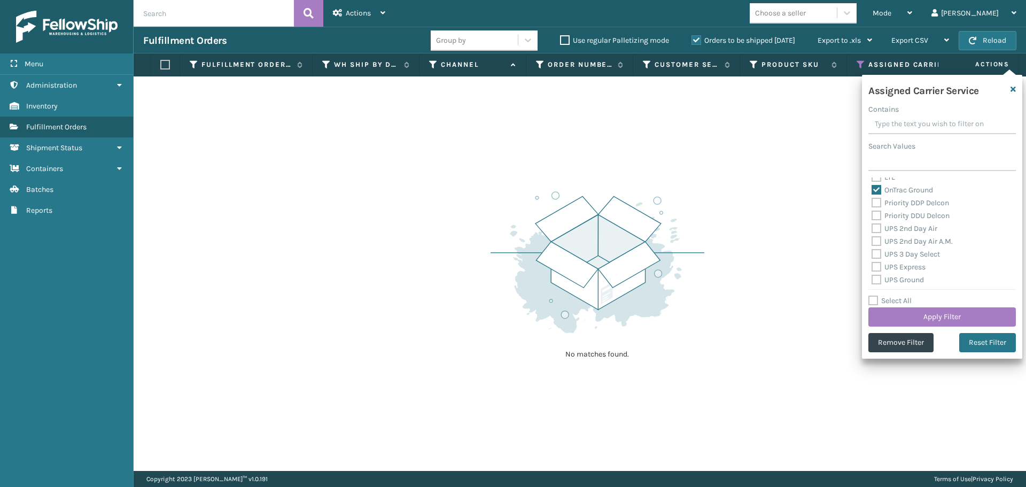
drag, startPoint x: 877, startPoint y: 200, endPoint x: 877, endPoint y: 214, distance: 13.9
click at [877, 201] on label "Priority DDP Delcon" at bounding box center [909, 202] width 77 height 9
click at [872, 201] on input "Priority DDP Delcon" at bounding box center [871, 200] width 1 height 7
click at [877, 217] on label "Priority DDU Delcon" at bounding box center [910, 215] width 78 height 9
click at [872, 216] on input "Priority DDU Delcon" at bounding box center [871, 212] width 1 height 7
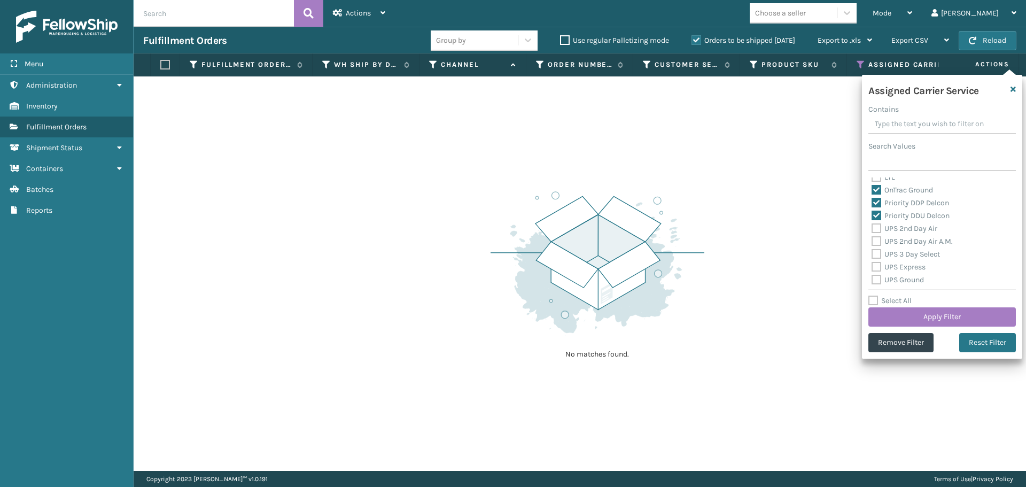
click at [876, 229] on label "UPS 2nd Day Air" at bounding box center [904, 228] width 66 height 9
click at [872, 229] on input "UPS 2nd Day Air" at bounding box center [871, 225] width 1 height 7
drag, startPoint x: 876, startPoint y: 240, endPoint x: 875, endPoint y: 248, distance: 8.6
click at [876, 240] on label "UPS 2nd Day Air A.M." at bounding box center [911, 241] width 81 height 9
click at [872, 240] on input "UPS 2nd Day Air A.M." at bounding box center [871, 238] width 1 height 7
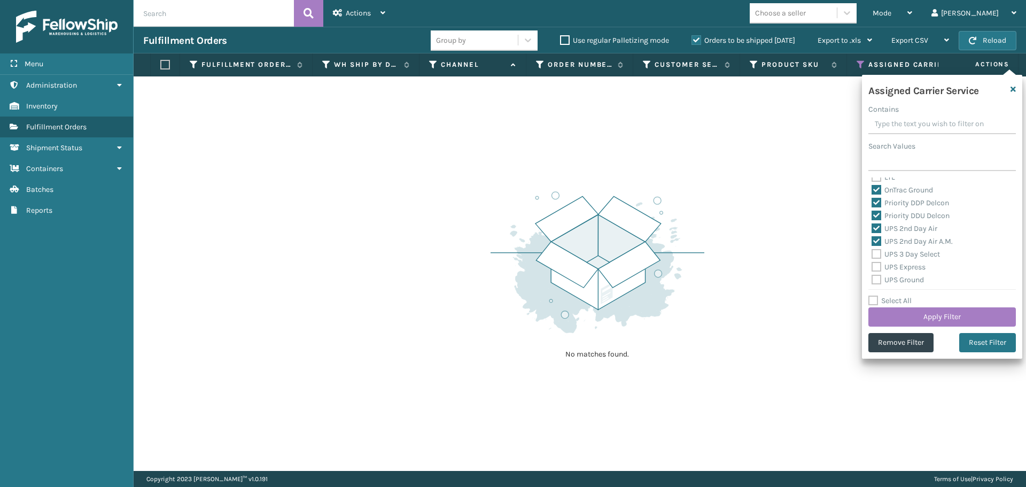
click at [874, 252] on label "UPS 3 Day Select" at bounding box center [905, 254] width 68 height 9
click at [872, 252] on input "UPS 3 Day Select" at bounding box center [871, 251] width 1 height 7
click at [876, 264] on label "UPS Express" at bounding box center [898, 266] width 54 height 9
click at [872, 264] on input "UPS Express" at bounding box center [871, 264] width 1 height 7
click at [875, 277] on label "UPS Ground" at bounding box center [897, 279] width 52 height 9
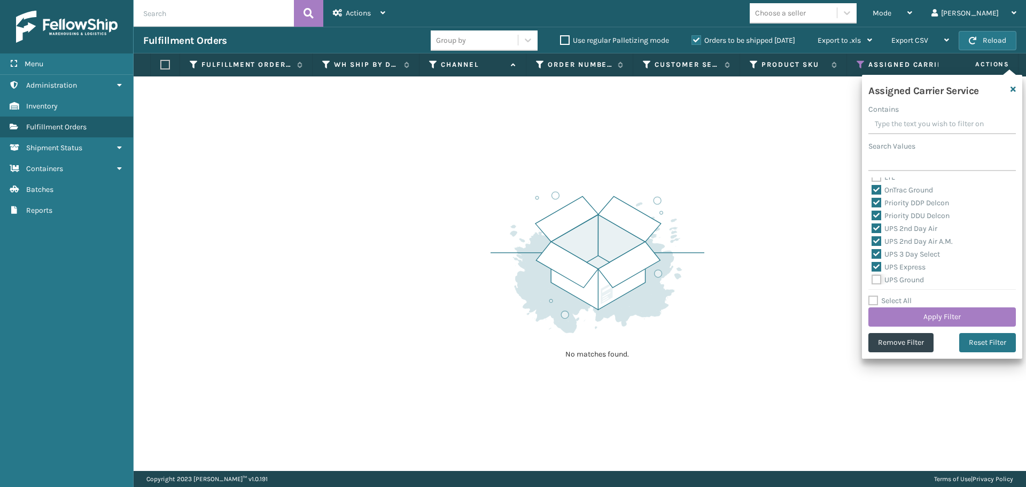
click at [872, 277] on input "UPS Ground" at bounding box center [871, 277] width 1 height 7
click at [877, 239] on label "UPS Next Day Air" at bounding box center [905, 239] width 68 height 9
click at [872, 239] on input "UPS Next Day Air" at bounding box center [871, 236] width 1 height 7
click at [876, 251] on label "UPS Next Day Air Early" at bounding box center [914, 251] width 87 height 9
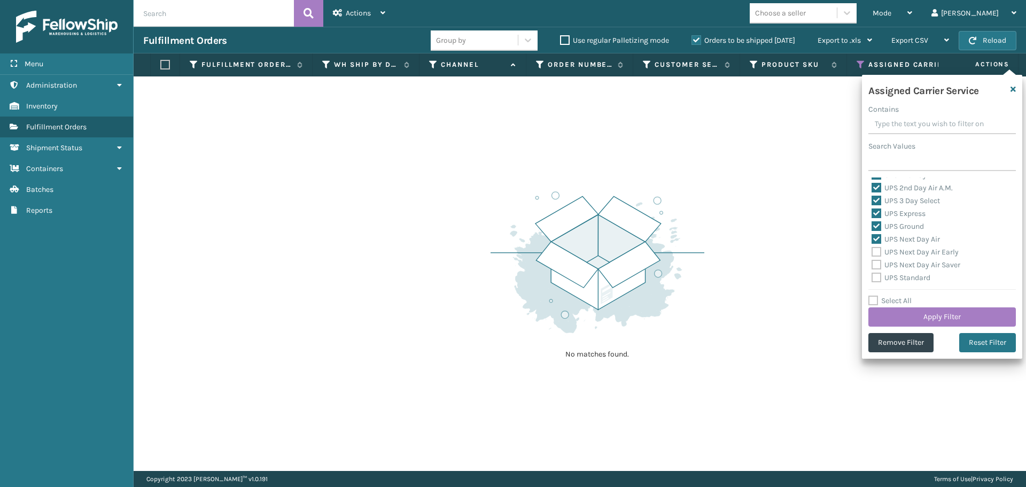
click at [872, 251] on input "UPS Next Day Air Early" at bounding box center [871, 249] width 1 height 7
click at [875, 262] on label "UPS Next Day Air Saver" at bounding box center [915, 264] width 89 height 9
click at [872, 262] on input "UPS Next Day Air Saver" at bounding box center [871, 262] width 1 height 7
click at [877, 277] on label "UPS Standard" at bounding box center [900, 277] width 59 height 9
click at [872, 277] on input "UPS Standard" at bounding box center [871, 274] width 1 height 7
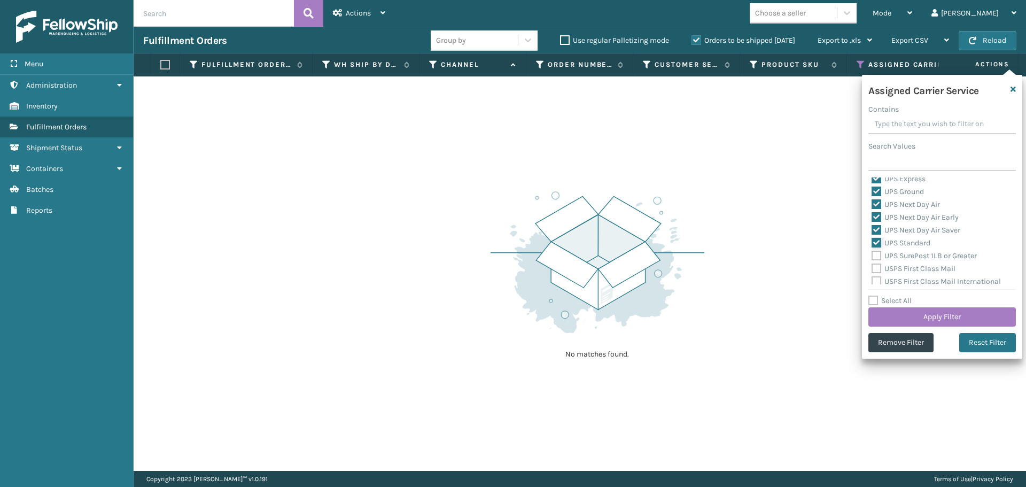
scroll to position [267, 0]
click at [874, 236] on label "UPS SurePost 1LB or Greater" at bounding box center [923, 236] width 105 height 9
click at [872, 236] on input "UPS SurePost 1LB or Greater" at bounding box center [871, 234] width 1 height 7
click at [871, 250] on label "USPS First Class Mail" at bounding box center [913, 249] width 84 height 9
click at [875, 251] on label "USPS First Class Mail" at bounding box center [913, 249] width 84 height 9
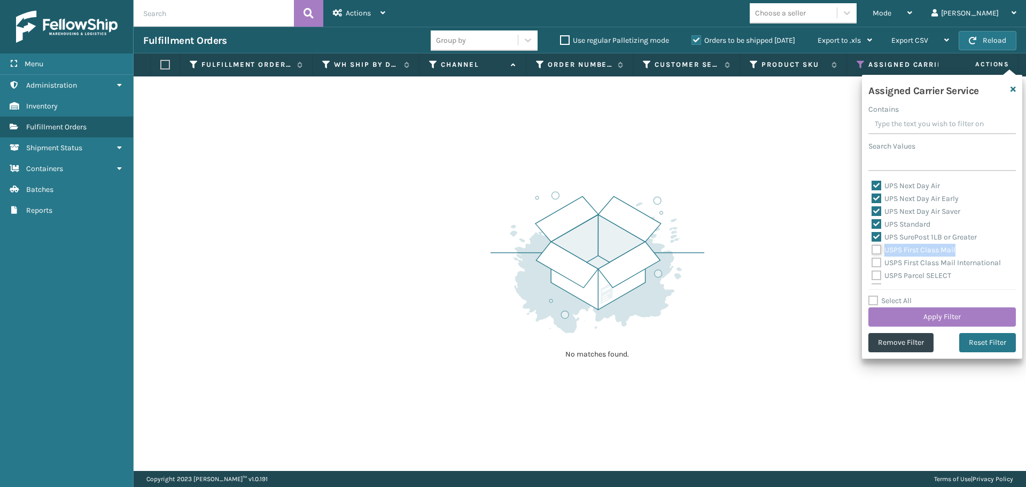
click at [872, 251] on input "USPS First Class Mail" at bounding box center [871, 247] width 1 height 7
click at [877, 261] on label "USPS First Class Mail International" at bounding box center [935, 262] width 129 height 9
click at [872, 261] on input "USPS First Class Mail International" at bounding box center [871, 259] width 1 height 7
click at [876, 275] on label "USPS Parcel SELECT" at bounding box center [911, 275] width 80 height 9
click at [872, 275] on input "USPS Parcel SELECT" at bounding box center [871, 272] width 1 height 7
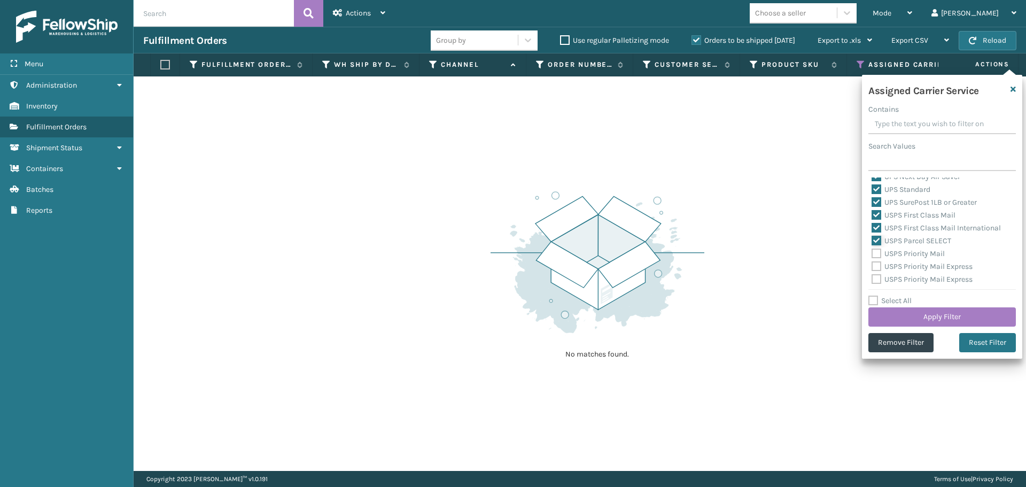
scroll to position [321, 0]
click at [877, 234] on label "USPS Priority Mail" at bounding box center [907, 234] width 73 height 9
click at [872, 234] on input "USPS Priority Mail" at bounding box center [871, 232] width 1 height 7
click at [877, 244] on label "USPS Priority Mail Express" at bounding box center [921, 247] width 101 height 9
click at [872, 244] on input "USPS Priority Mail Express" at bounding box center [871, 245] width 1 height 7
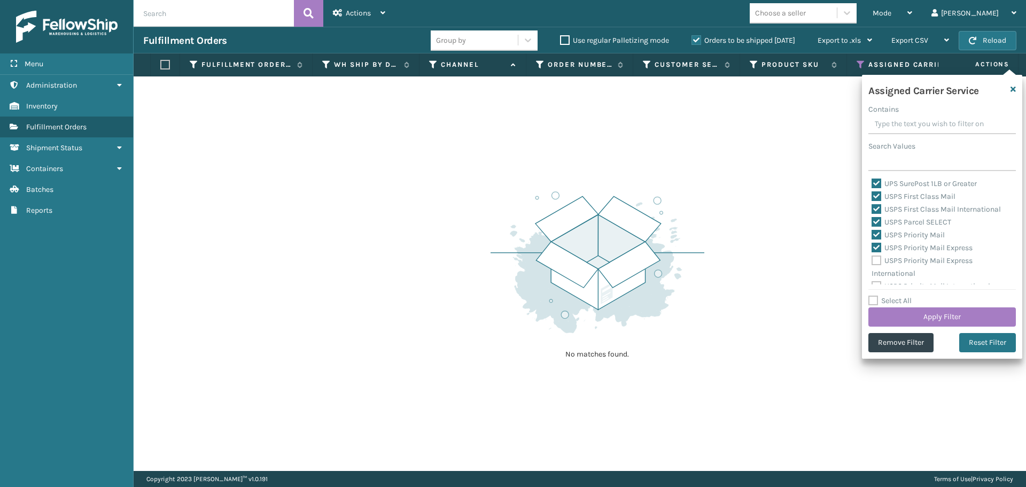
click at [875, 259] on label "USPS Priority Mail Express International" at bounding box center [921, 267] width 101 height 22
click at [872, 259] on input "USPS Priority Mail Express International" at bounding box center [871, 257] width 1 height 7
click at [878, 275] on label "USPS Priority Mail International" at bounding box center [930, 277] width 119 height 9
click at [872, 275] on input "USPS Priority Mail International" at bounding box center [871, 274] width 1 height 7
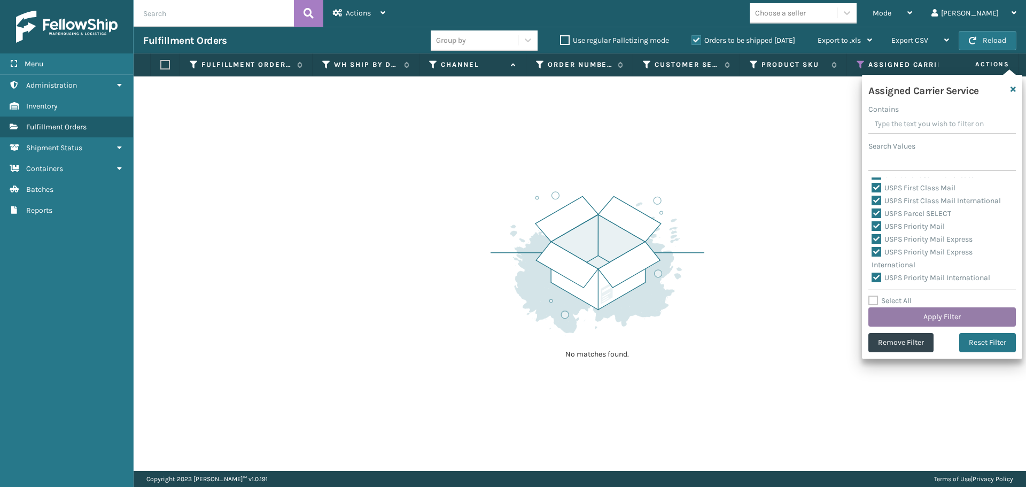
click at [902, 312] on button "Apply Filter" at bounding box center [941, 316] width 147 height 19
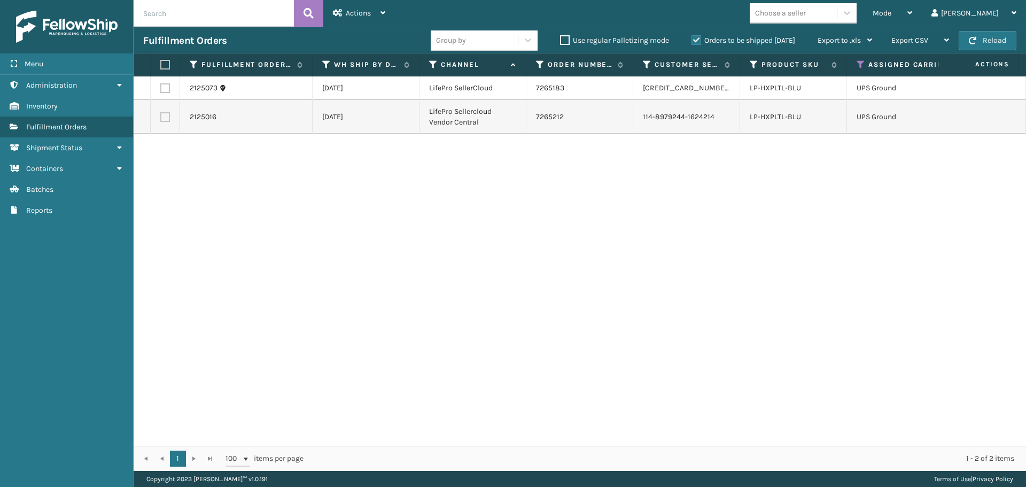
click at [164, 62] on label at bounding box center [163, 65] width 6 height 10
click at [161, 62] on input "checkbox" at bounding box center [160, 64] width 1 height 7
click at [377, 19] on div "Actions" at bounding box center [359, 13] width 52 height 27
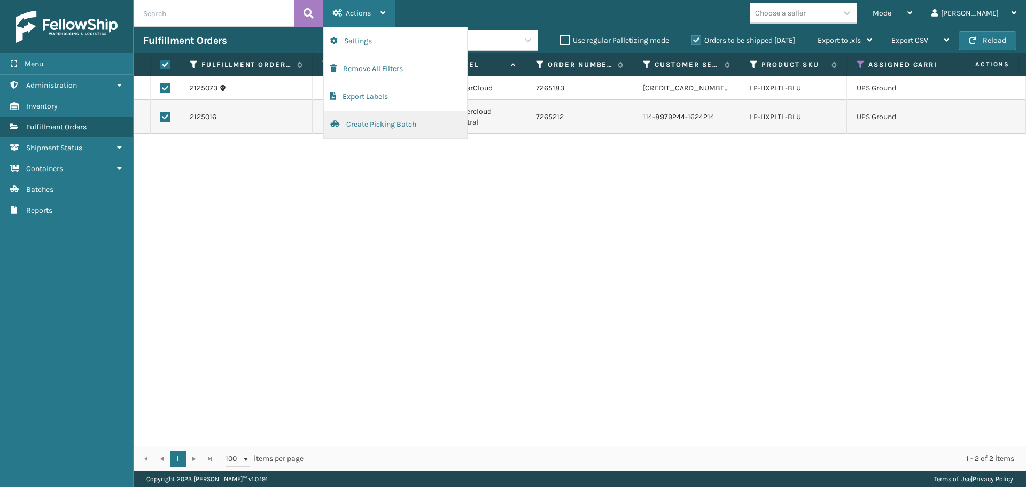
click at [376, 116] on button "Create Picking Batch" at bounding box center [395, 125] width 143 height 28
